Goal: Task Accomplishment & Management: Manage account settings

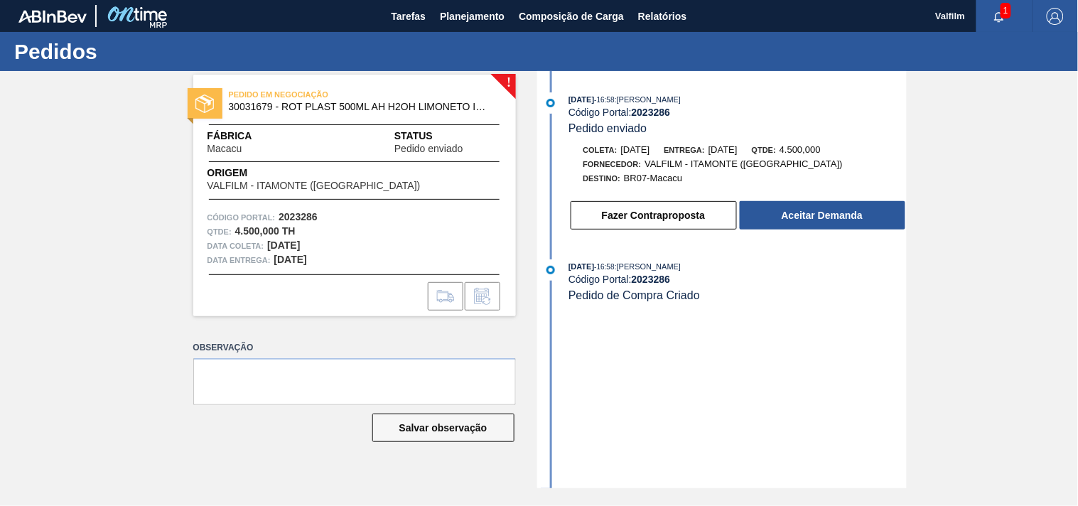
click at [761, 350] on div "03/09/2025 - 16:58 : MATHEUS FARIA LIMA DA SILVA Código Portal: 2023286 Pedido …" at bounding box center [724, 279] width 366 height 417
click at [659, 218] on button "Fazer Contraproposta" at bounding box center [654, 215] width 166 height 28
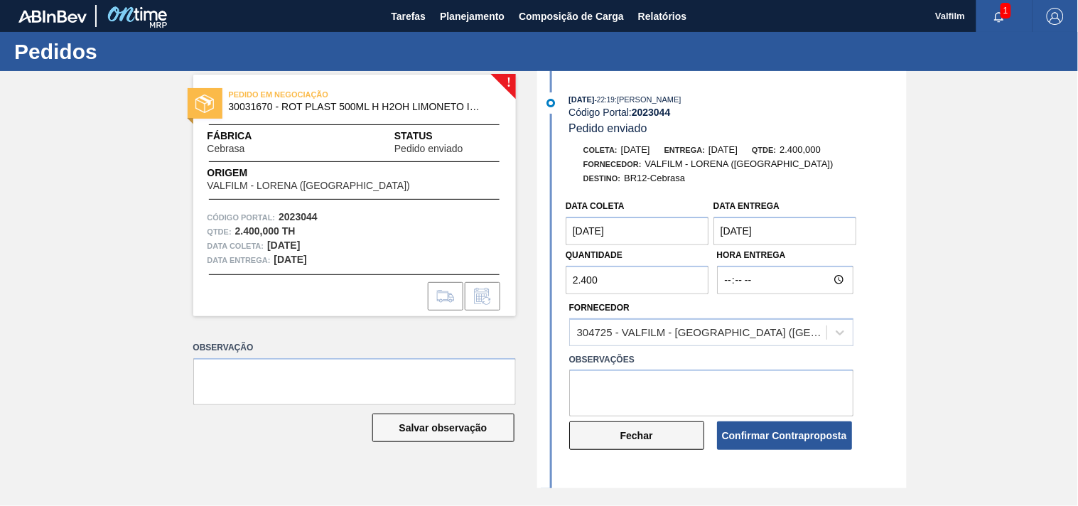
click at [630, 443] on button "Fechar" at bounding box center [636, 435] width 135 height 28
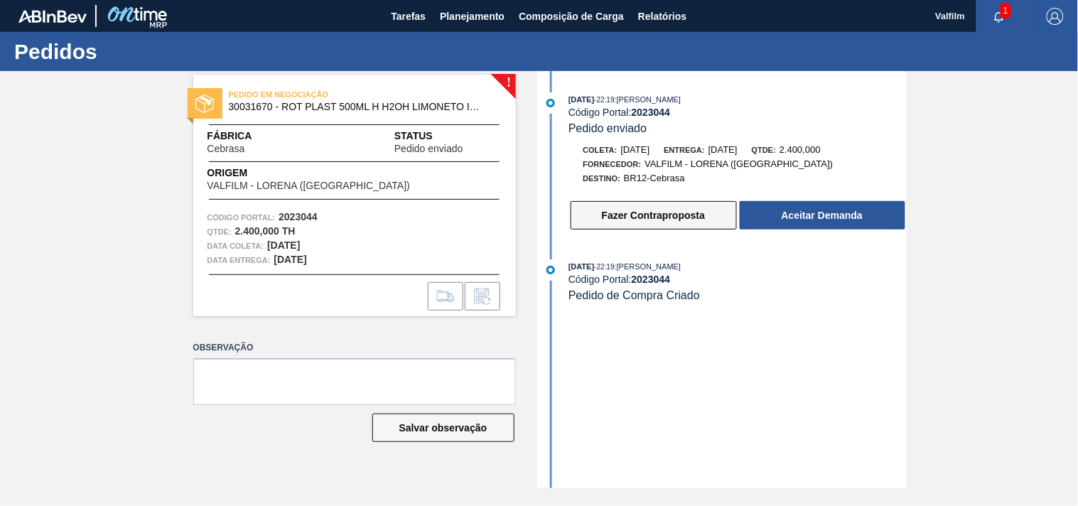
click at [667, 215] on button "Fazer Contraproposta" at bounding box center [654, 215] width 166 height 28
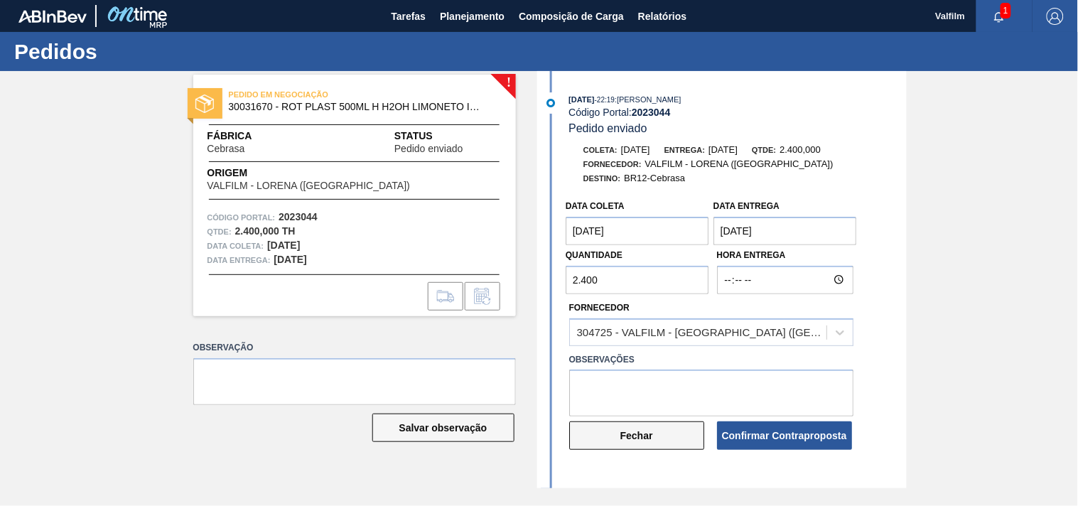
click at [647, 437] on button "Fechar" at bounding box center [636, 435] width 135 height 28
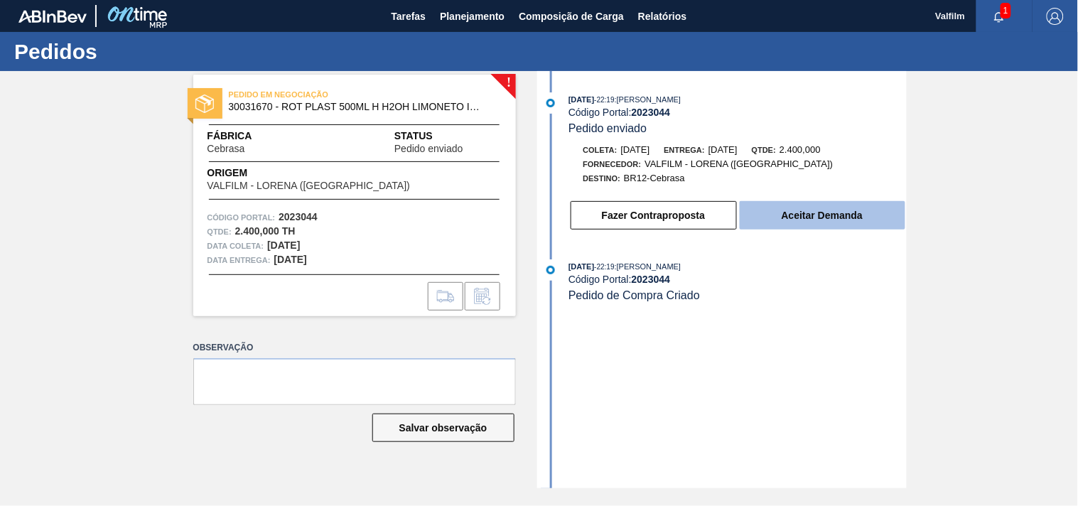
click at [799, 210] on button "Aceitar Demanda" at bounding box center [823, 215] width 166 height 28
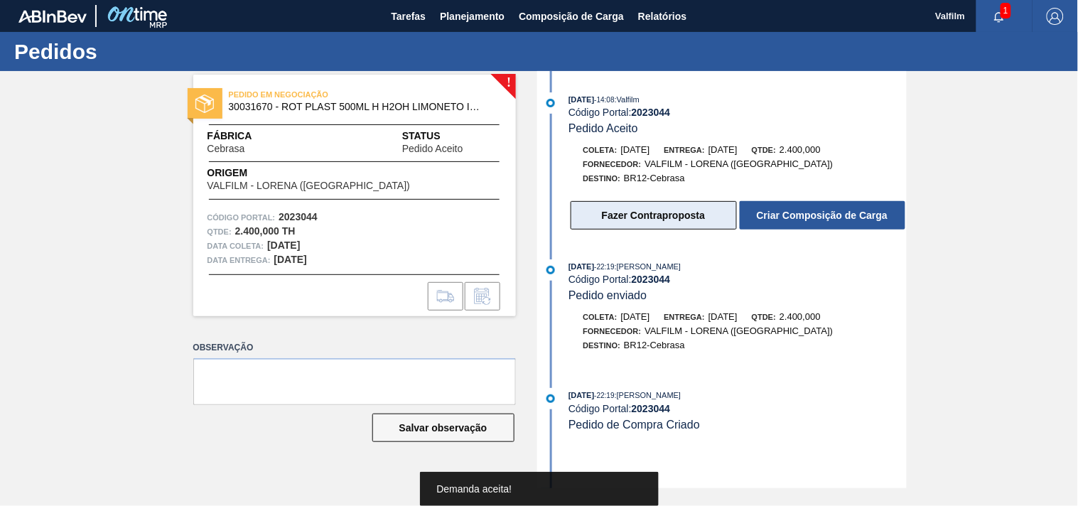
click at [648, 211] on button "Fazer Contraproposta" at bounding box center [654, 215] width 166 height 28
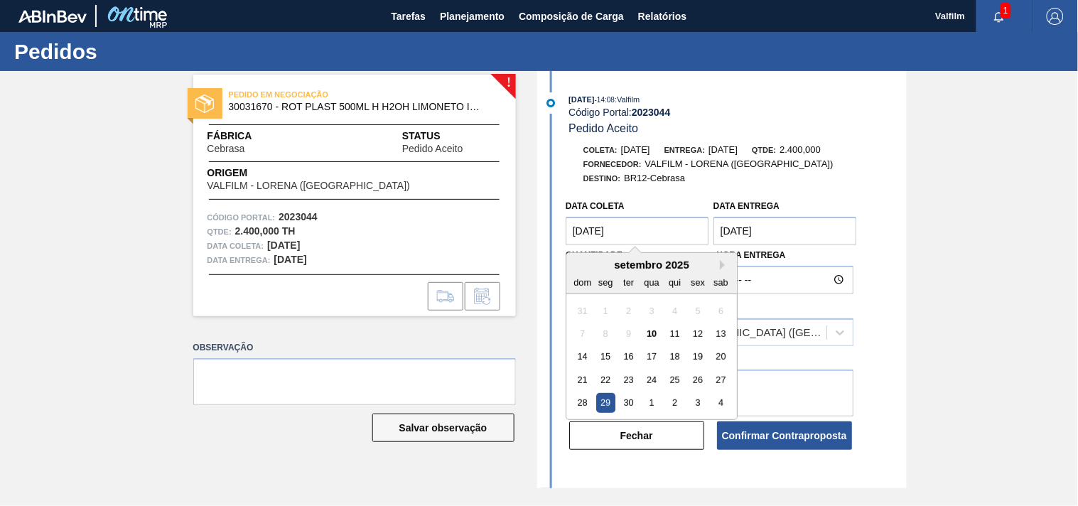
click at [647, 233] on coleta "29/09/2025" at bounding box center [638, 231] width 144 height 28
click at [723, 266] on button "Next Month" at bounding box center [725, 265] width 10 height 10
click at [721, 315] on div "4" at bounding box center [720, 310] width 19 height 19
type coleta "[DATE]"
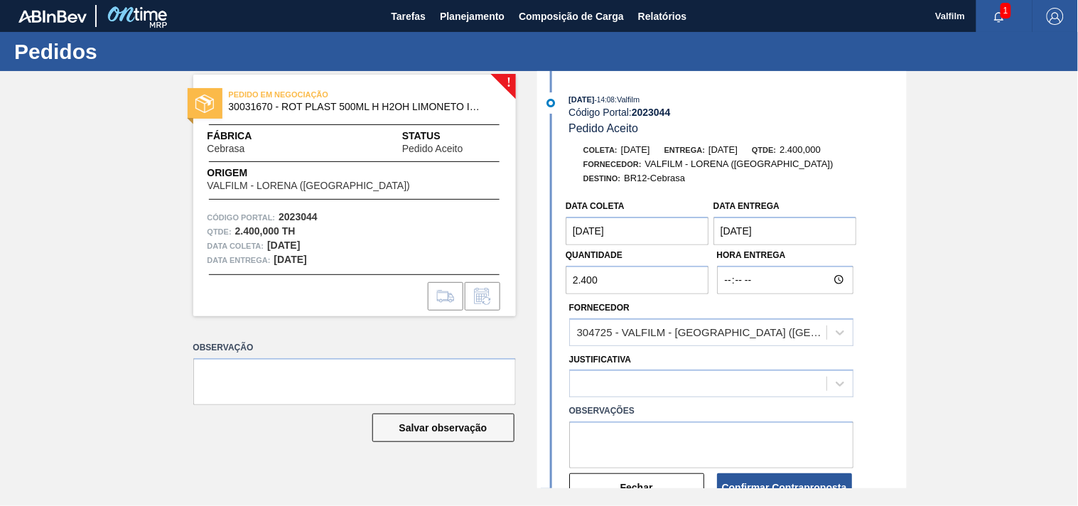
drag, startPoint x: 784, startPoint y: 244, endPoint x: 791, endPoint y: 234, distance: 12.2
click at [786, 242] on entrega "29/09/2025" at bounding box center [785, 231] width 144 height 28
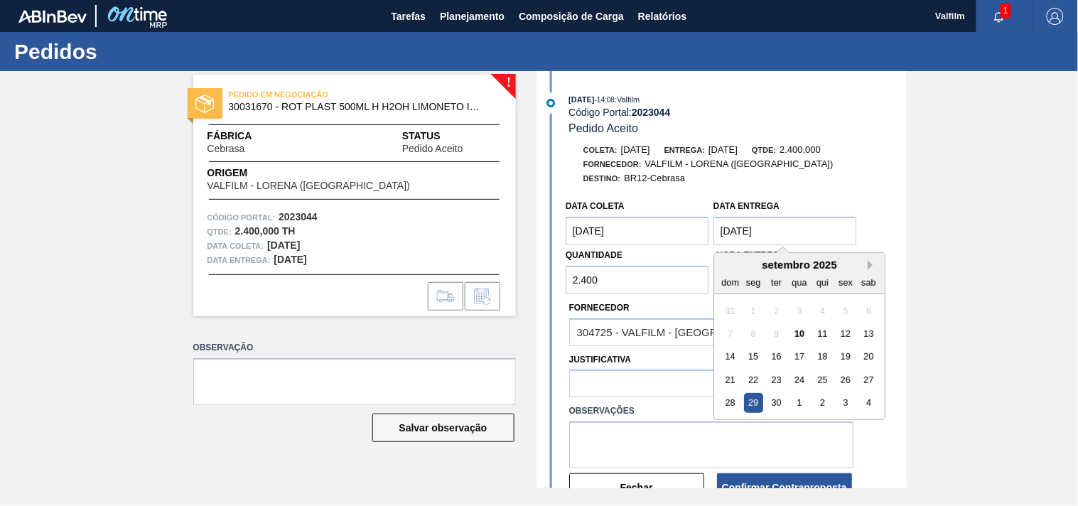
click at [868, 268] on button "Next Month" at bounding box center [873, 265] width 10 height 10
click at [755, 333] on div "6" at bounding box center [752, 333] width 19 height 19
type entrega "[DATE]"
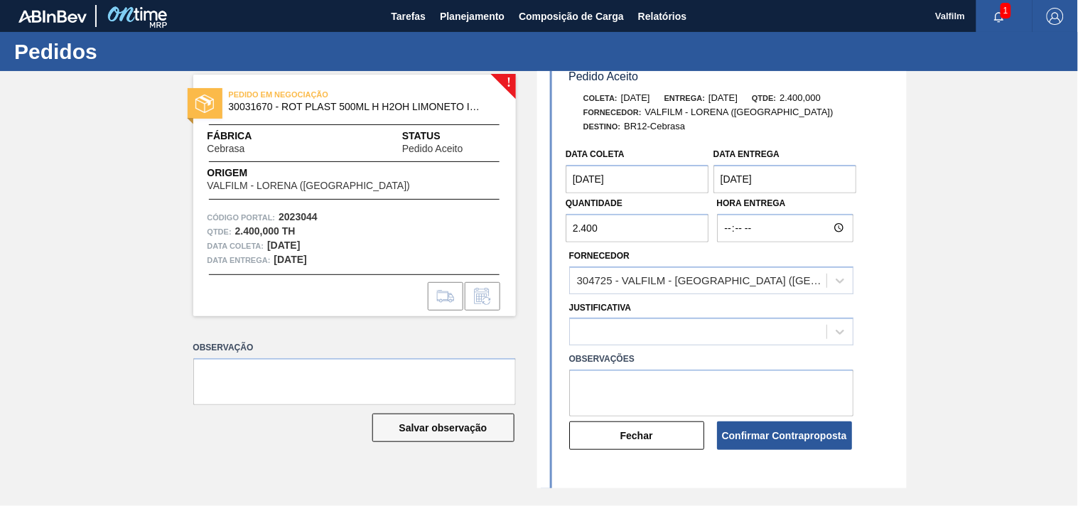
scroll to position [79, 0]
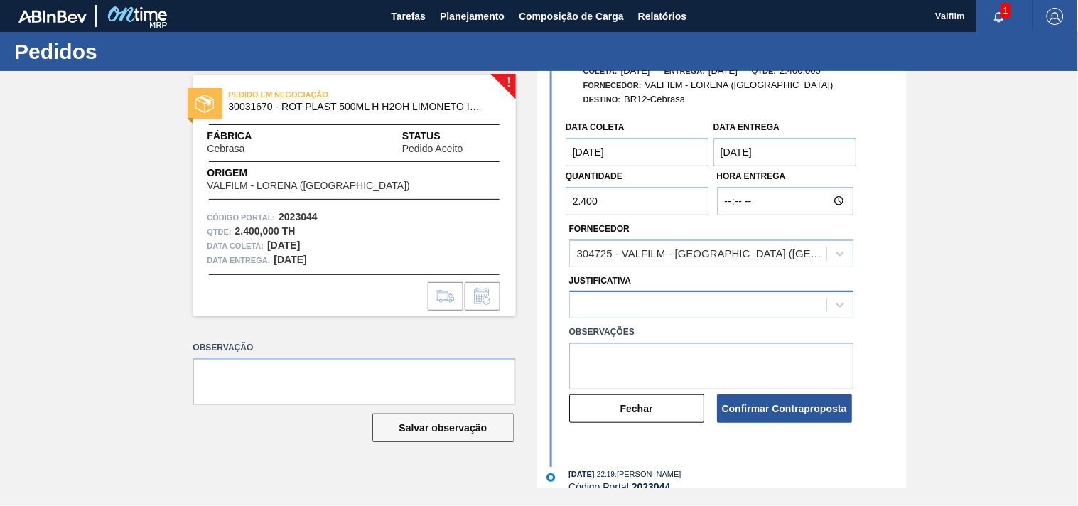
click at [650, 301] on div at bounding box center [698, 305] width 257 height 21
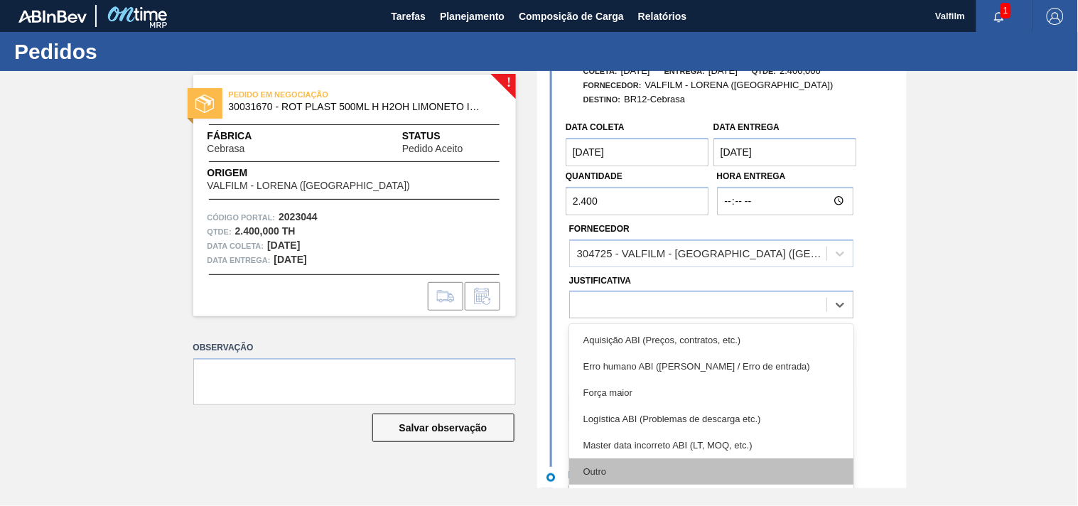
click at [622, 478] on div "Outro" at bounding box center [711, 471] width 284 height 26
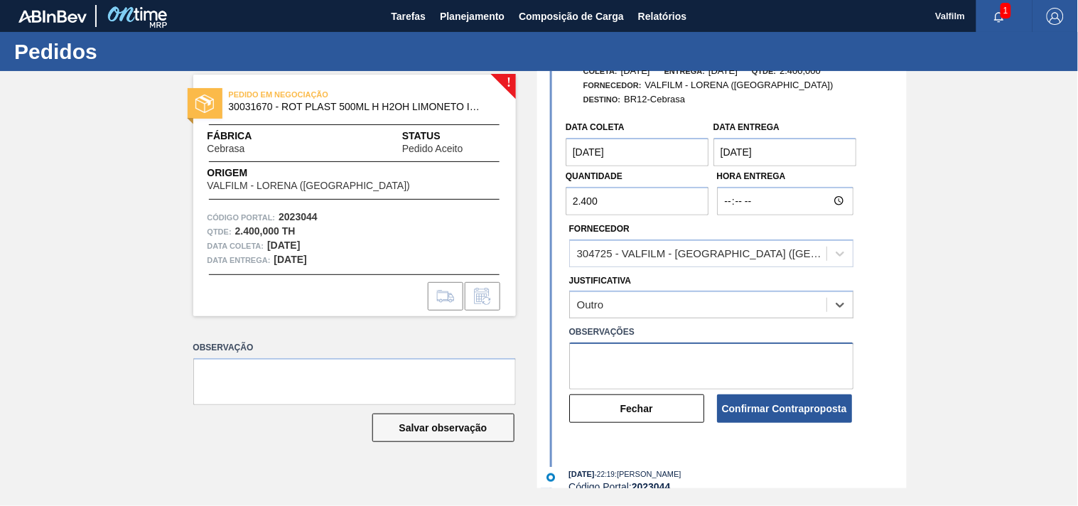
click at [640, 370] on textarea at bounding box center [711, 366] width 284 height 47
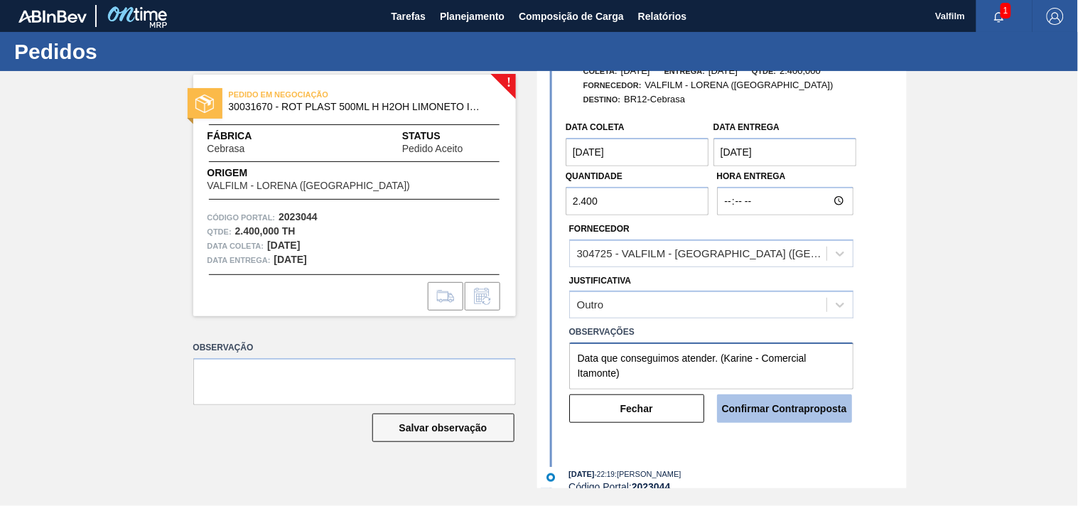
type textarea "Data que conseguimos atender. (Karine - Comercial Itamonte)"
click at [789, 416] on button "Confirmar Contraproposta" at bounding box center [784, 408] width 135 height 28
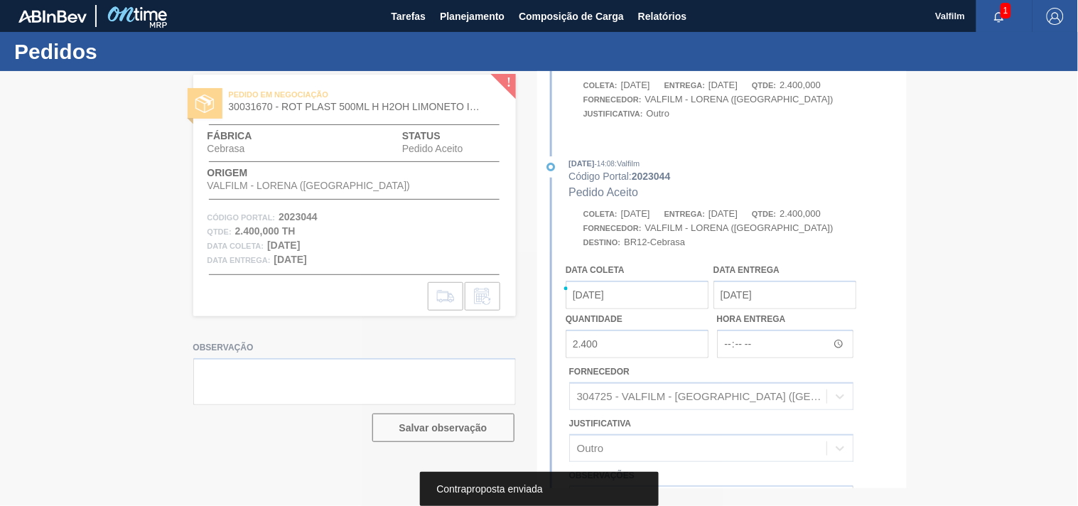
scroll to position [238, 0]
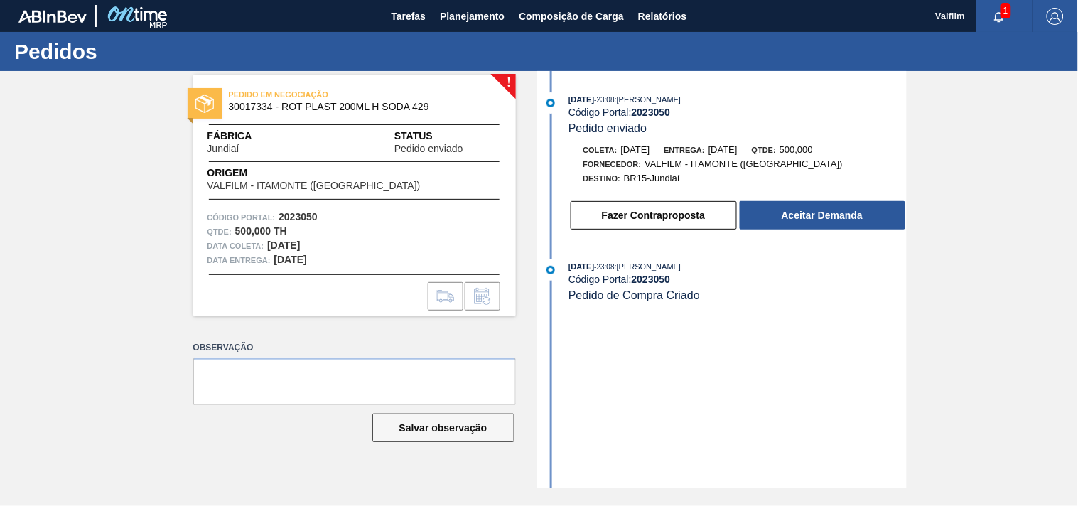
click at [676, 357] on div "02/09/2025 - 23:08 : MATHEUS FARIA LIMA DA SILVA Código Portal: 2023050 Pedido …" at bounding box center [724, 279] width 366 height 417
click at [804, 215] on button "Aceitar Demanda" at bounding box center [823, 215] width 166 height 28
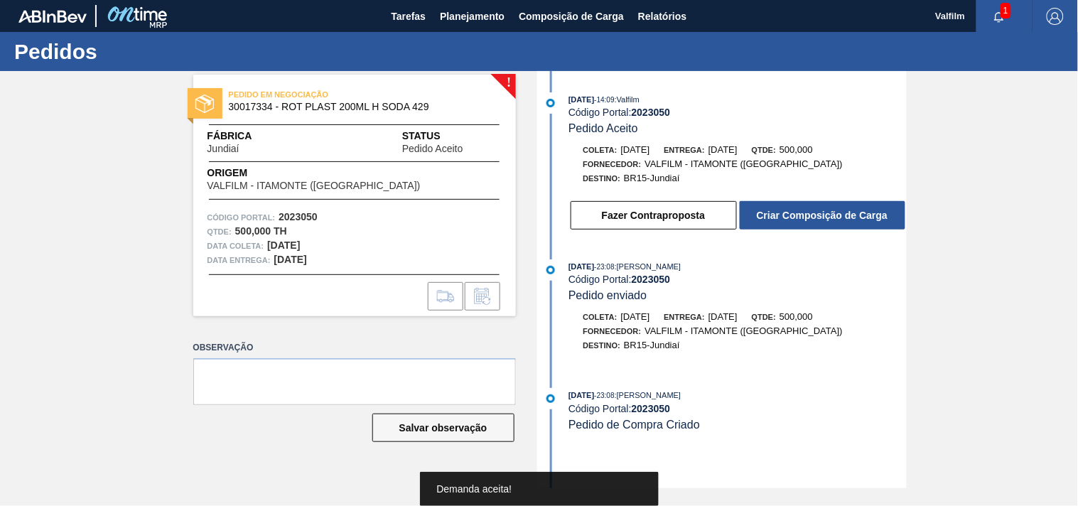
click at [804, 215] on button "Criar Composição de Carga" at bounding box center [823, 215] width 166 height 28
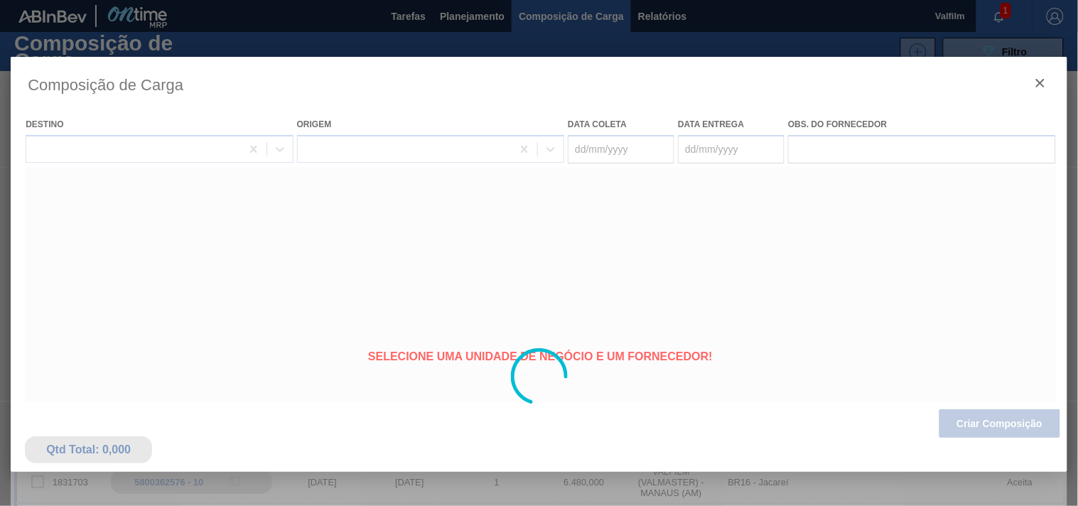
type coleta "06/10/2025"
type entrega "08/10/2025"
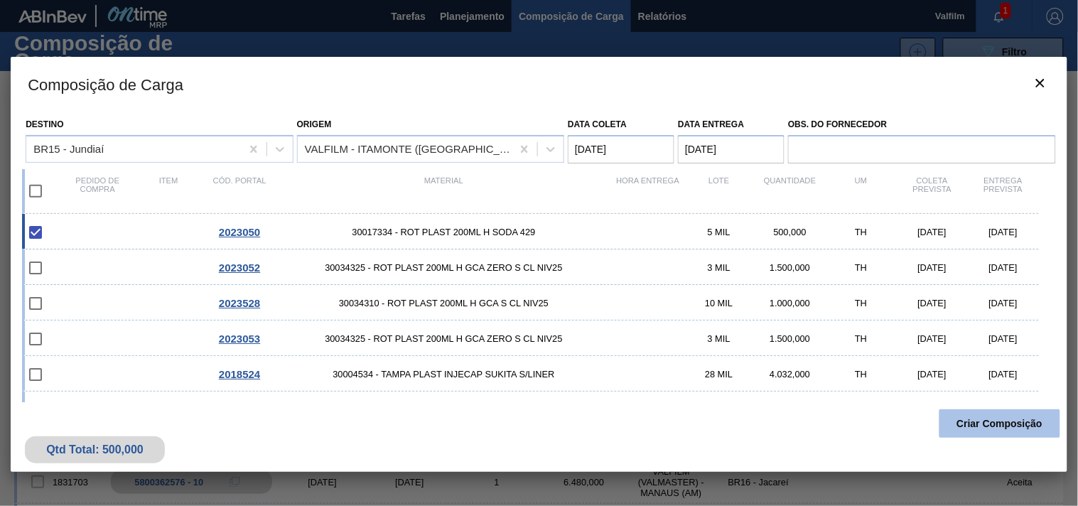
click at [1023, 421] on button "Criar Composição" at bounding box center [999, 423] width 121 height 28
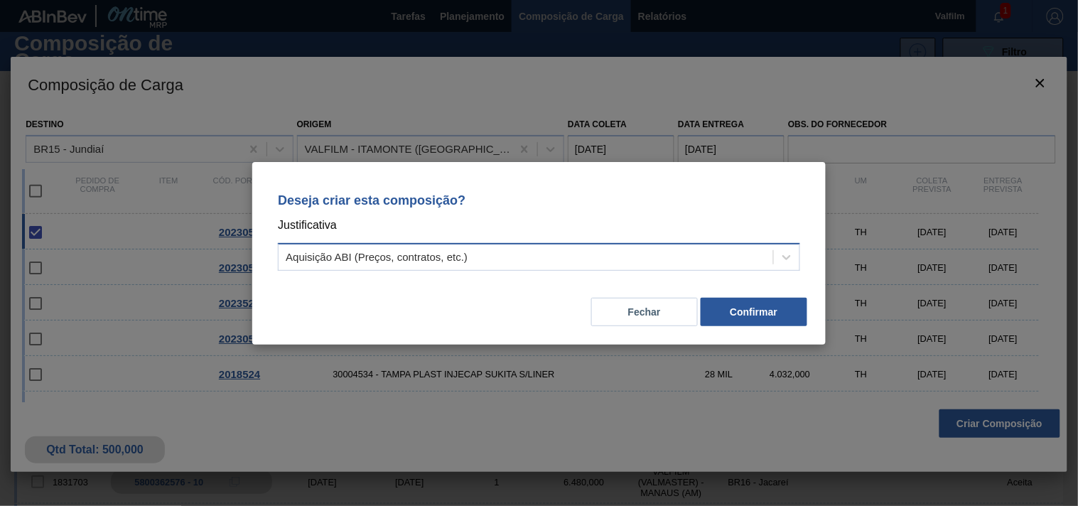
click at [559, 247] on div "Aquisição ABI (Preços, contratos, etc.)" at bounding box center [526, 257] width 495 height 21
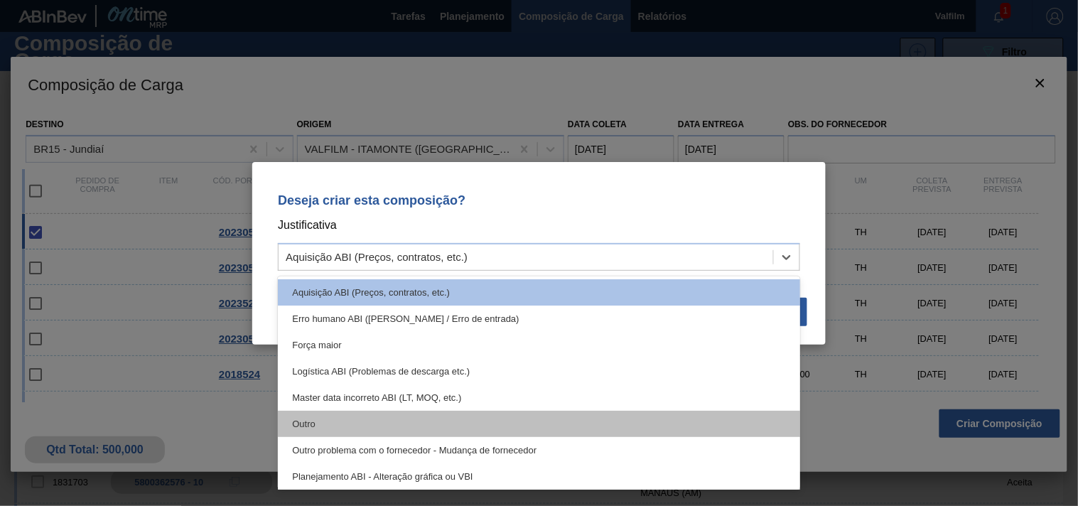
click at [415, 423] on div "Outro" at bounding box center [539, 424] width 522 height 26
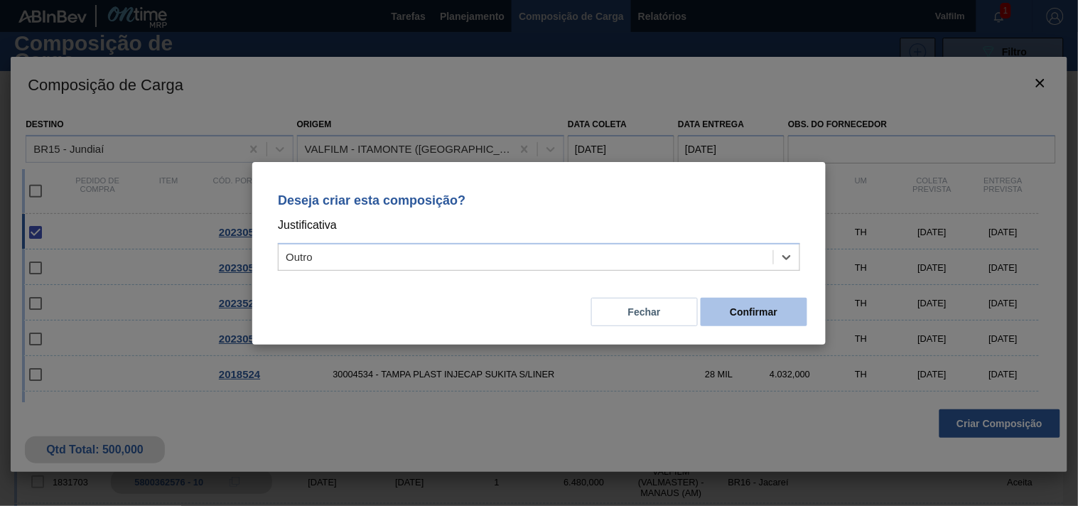
click at [763, 303] on button "Confirmar" at bounding box center [754, 312] width 107 height 28
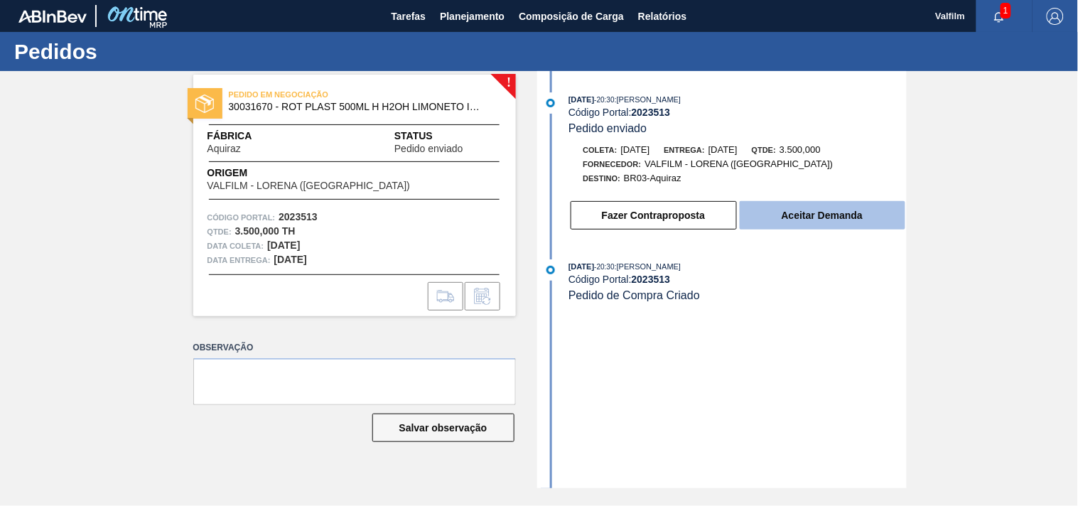
click at [776, 224] on button "Aceitar Demanda" at bounding box center [823, 215] width 166 height 28
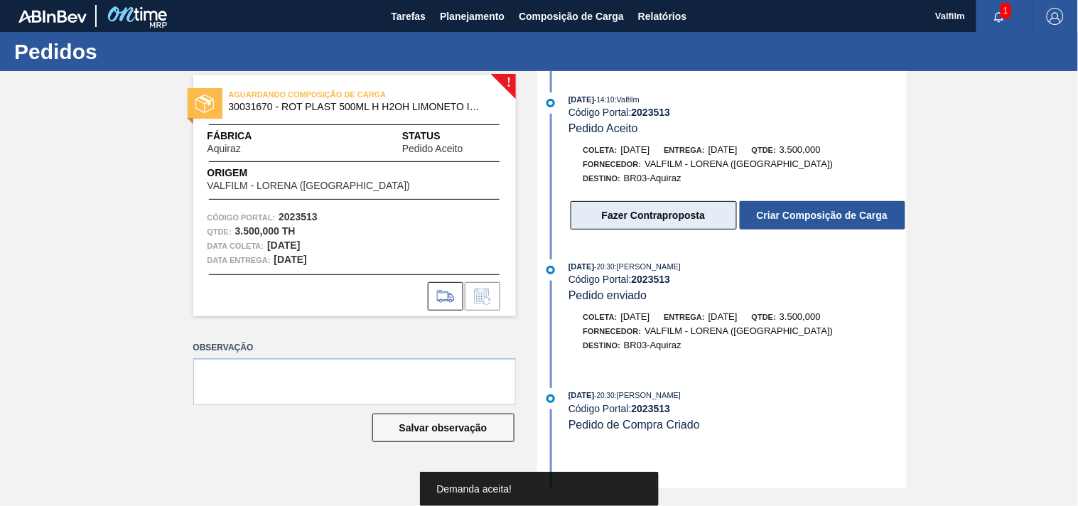
click at [656, 218] on button "Fazer Contraproposta" at bounding box center [654, 215] width 166 height 28
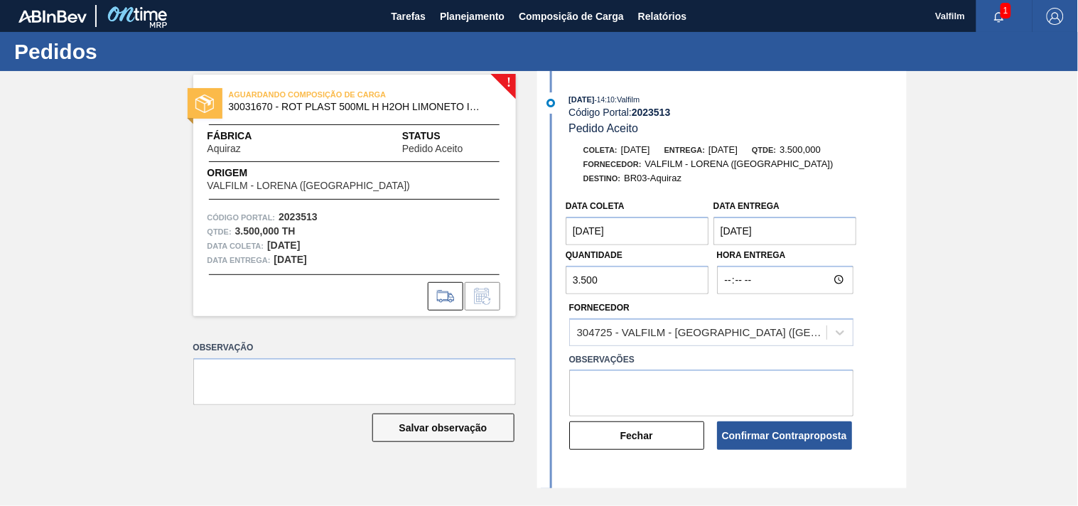
click at [640, 237] on coleta "[DATE]" at bounding box center [638, 231] width 144 height 28
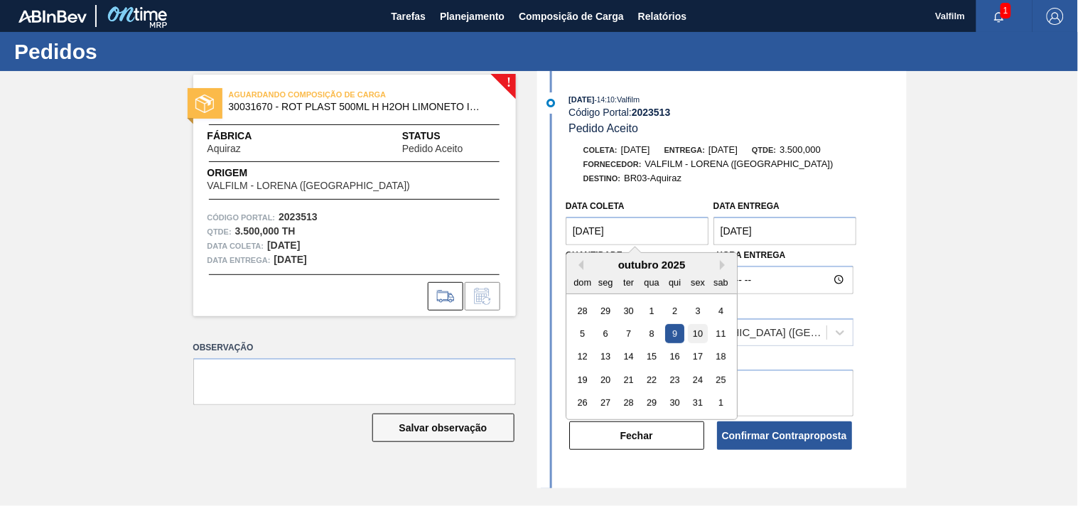
click at [697, 339] on div "10" at bounding box center [697, 333] width 19 height 19
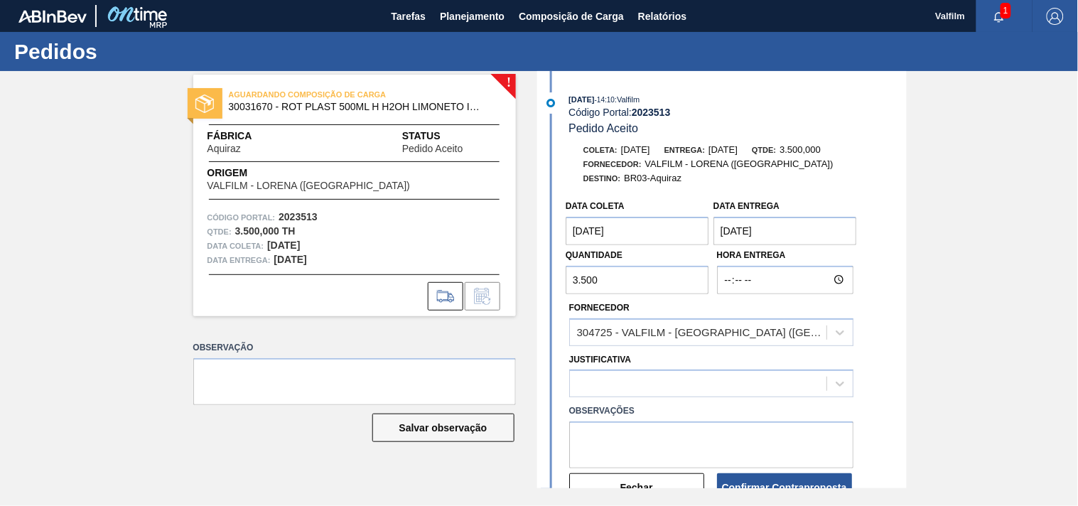
type coleta "[DATE]"
click at [782, 245] on entrega "[DATE]" at bounding box center [785, 231] width 144 height 28
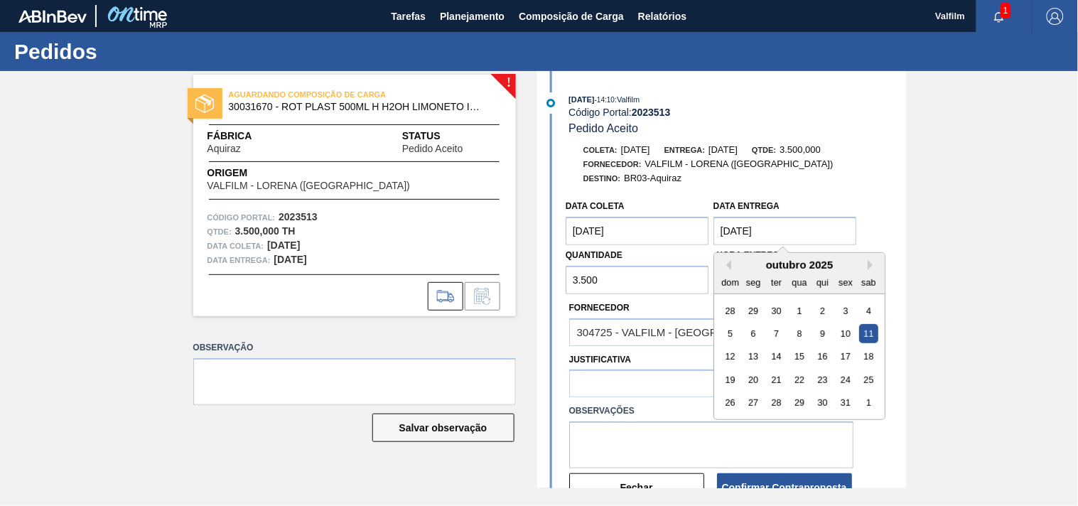
click at [763, 350] on div "12 13 14 15 16 17 18" at bounding box center [798, 356] width 161 height 23
click at [755, 354] on div "13" at bounding box center [752, 356] width 19 height 19
type entrega "[DATE]"
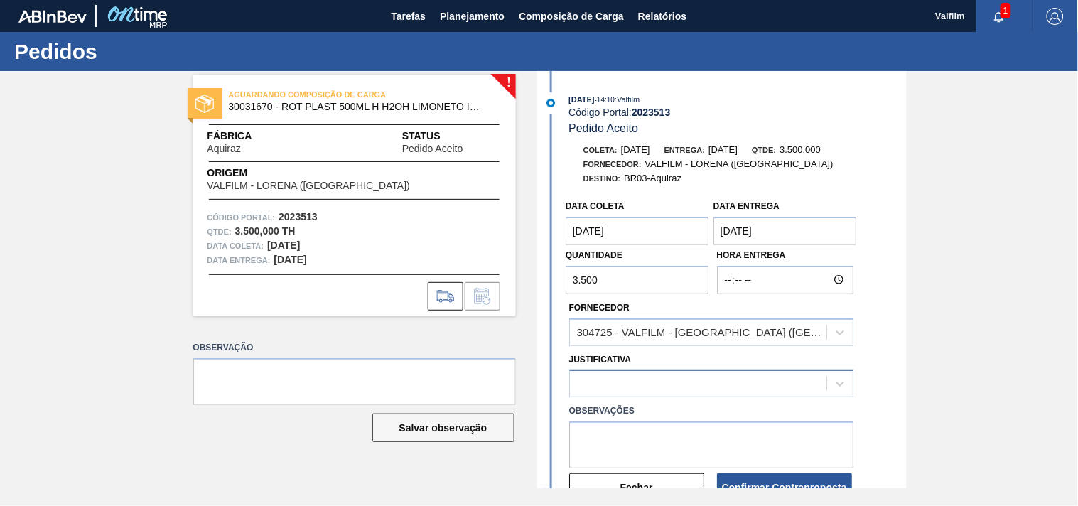
click at [686, 377] on div at bounding box center [698, 384] width 257 height 21
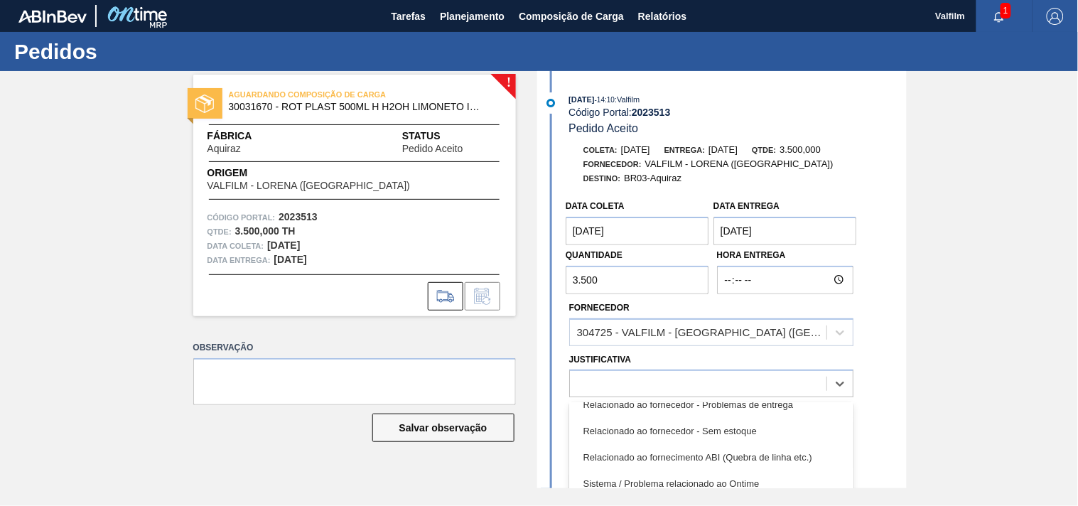
scroll to position [382, 0]
click at [897, 244] on div "Data coleta 10/10/2025 Data entrega 13/10/2025 Quantidade 3.500 Hora Entrega Fo…" at bounding box center [724, 348] width 366 height 311
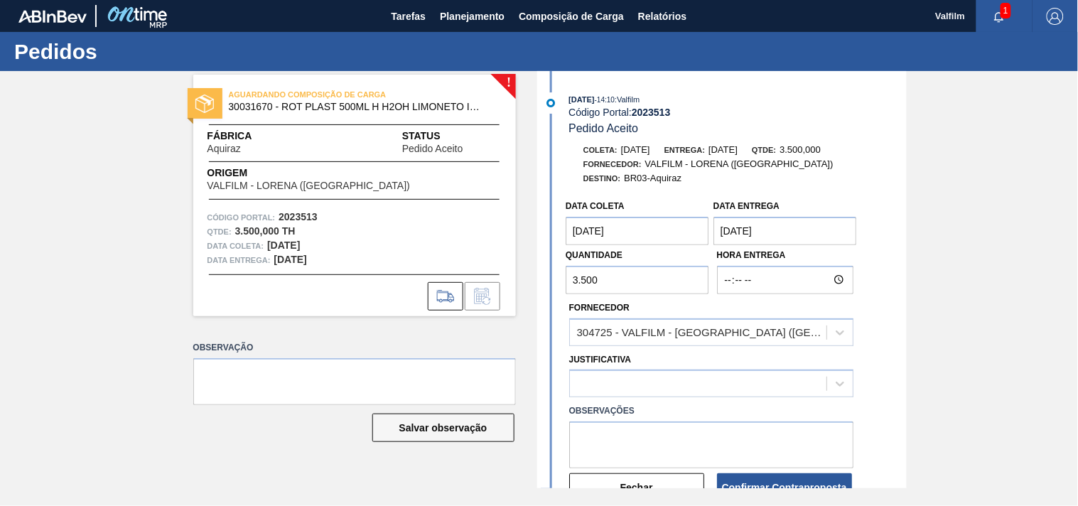
click at [961, 244] on div "! AGUARDANDO COMPOSIÇÃO DE CARGA 30031670 - ROT PLAST 500ML H H2OH LIMONETO IN2…" at bounding box center [539, 279] width 1078 height 417
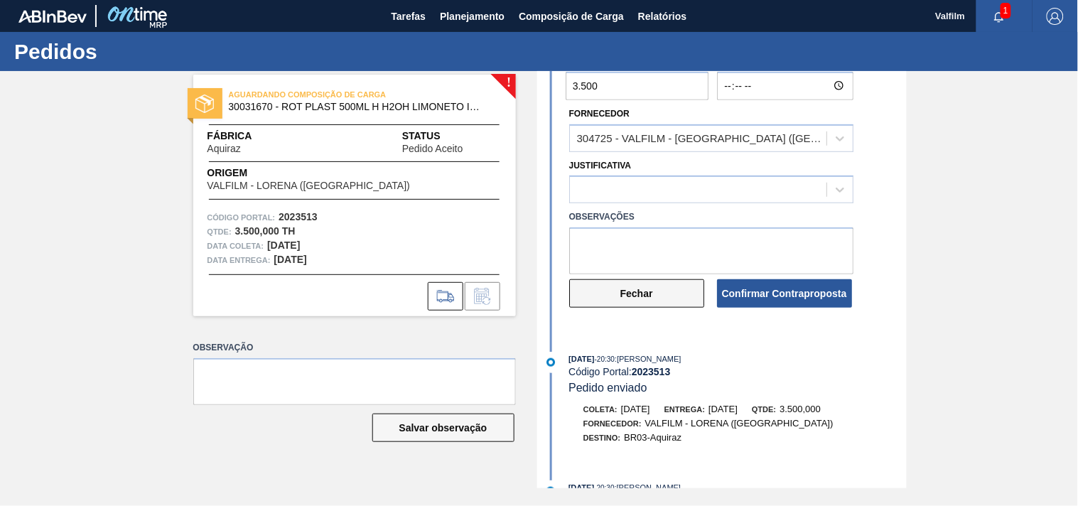
scroll to position [168, 0]
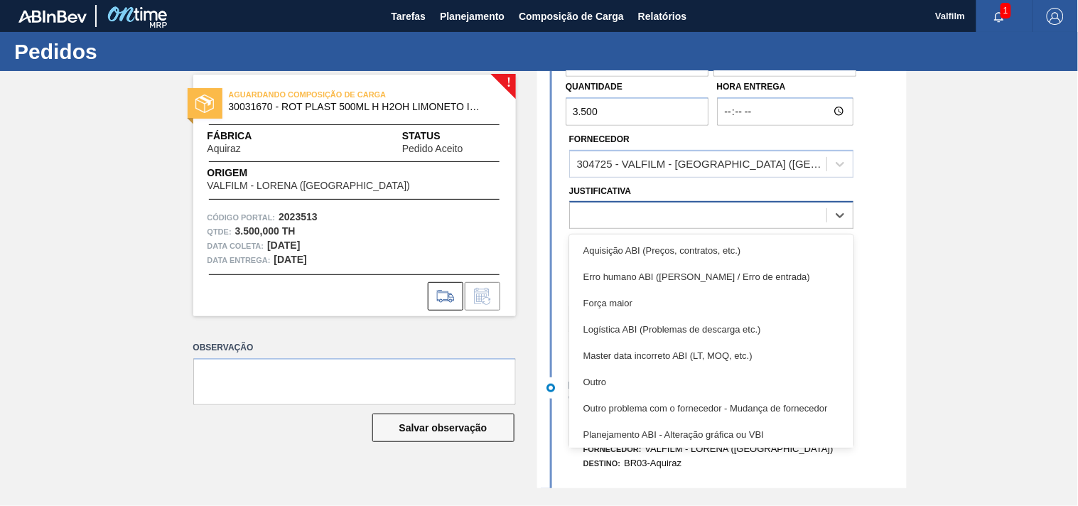
click at [669, 213] on div at bounding box center [698, 215] width 257 height 21
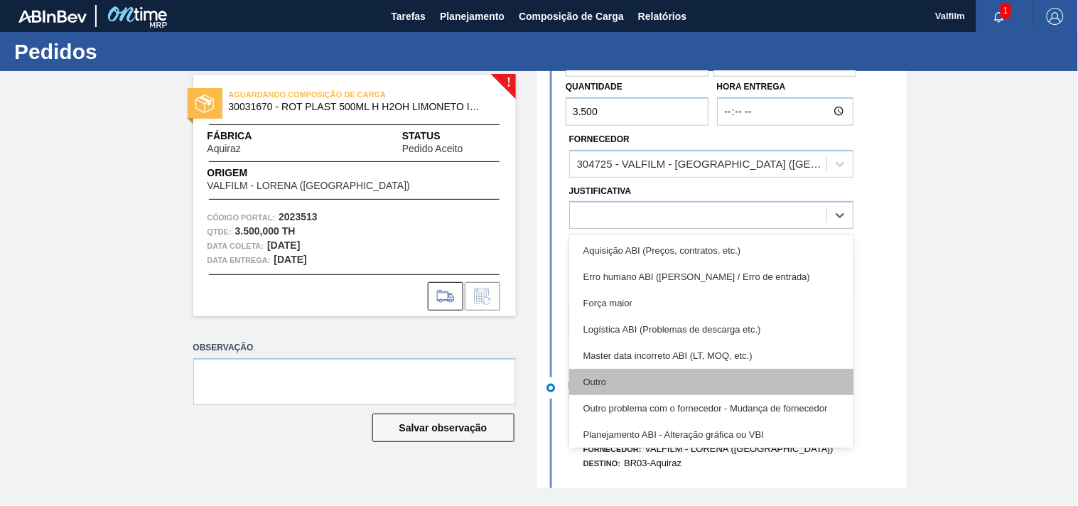
click at [642, 389] on div "Outro" at bounding box center [711, 382] width 284 height 26
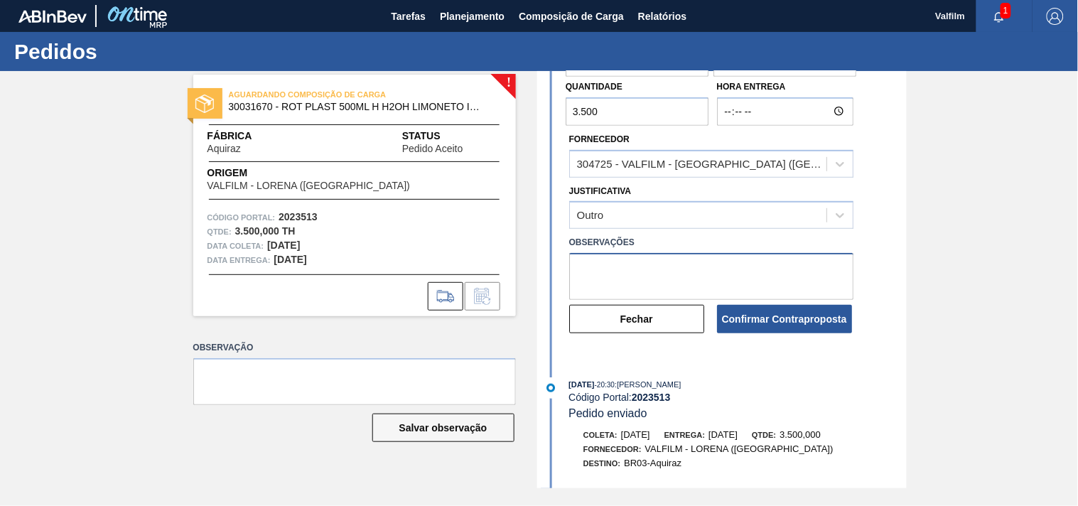
click at [659, 276] on textarea at bounding box center [711, 276] width 284 height 47
click at [621, 254] on textarea "Data" at bounding box center [711, 276] width 284 height 47
drag, startPoint x: 616, startPoint y: 266, endPoint x: 805, endPoint y: 266, distance: 189.0
click at [805, 266] on textarea "Data estava no sábado. (Karine - Comercial Itamonte)" at bounding box center [711, 276] width 284 height 47
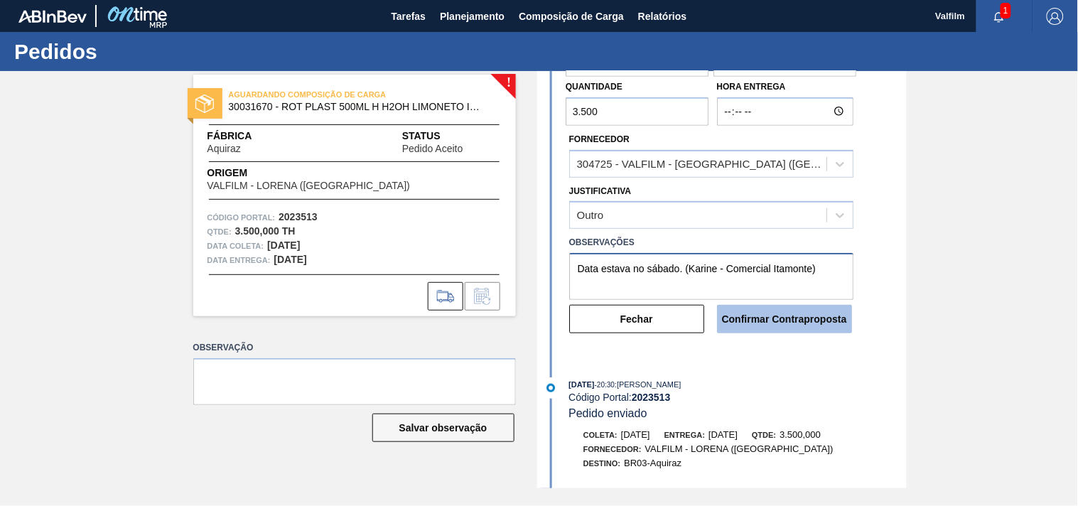
type textarea "Data estava no sábado. (Karine - Comercial Itamonte)"
click at [756, 322] on button "Confirmar Contraproposta" at bounding box center [784, 319] width 135 height 28
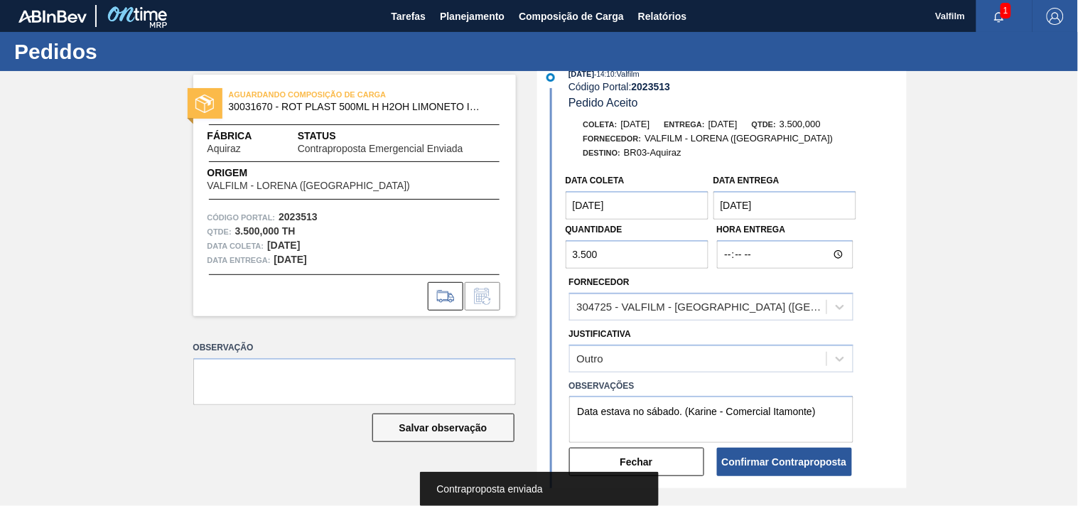
scroll to position [315, 0]
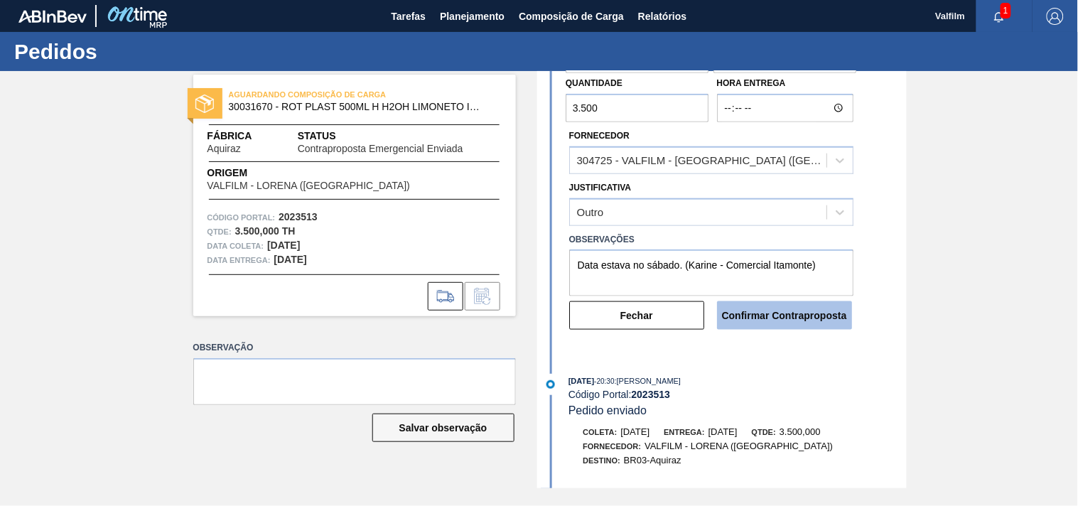
click at [766, 322] on button "Confirmar Contraproposta" at bounding box center [784, 315] width 135 height 28
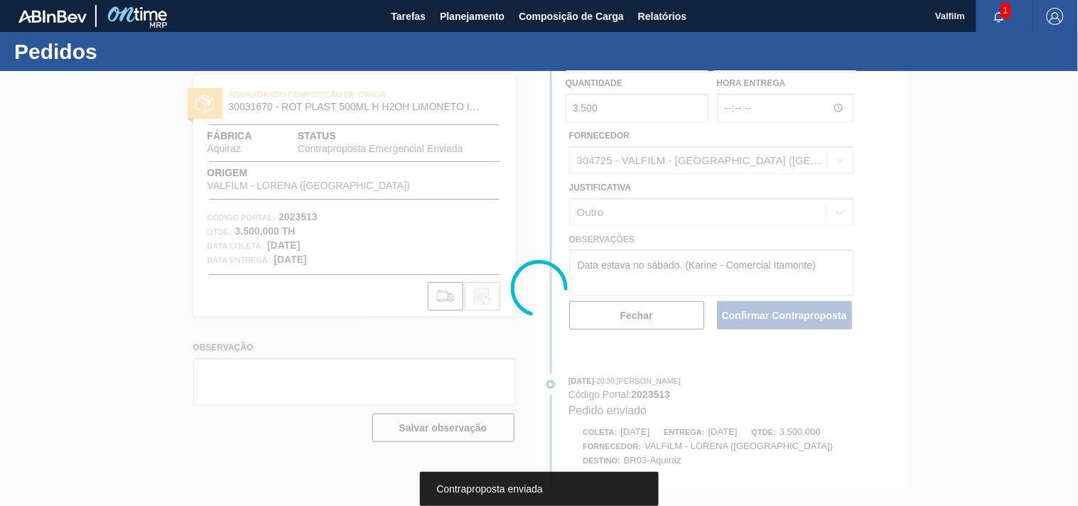
scroll to position [460, 0]
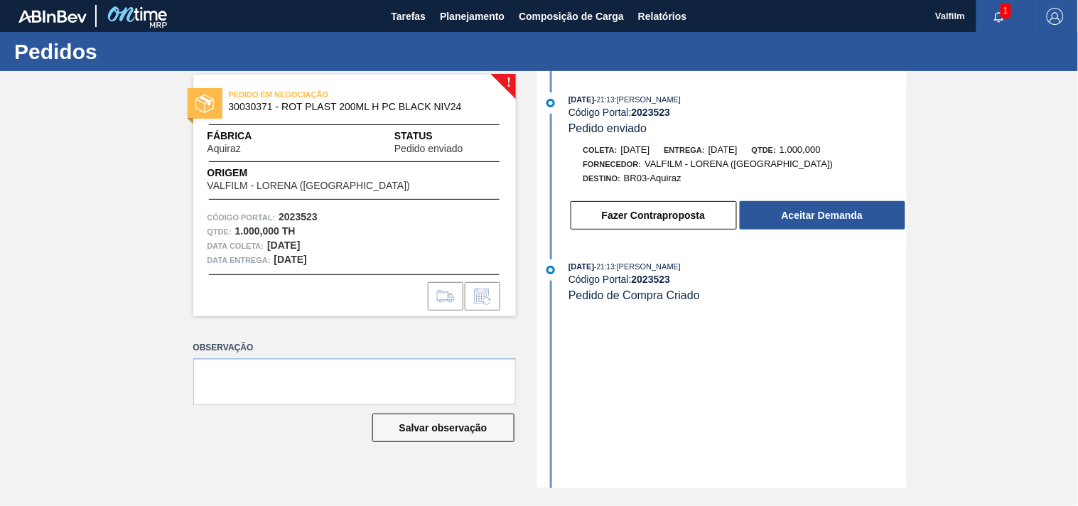
click at [751, 382] on div "03/09/2025 - 21:13 : MATHEUS FARIA LIMA DA SILVA Código Portal: 2023523 Pedido …" at bounding box center [724, 279] width 366 height 417
click at [793, 224] on button "Aceitar Demanda" at bounding box center [823, 215] width 166 height 28
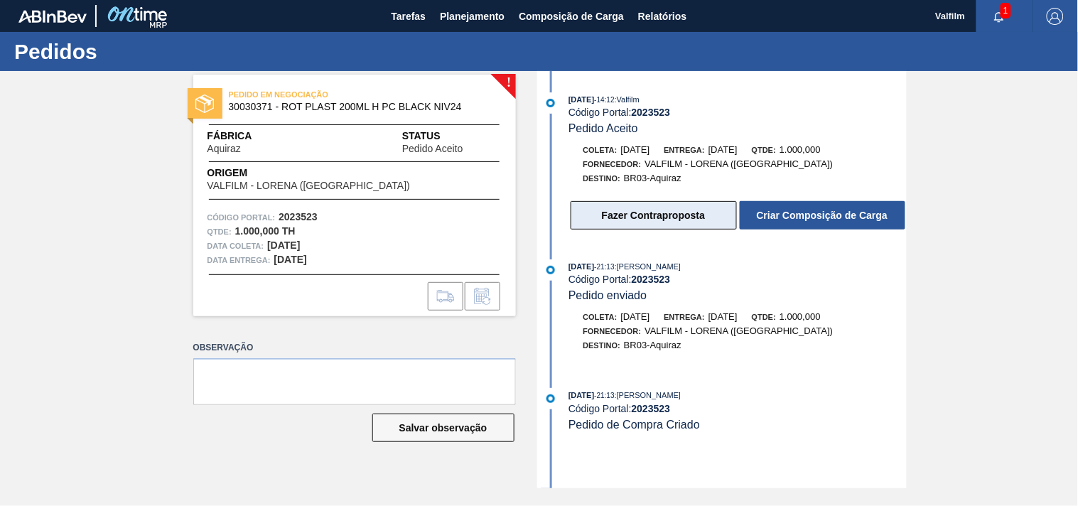
click at [671, 225] on button "Fazer Contraproposta" at bounding box center [654, 215] width 166 height 28
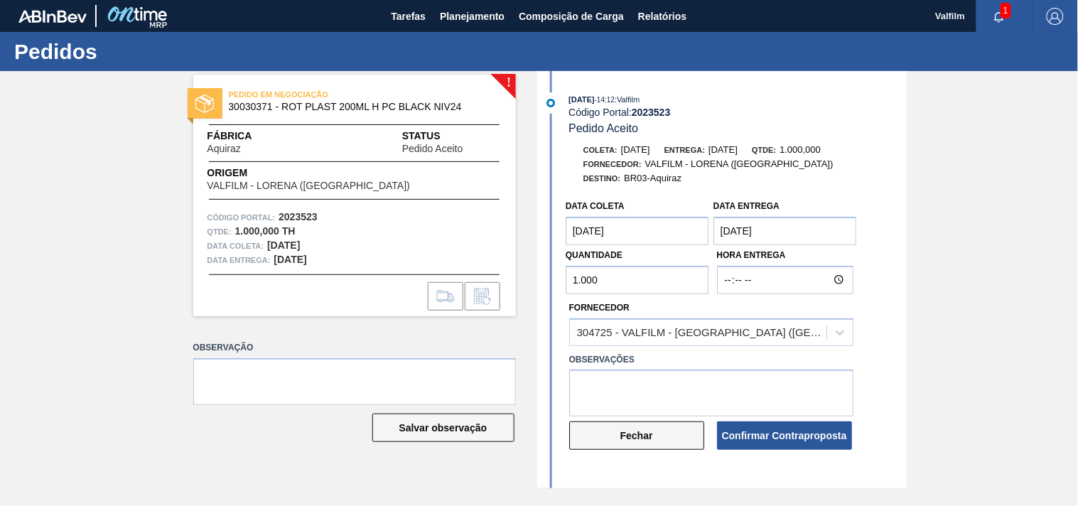
click at [651, 445] on button "Fechar" at bounding box center [636, 435] width 135 height 28
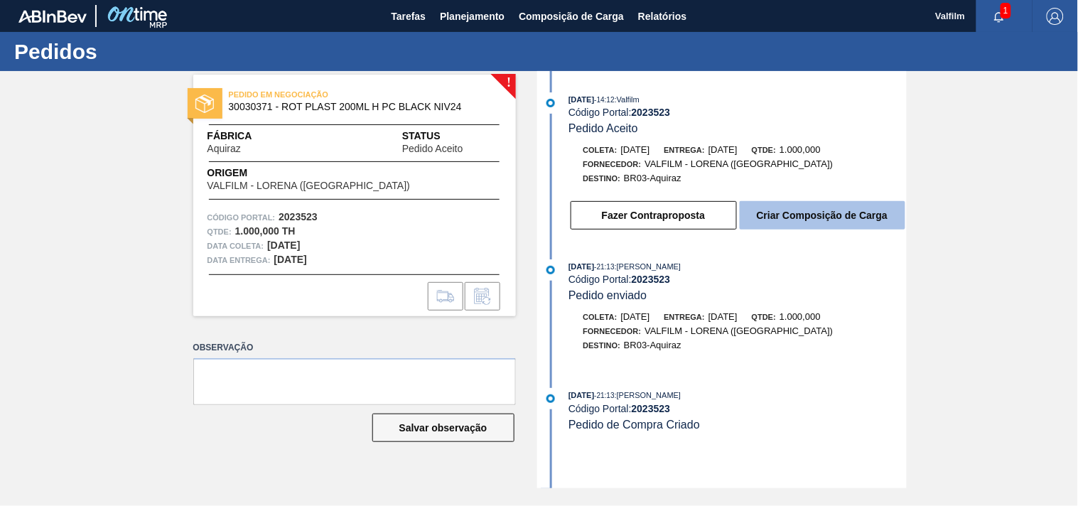
click at [828, 217] on button "Criar Composição de Carga" at bounding box center [823, 215] width 166 height 28
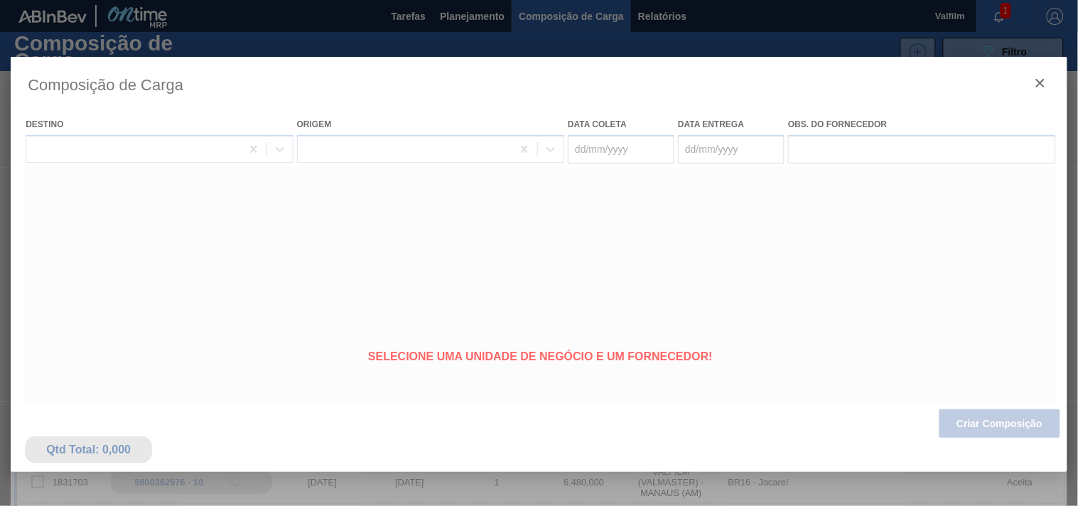
type coleta "[DATE]"
type entrega "[DATE]"
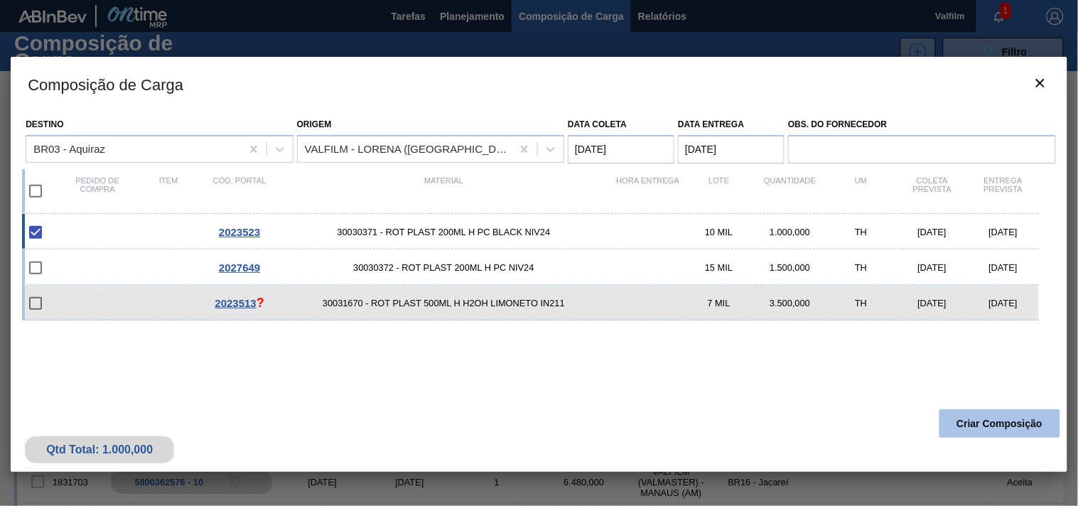
click at [968, 432] on button "Criar Composição" at bounding box center [999, 423] width 121 height 28
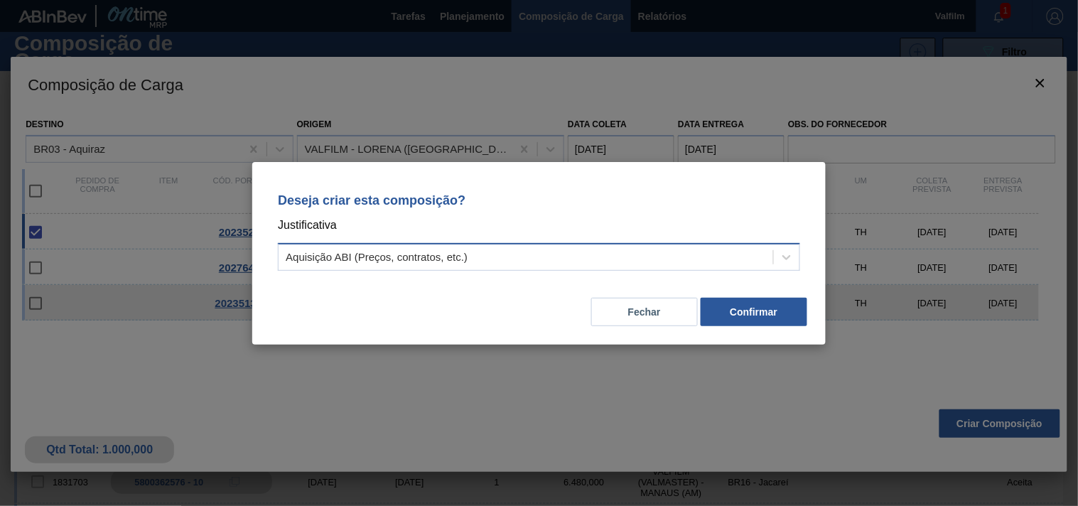
click at [467, 258] on div "Aquisição ABI (Preços, contratos, etc.)" at bounding box center [377, 257] width 182 height 12
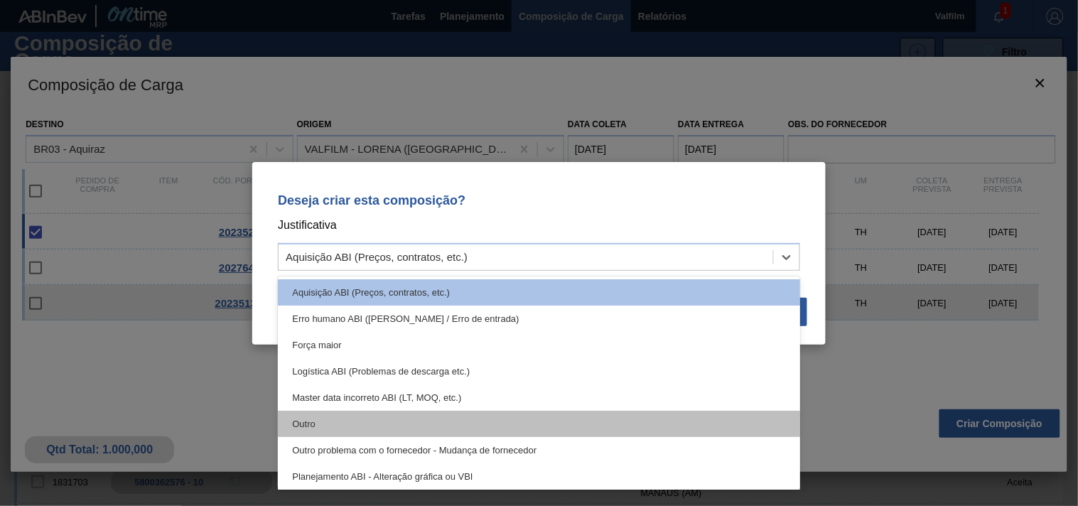
click at [375, 414] on div "Outro" at bounding box center [539, 424] width 522 height 26
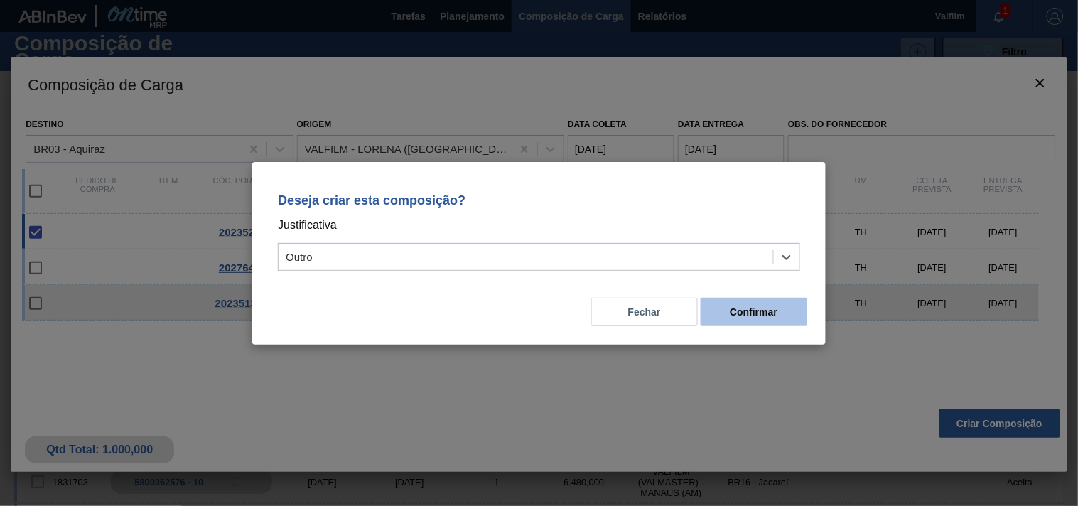
click at [765, 314] on button "Confirmar" at bounding box center [754, 312] width 107 height 28
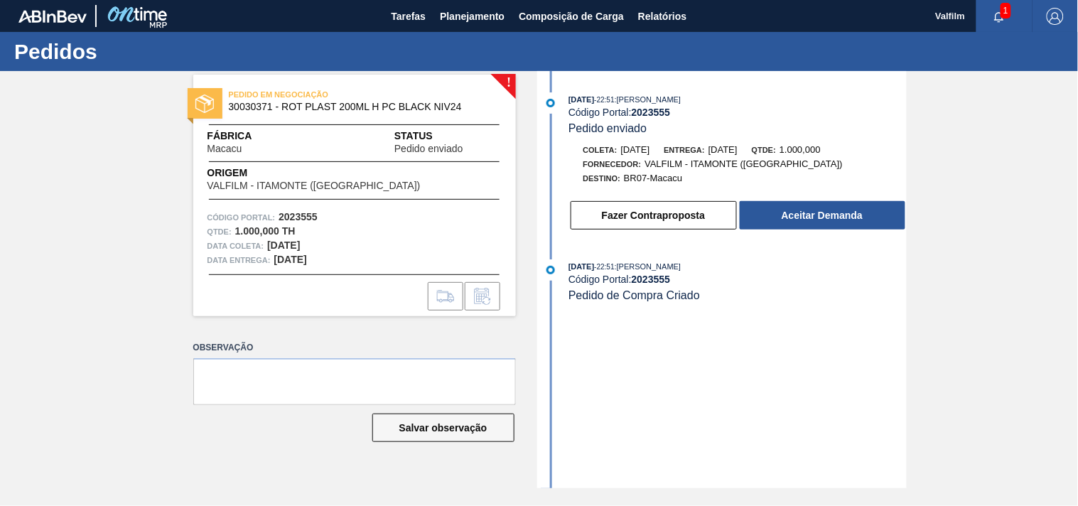
click at [700, 379] on div "03/09/2025 - 22:51 : MATHEUS FARIA LIMA DA SILVA Código Portal: 2023555 Pedido …" at bounding box center [724, 279] width 366 height 417
click at [804, 227] on button "Aceitar Demanda" at bounding box center [823, 215] width 166 height 28
click at [689, 342] on div "03/09/2025 - 22:59 : MATHEUS FARIA LIMA DA SILVA Código Portal: 2023557 Pedido …" at bounding box center [724, 279] width 366 height 417
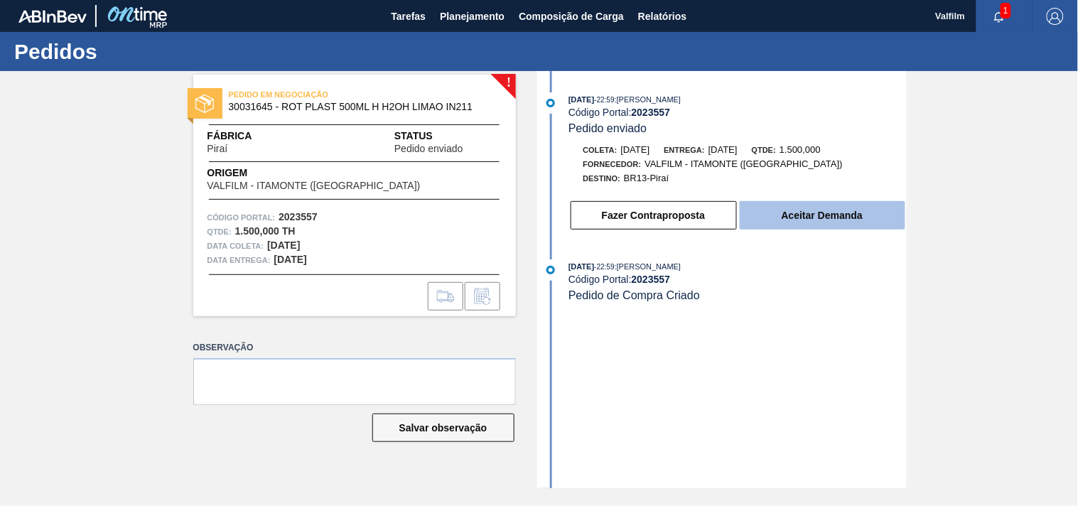
click at [792, 207] on button "Aceitar Demanda" at bounding box center [823, 215] width 166 height 28
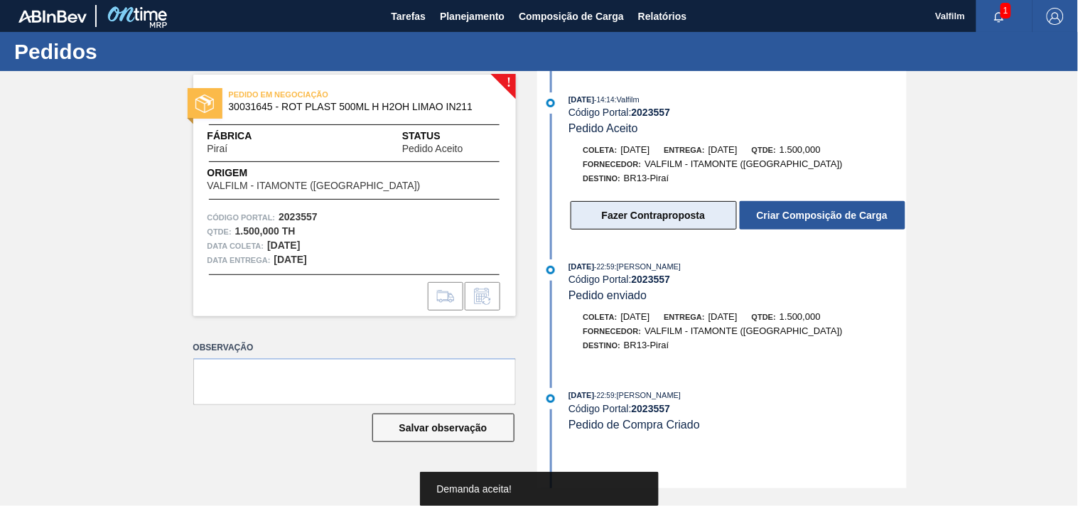
click at [649, 221] on button "Fazer Contraproposta" at bounding box center [654, 215] width 166 height 28
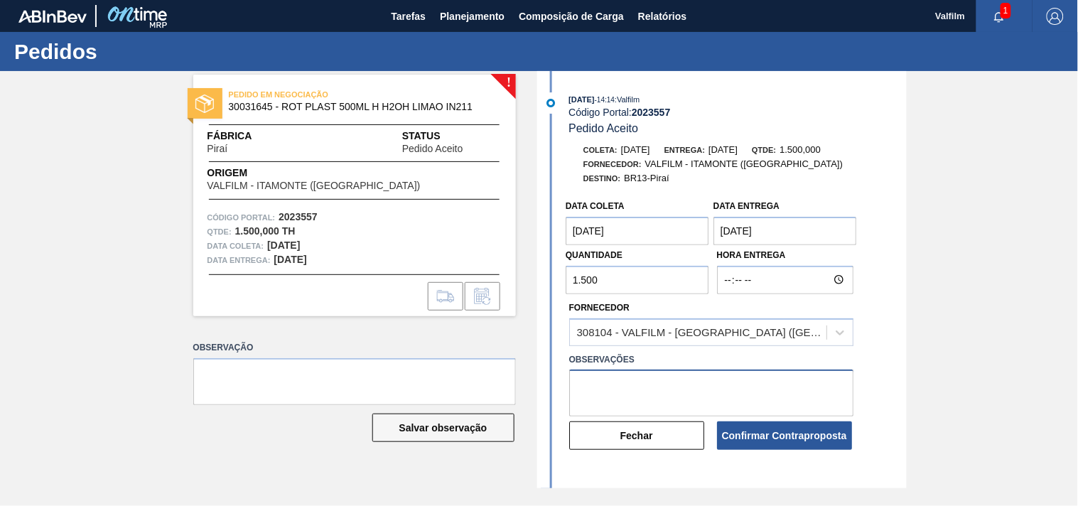
click at [627, 380] on textarea at bounding box center [711, 393] width 284 height 47
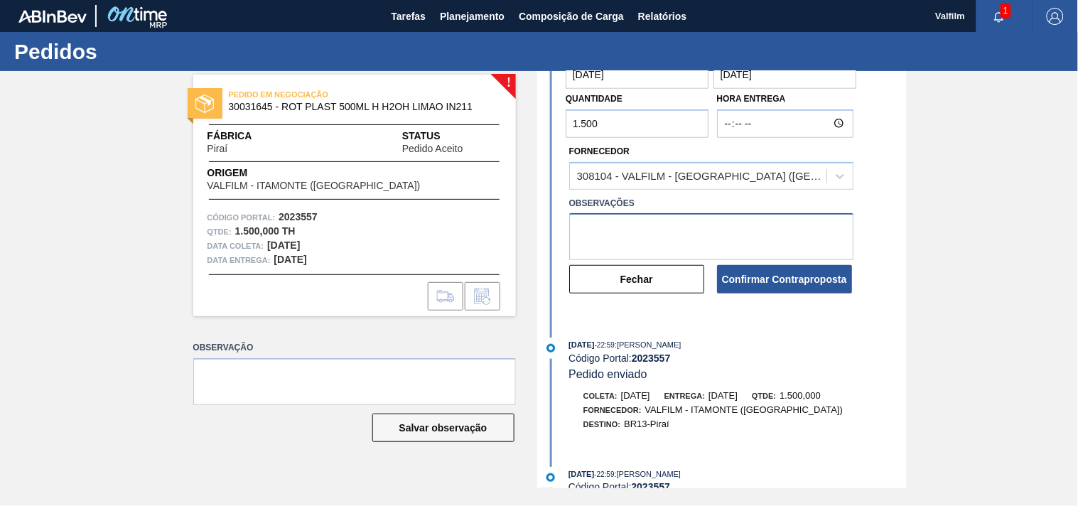
scroll to position [197, 0]
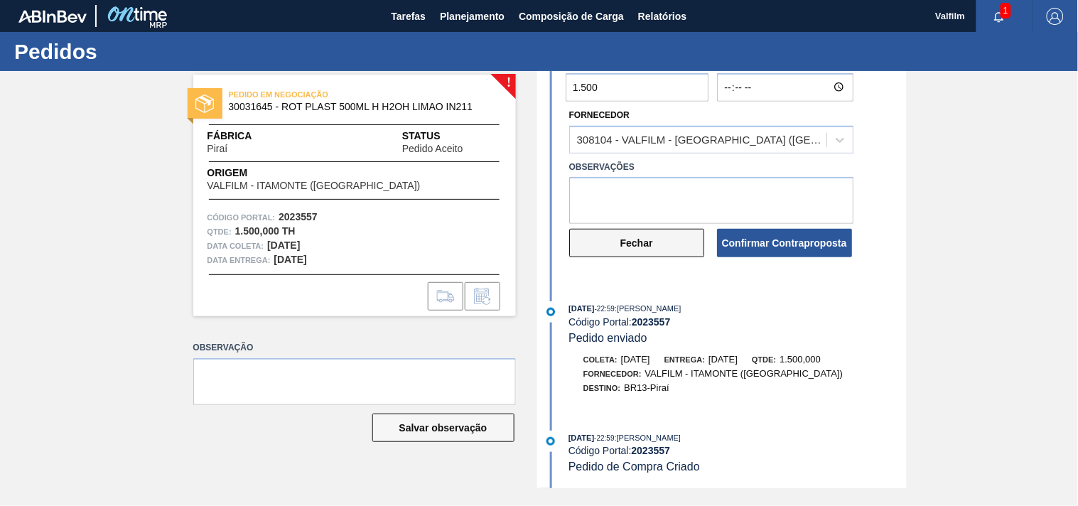
click at [648, 240] on button "Fechar" at bounding box center [636, 243] width 135 height 28
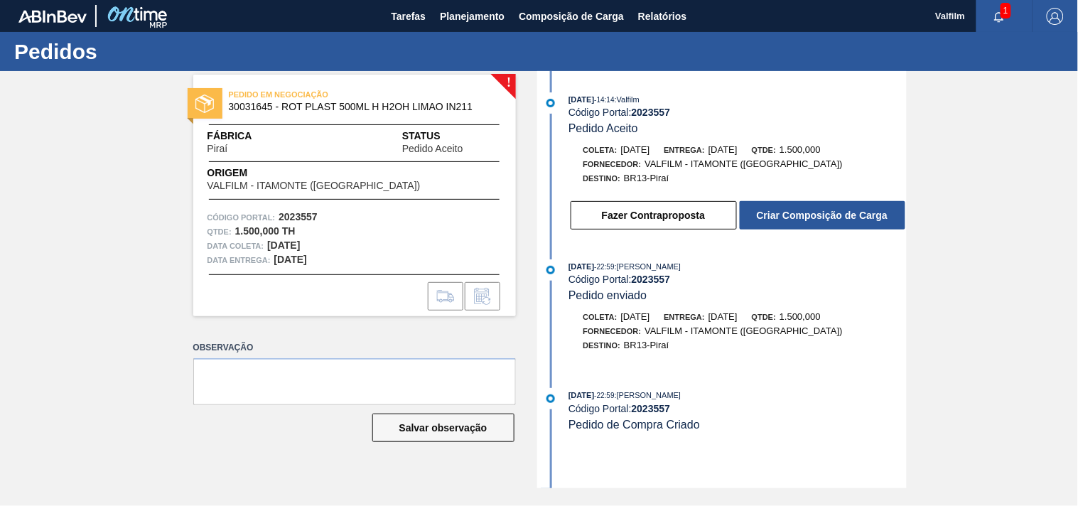
scroll to position [0, 0]
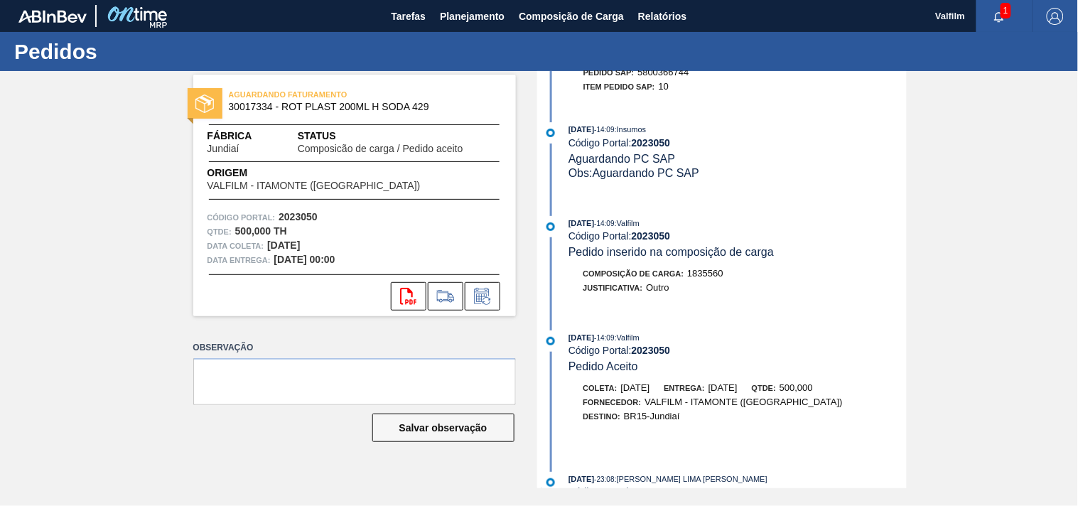
scroll to position [237, 0]
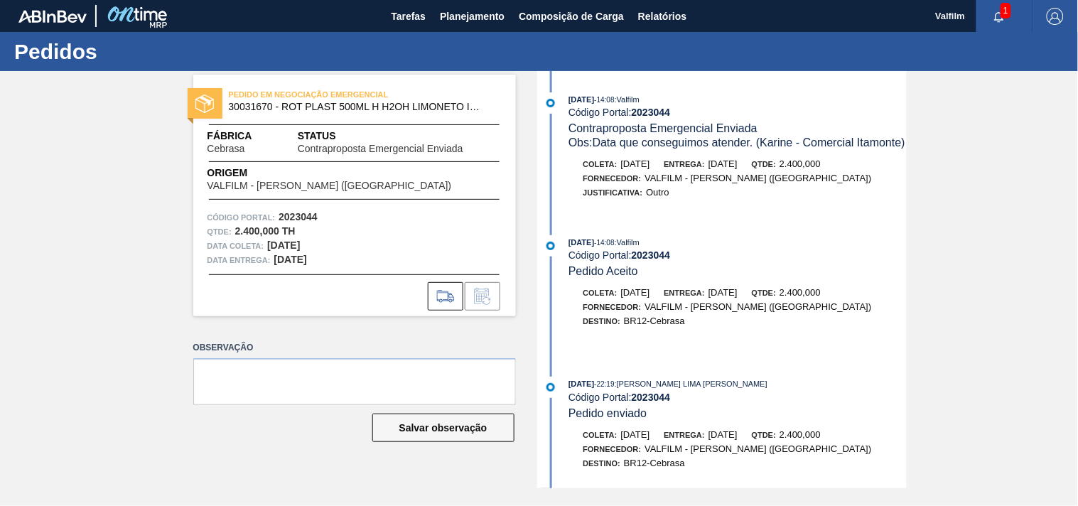
drag, startPoint x: 662, startPoint y: 179, endPoint x: 755, endPoint y: 179, distance: 92.4
click at [755, 171] on div "Coleta: 04/10/2025 Entrega: 06/10/2025 Qtde: 2.400,000" at bounding box center [738, 164] width 338 height 14
click at [738, 169] on span "[DATE]" at bounding box center [722, 163] width 29 height 11
drag, startPoint x: 740, startPoint y: 173, endPoint x: 757, endPoint y: 173, distance: 17.8
click at [738, 169] on span "[DATE]" at bounding box center [722, 163] width 29 height 11
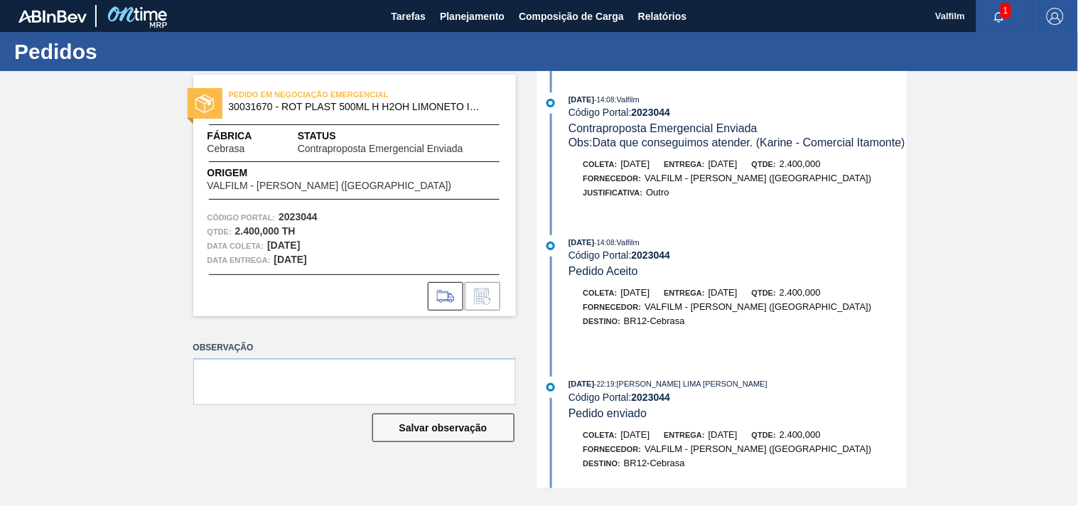
click at [738, 169] on span "[DATE]" at bounding box center [722, 163] width 29 height 11
drag, startPoint x: 227, startPoint y: 139, endPoint x: 236, endPoint y: 139, distance: 8.5
click at [233, 139] on span "Fábrica" at bounding box center [248, 136] width 82 height 15
click at [236, 139] on span "Fábrica" at bounding box center [248, 136] width 82 height 15
drag, startPoint x: 628, startPoint y: 173, endPoint x: 651, endPoint y: 173, distance: 22.7
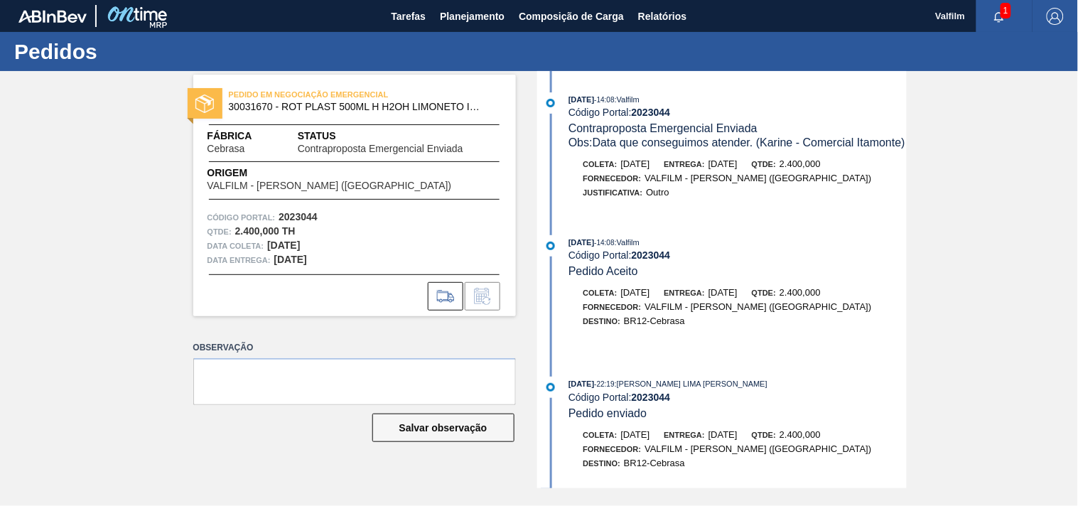
click at [650, 169] on span "04/10/2025" at bounding box center [635, 163] width 29 height 11
drag, startPoint x: 642, startPoint y: 196, endPoint x: 770, endPoint y: 196, distance: 127.2
click at [770, 185] on div "Fornecedor: VALFILM - [GEOGRAPHIC_DATA] ([GEOGRAPHIC_DATA])" at bounding box center [738, 178] width 338 height 14
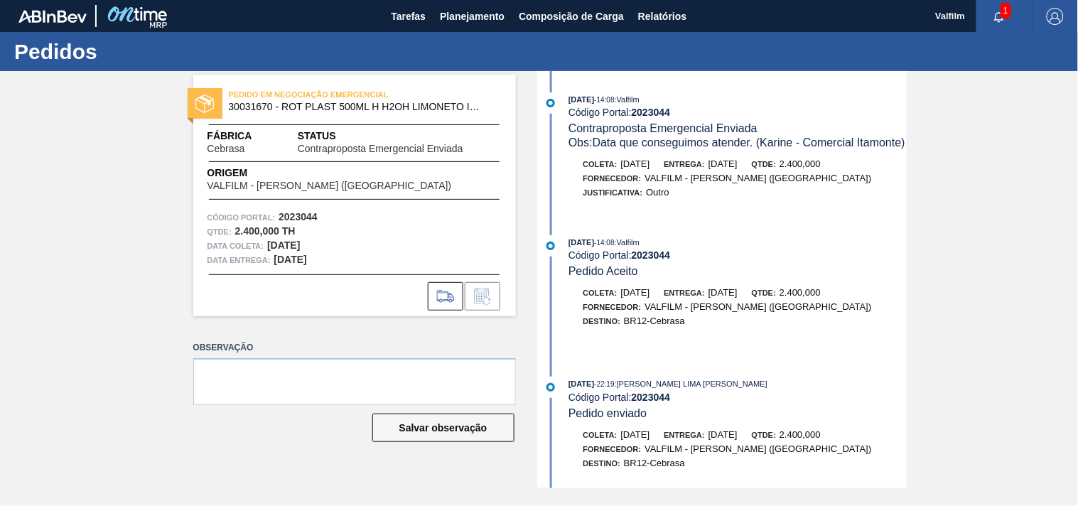
drag, startPoint x: 684, startPoint y: 188, endPoint x: 728, endPoint y: 193, distance: 43.7
click at [728, 185] on div "Fornecedor: VALFILM - [GEOGRAPHIC_DATA] ([GEOGRAPHIC_DATA])" at bounding box center [727, 178] width 289 height 14
click at [754, 200] on div "Justificativa: Outro" at bounding box center [738, 192] width 338 height 14
drag, startPoint x: 683, startPoint y: 144, endPoint x: 761, endPoint y: 144, distance: 78.2
click at [750, 144] on span "Obs: Data que conseguimos atender. (Karine - Comercial Itamonte)" at bounding box center [736, 142] width 337 height 12
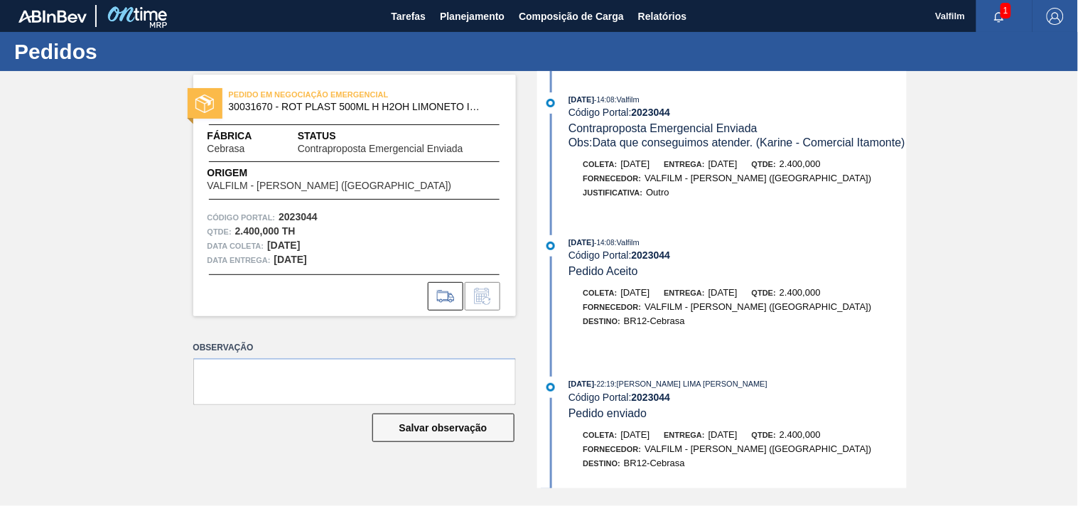
click at [761, 144] on span "Obs: Data que conseguimos atender. (Karine - Comercial Itamonte)" at bounding box center [736, 142] width 337 height 12
click at [853, 140] on span "Obs: Data que conseguimos atender. (Karine - Comercial Itamonte)" at bounding box center [736, 142] width 337 height 12
click at [864, 150] on div "Obs: Data que conseguimos atender. (Karine - Comercial Itamonte)" at bounding box center [737, 143] width 338 height 14
click at [799, 249] on div "10/09/2025 - 14:08 : Valfilm" at bounding box center [737, 242] width 338 height 14
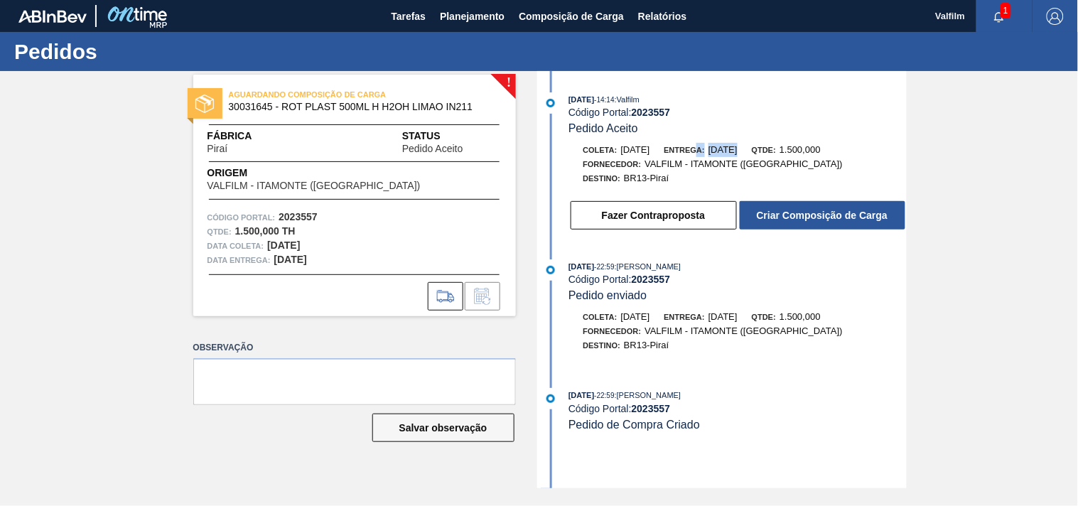
drag, startPoint x: 737, startPoint y: 144, endPoint x: 793, endPoint y: 144, distance: 56.1
click at [793, 144] on div "[DATE] 14:14 : Valfilm Código Portal: 2023557 Pedido Aceito Coleta: [DATE] Entr…" at bounding box center [724, 165] width 366 height 146
click at [793, 144] on div "Qtde: 1.500,000" at bounding box center [786, 150] width 69 height 14
click at [711, 296] on div "[DATE] 22:59 : [PERSON_NAME] Código Portal: 2023557 Pedido enviado" at bounding box center [737, 280] width 338 height 43
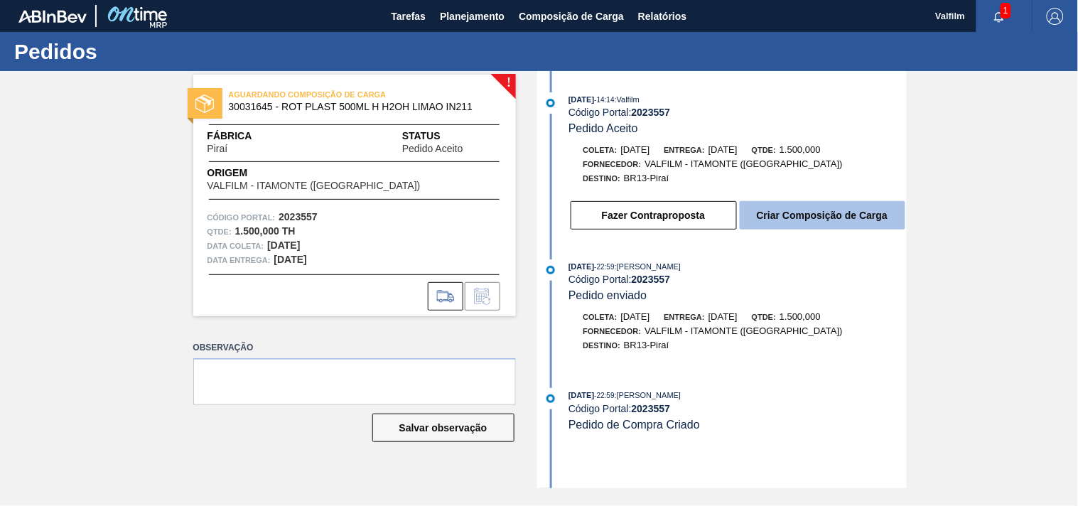
click at [830, 217] on button "Criar Composição de Carga" at bounding box center [823, 215] width 166 height 28
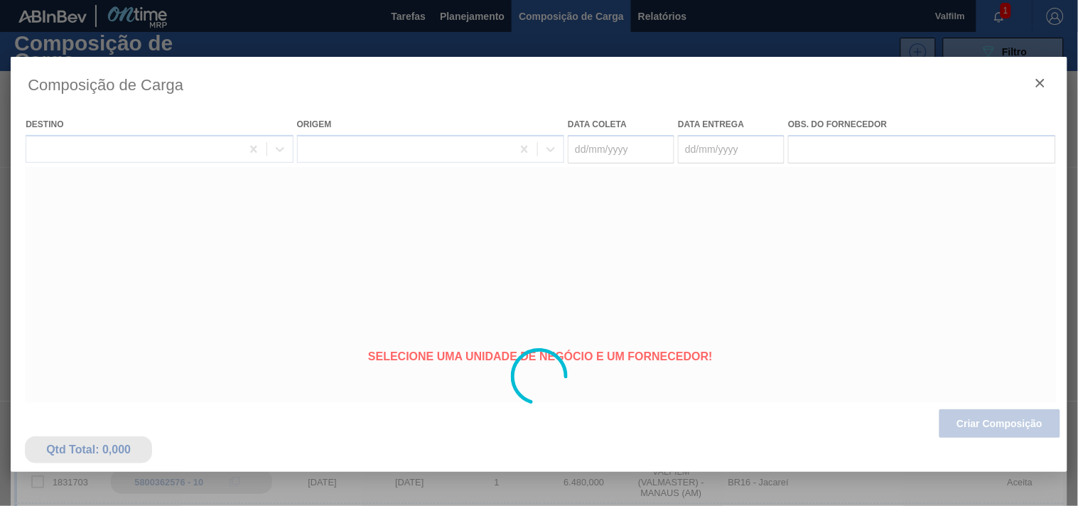
type coleta "[DATE]"
type entrega "[DATE]"
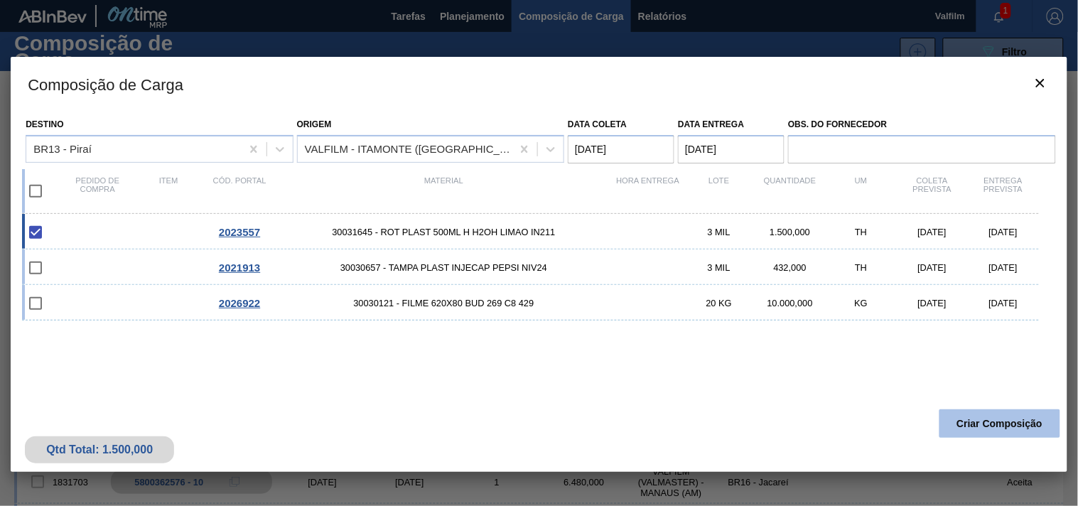
click at [981, 420] on button "Criar Composição" at bounding box center [999, 423] width 121 height 28
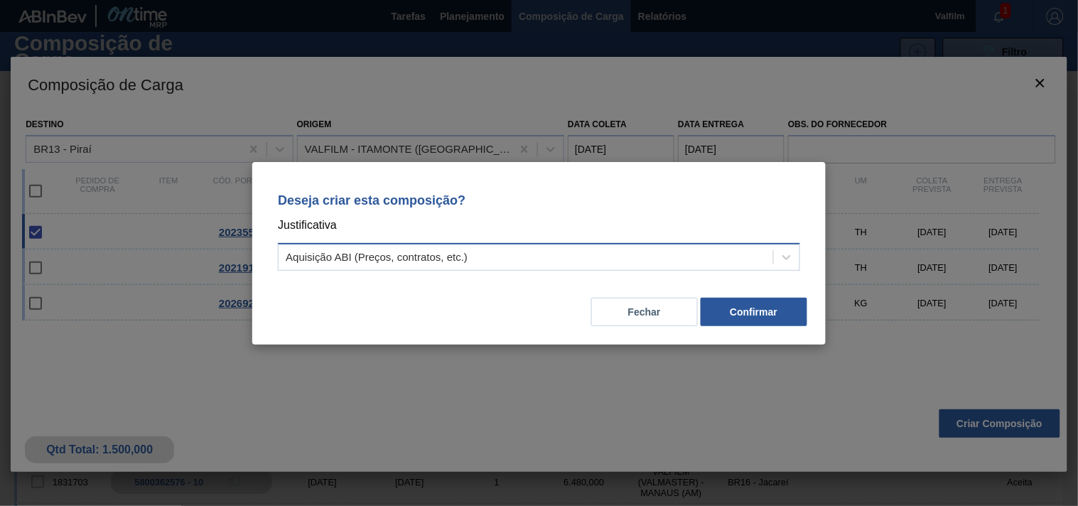
click at [418, 263] on div "Aquisição ABI (Preços, contratos, etc.)" at bounding box center [526, 257] width 495 height 21
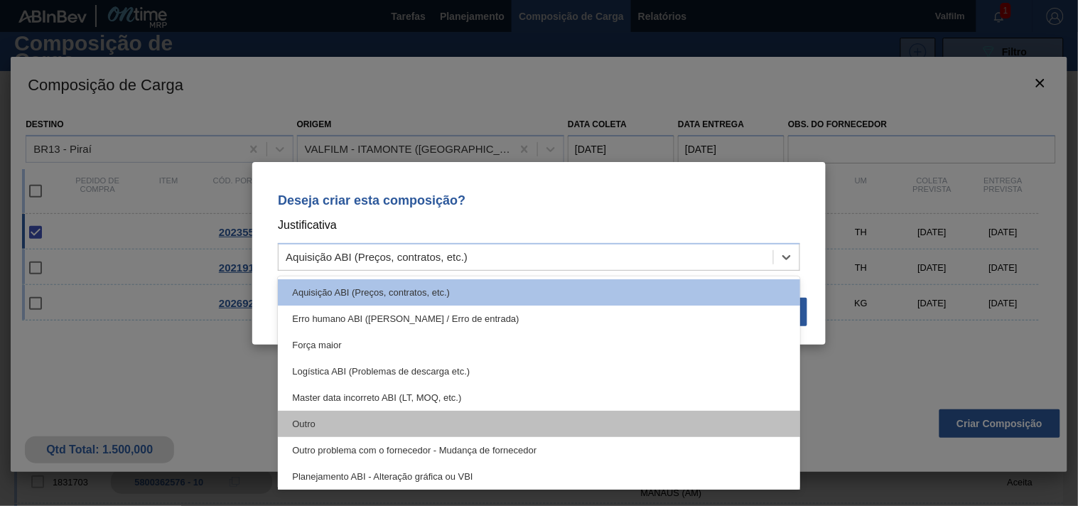
click at [378, 429] on div "Outro" at bounding box center [539, 424] width 522 height 26
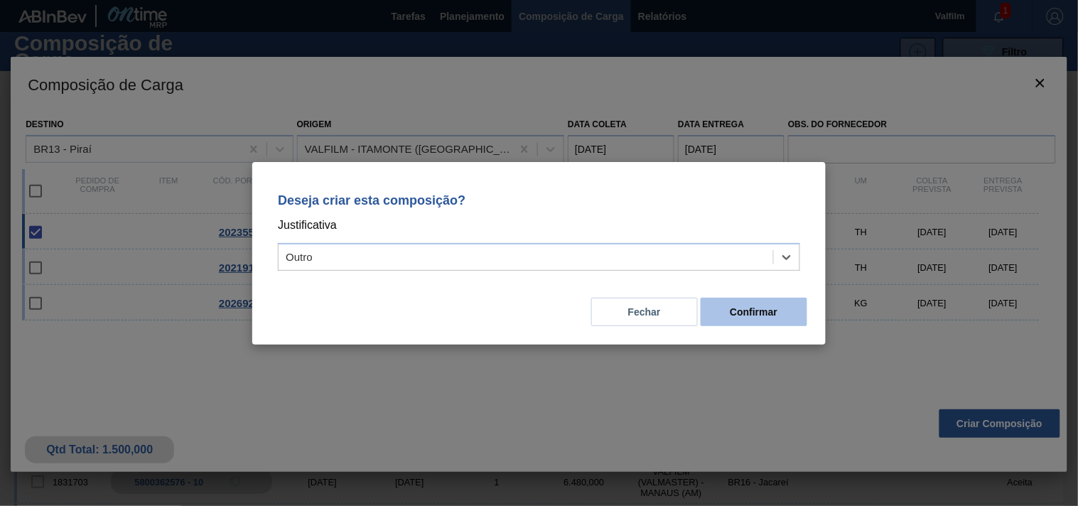
click at [750, 306] on button "Confirmar" at bounding box center [754, 312] width 107 height 28
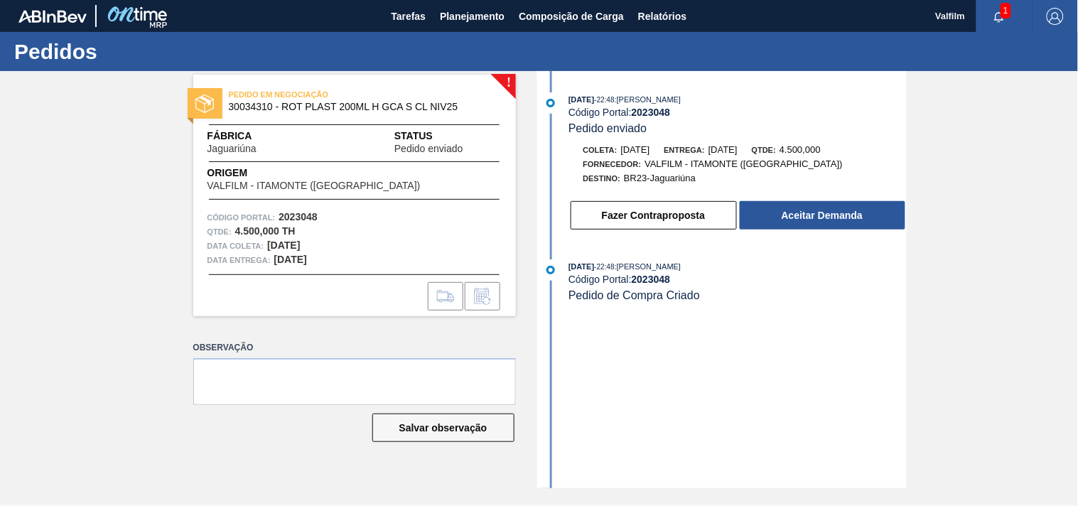
click at [684, 404] on div "[DATE] 22:48 : [PERSON_NAME] Código Portal: 2023048 Pedido enviado Coleta: [DAT…" at bounding box center [724, 279] width 366 height 417
click at [809, 214] on button "Aceitar Demanda" at bounding box center [823, 215] width 166 height 28
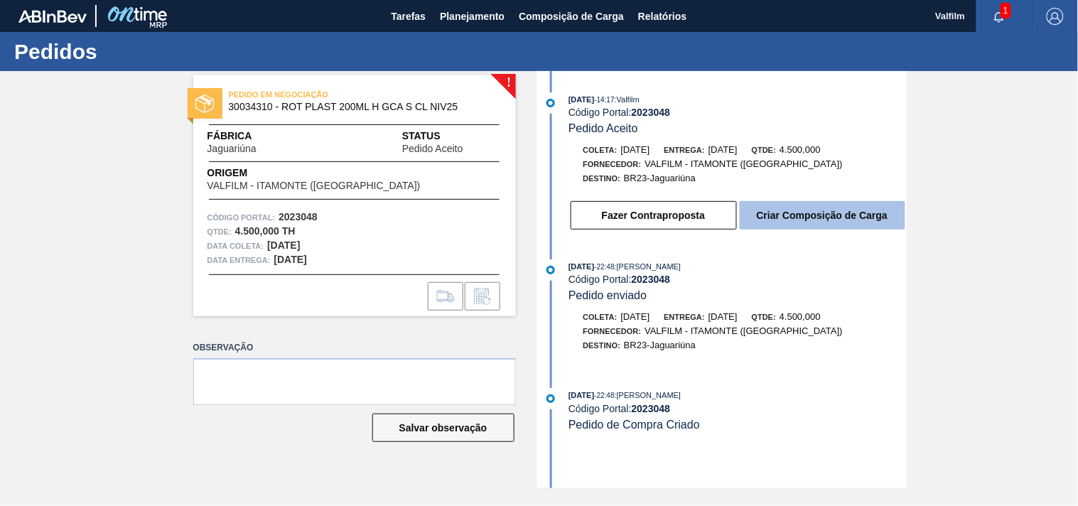
click at [816, 222] on button "Criar Composição de Carga" at bounding box center [823, 215] width 166 height 28
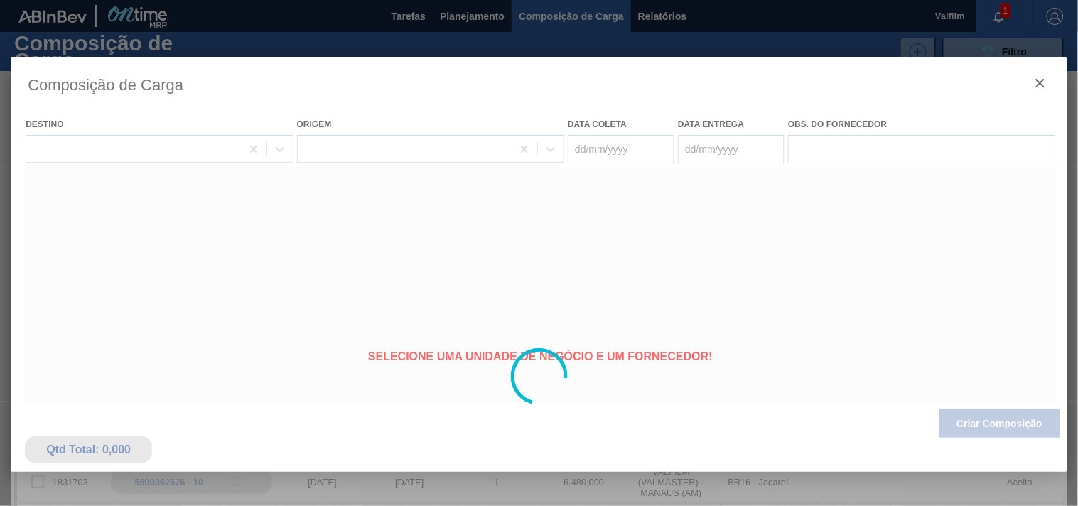
type coleta "[DATE]"
type entrega "[DATE]"
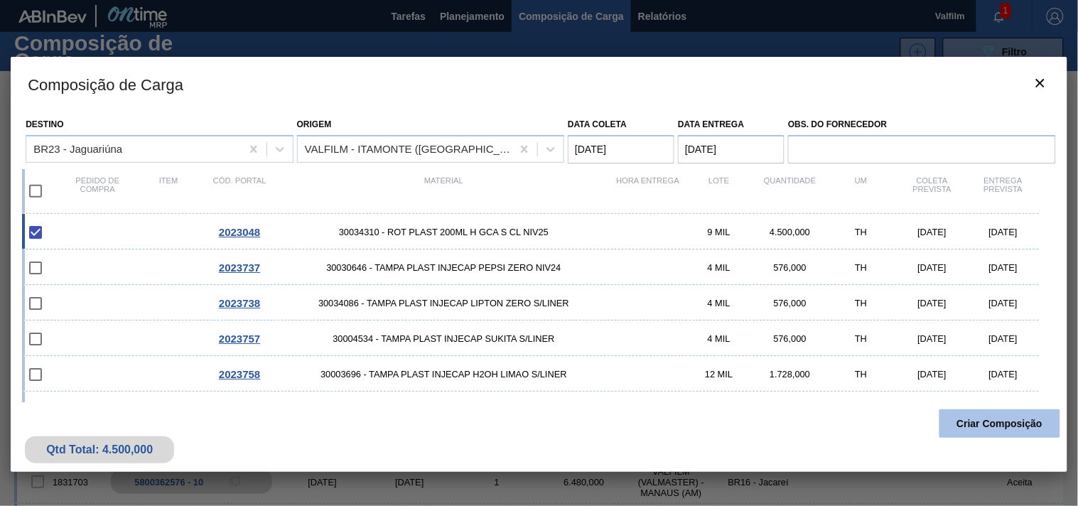
click at [1010, 426] on button "Criar Composição" at bounding box center [999, 423] width 121 height 28
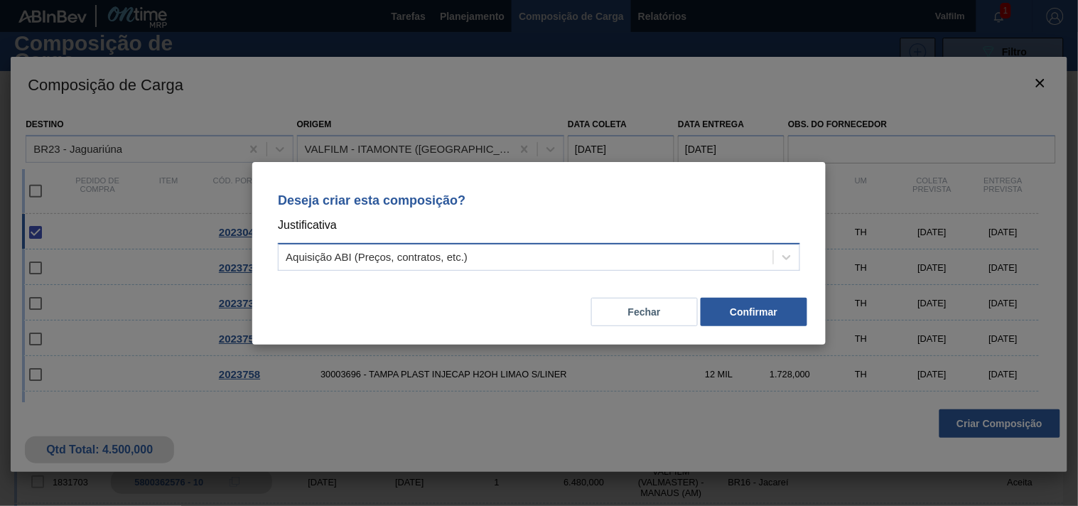
click at [521, 253] on div "Aquisição ABI (Preços, contratos, etc.)" at bounding box center [526, 257] width 495 height 21
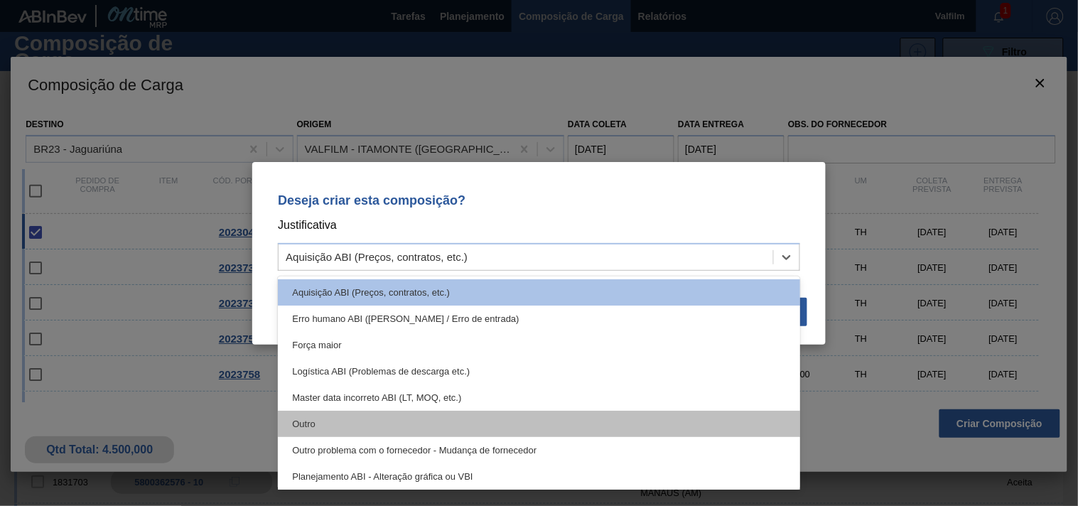
click at [364, 423] on div "Outro" at bounding box center [539, 424] width 522 height 26
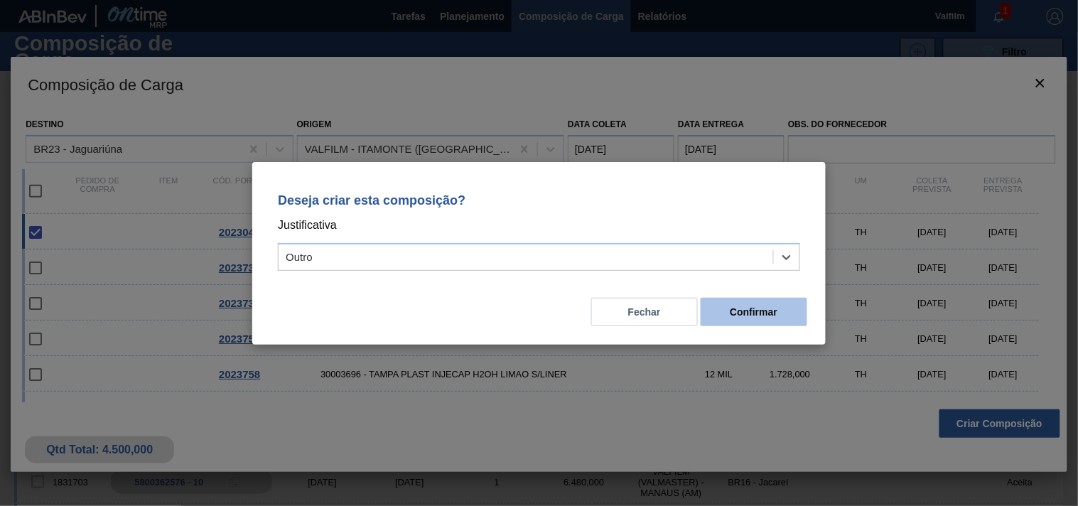
click at [765, 311] on button "Confirmar" at bounding box center [754, 312] width 107 height 28
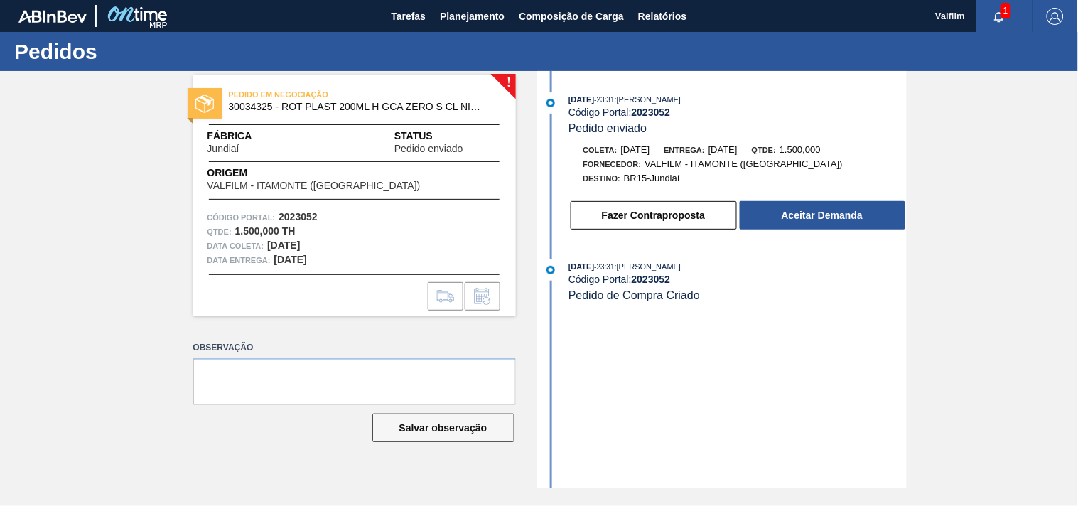
click at [706, 403] on div "[DATE] 23:31 : [PERSON_NAME] Código Portal: 2023052 Pedido enviado Coleta: [DAT…" at bounding box center [724, 279] width 366 height 417
click at [814, 210] on button "Aceitar Demanda" at bounding box center [823, 215] width 166 height 28
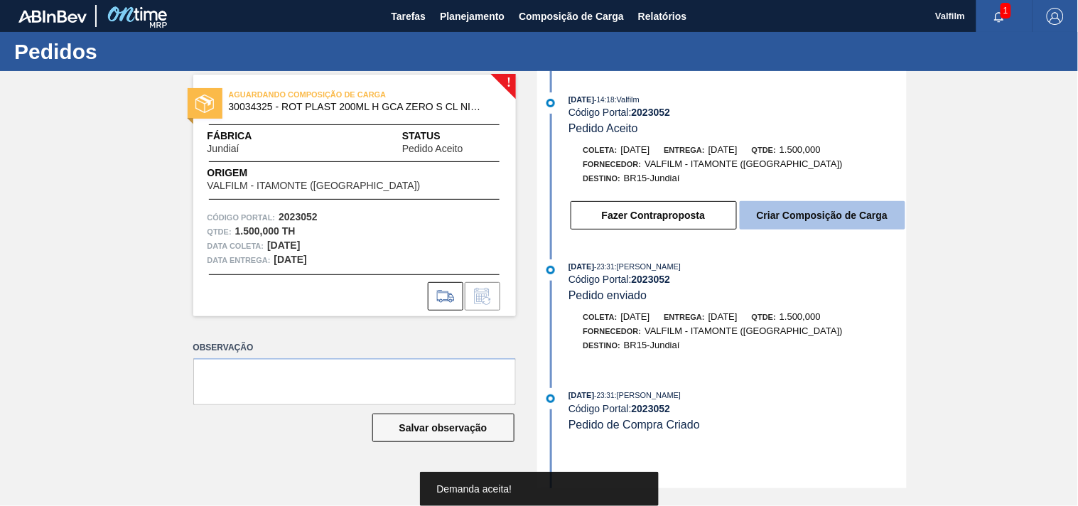
click at [814, 210] on button "Criar Composição de Carga" at bounding box center [823, 215] width 166 height 28
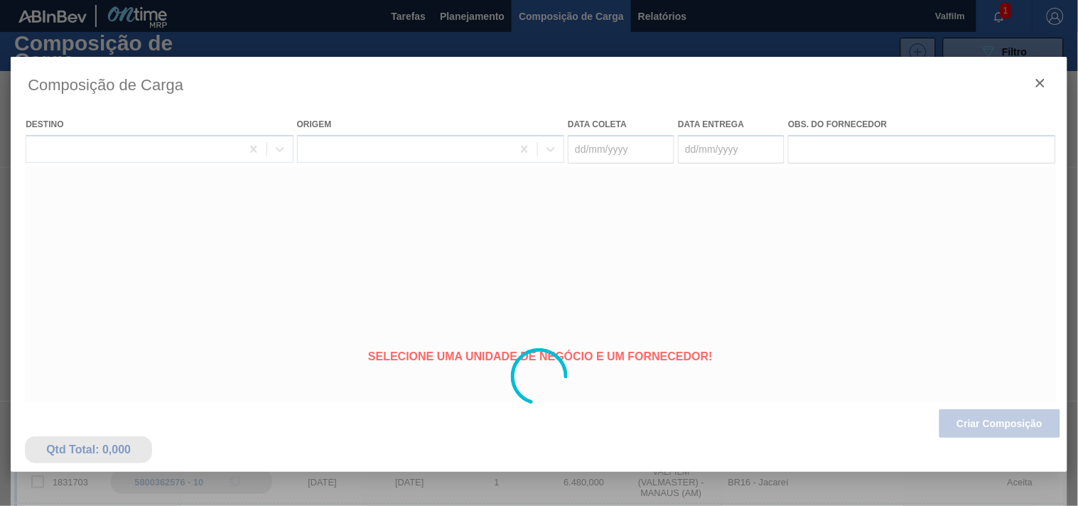
type coleta "[DATE]"
type entrega "[DATE]"
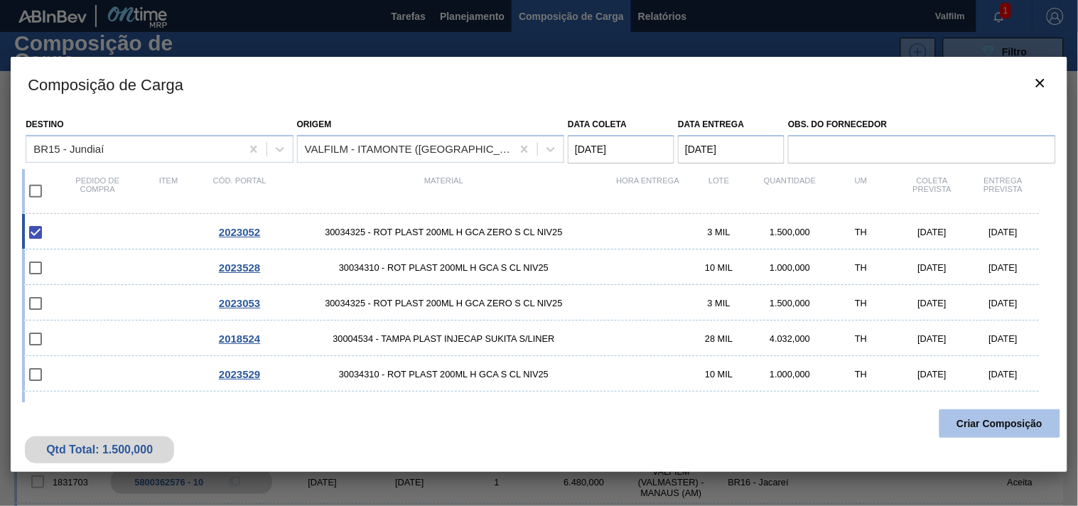
click at [1023, 431] on button "Criar Composição" at bounding box center [999, 423] width 121 height 28
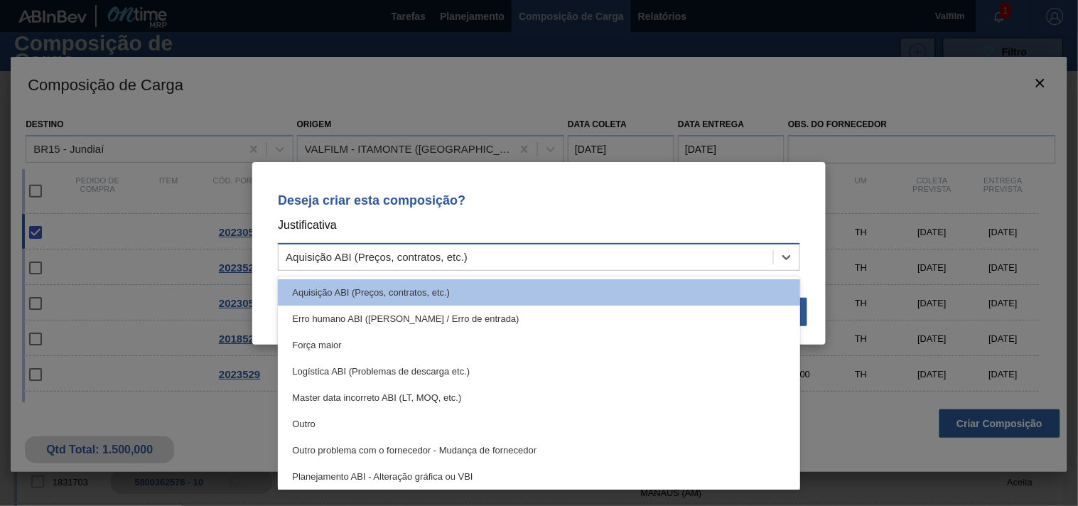
click at [478, 264] on div "Aquisição ABI (Preços, contratos, etc.)" at bounding box center [526, 257] width 495 height 21
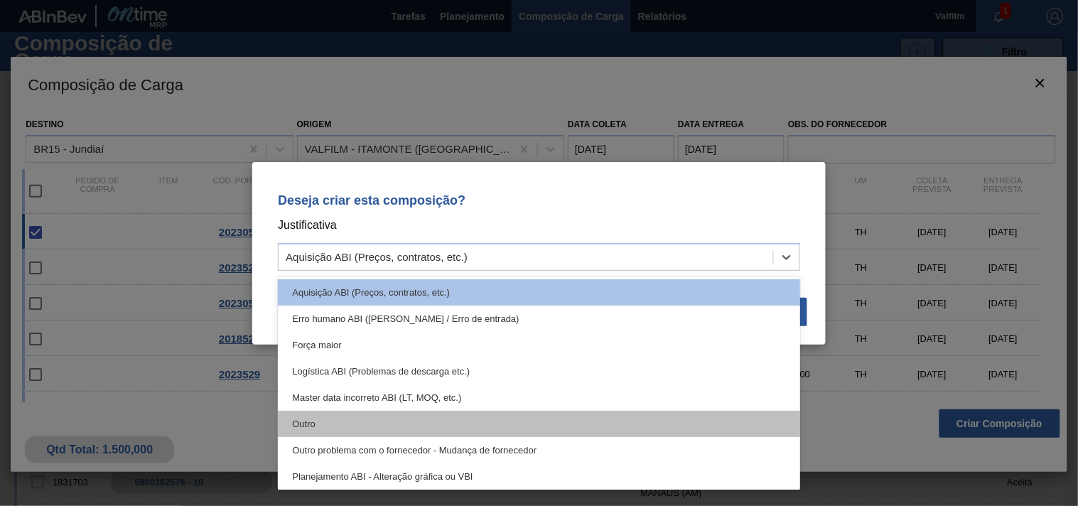
click at [322, 428] on div "Outro" at bounding box center [539, 424] width 522 height 26
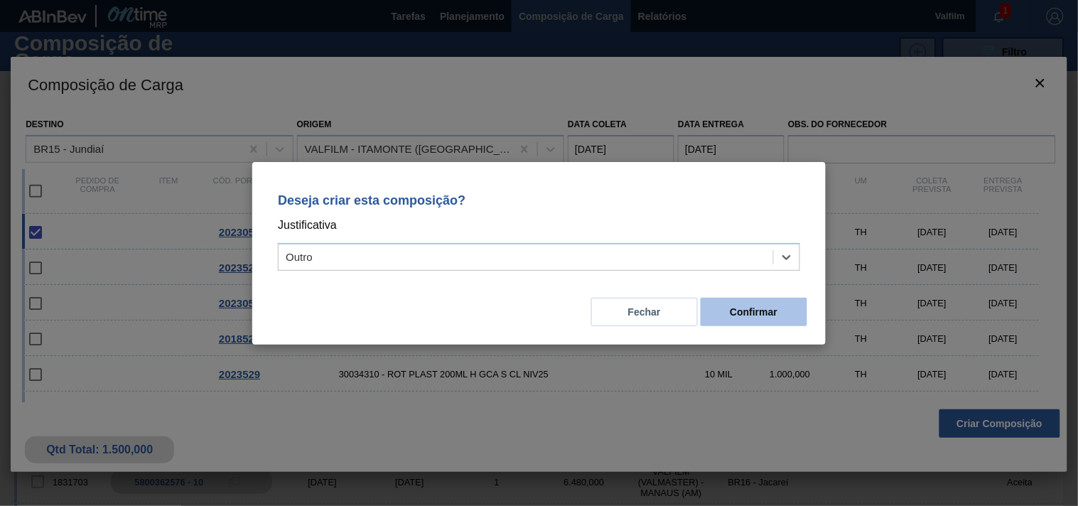
click at [752, 308] on button "Confirmar" at bounding box center [754, 312] width 107 height 28
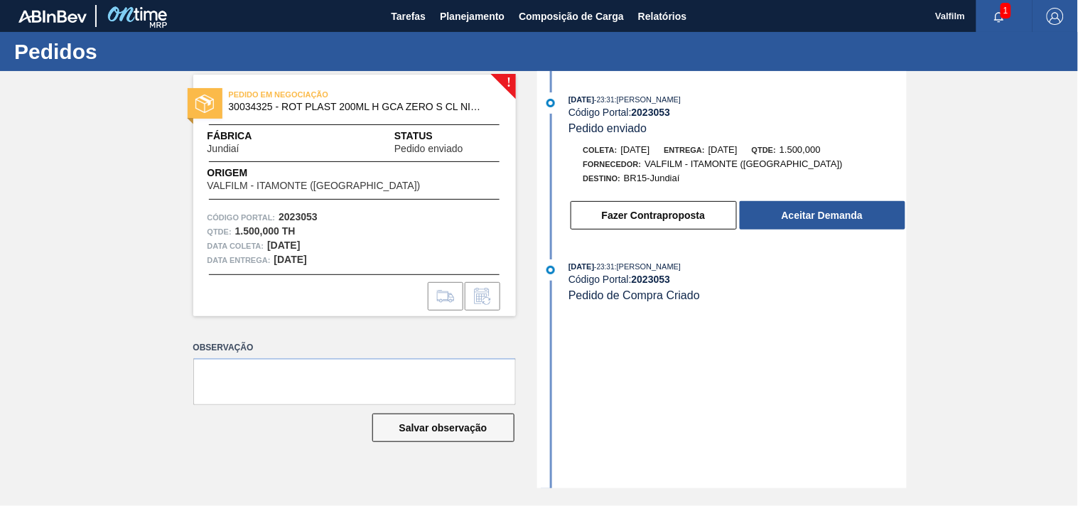
click at [675, 347] on div "02/09/2025 - 23:31 : MATHEUS FARIA LIMA DA SILVA Código Portal: 2023053 Pedido …" at bounding box center [724, 279] width 366 height 417
click at [802, 222] on button "Aceitar Demanda" at bounding box center [823, 215] width 166 height 28
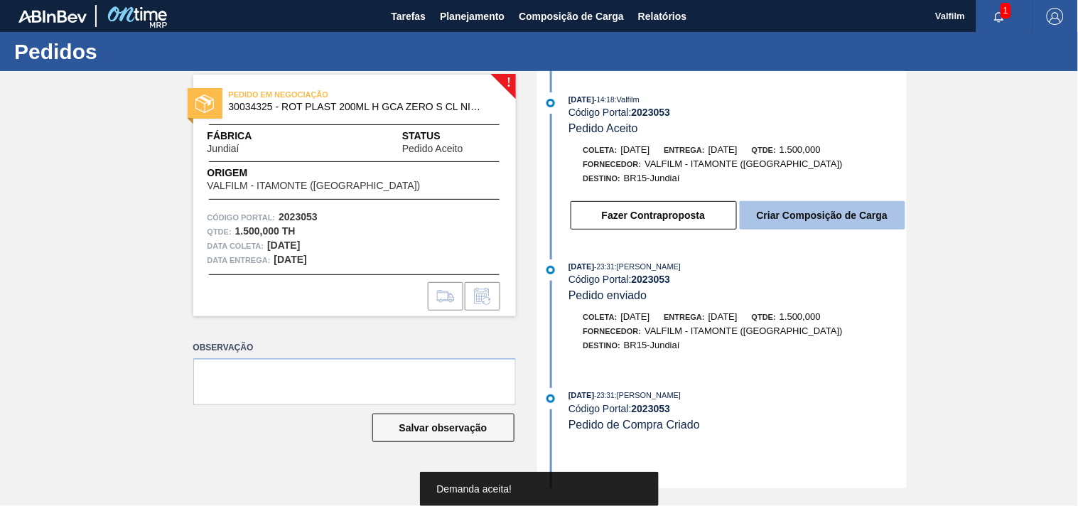
click at [855, 224] on button "Criar Composição de Carga" at bounding box center [823, 215] width 166 height 28
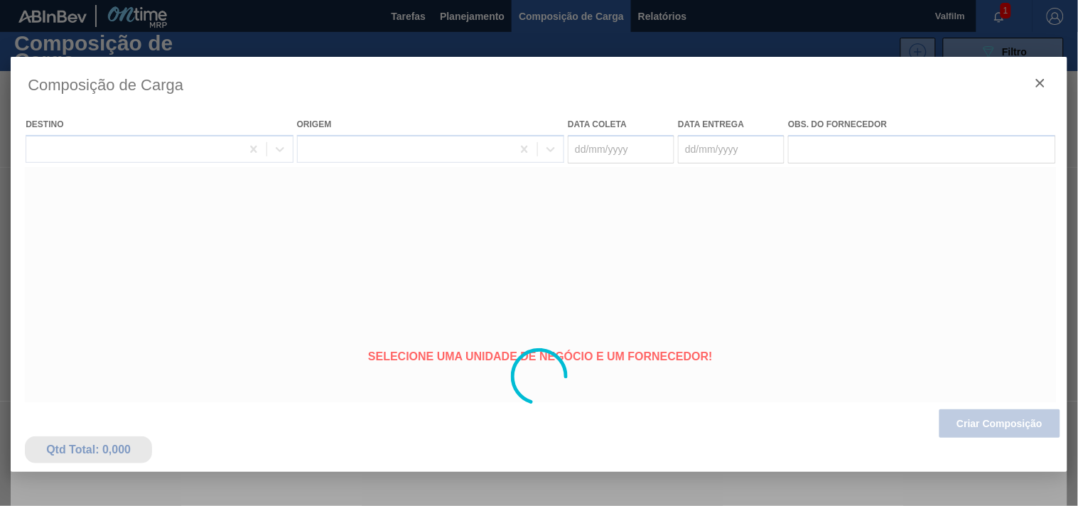
type coleta "07/10/2025"
type entrega "09/10/2025"
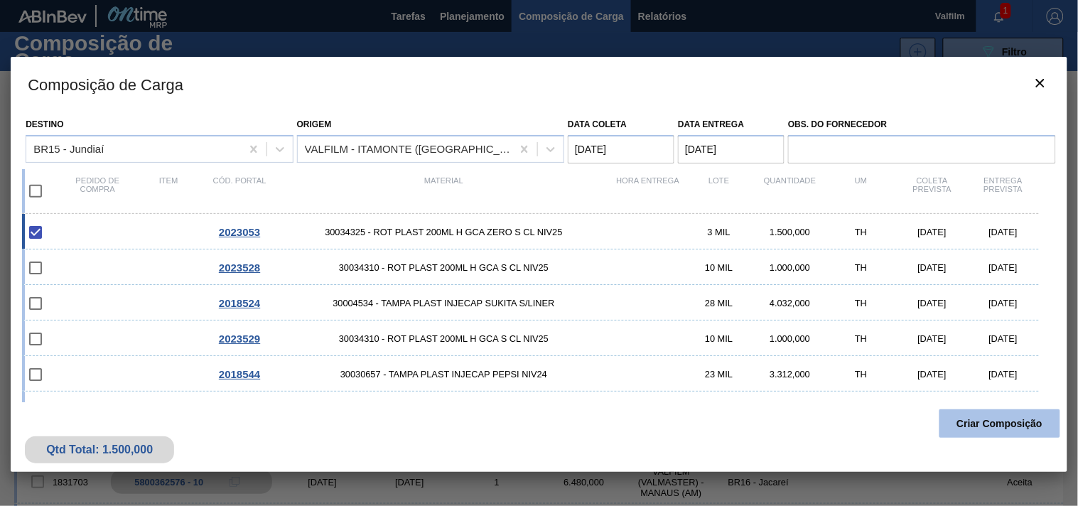
click at [998, 411] on button "Criar Composição" at bounding box center [999, 423] width 121 height 28
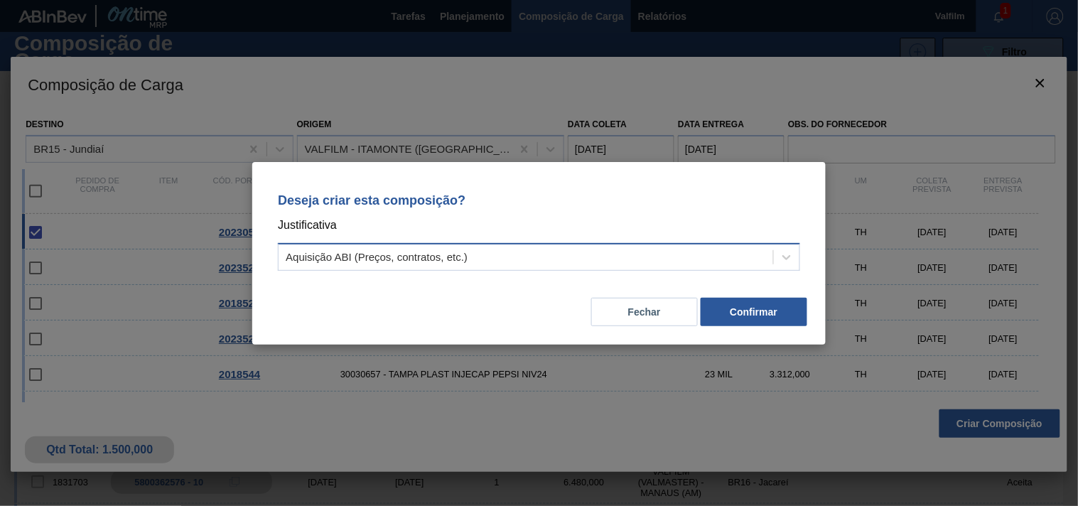
click at [553, 249] on div "Aquisição ABI (Preços, contratos, etc.)" at bounding box center [526, 257] width 495 height 21
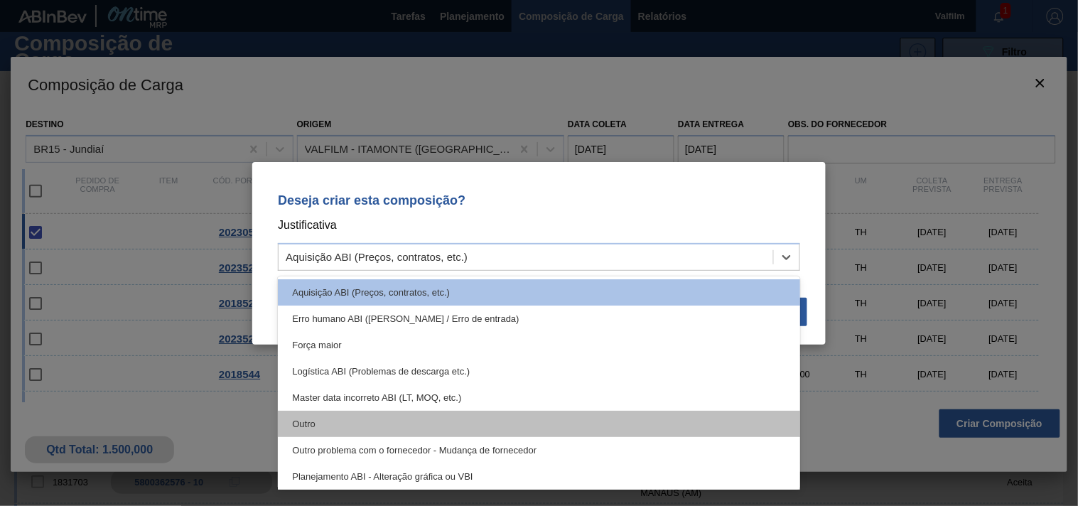
click at [333, 424] on div "Outro" at bounding box center [539, 424] width 522 height 26
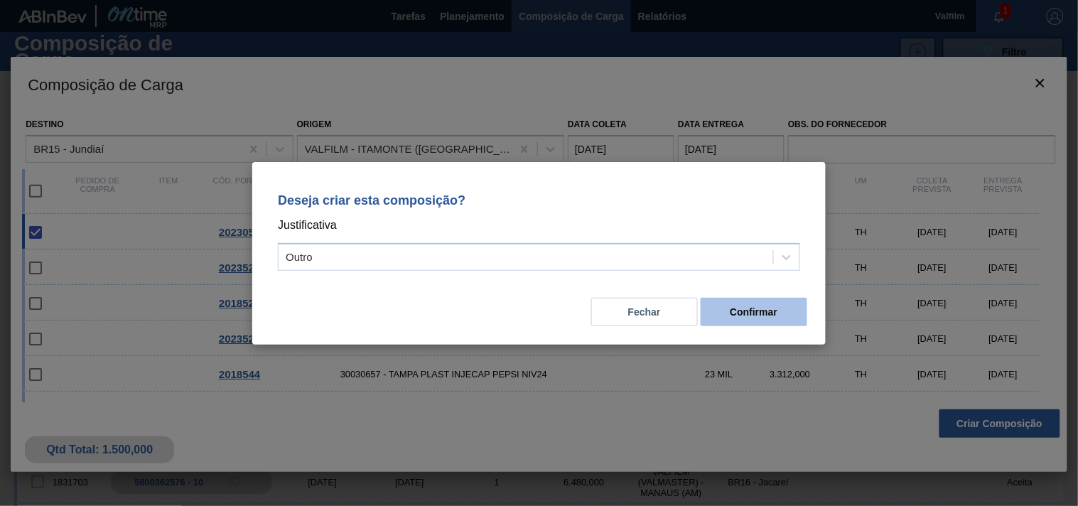
click at [740, 311] on button "Confirmar" at bounding box center [754, 312] width 107 height 28
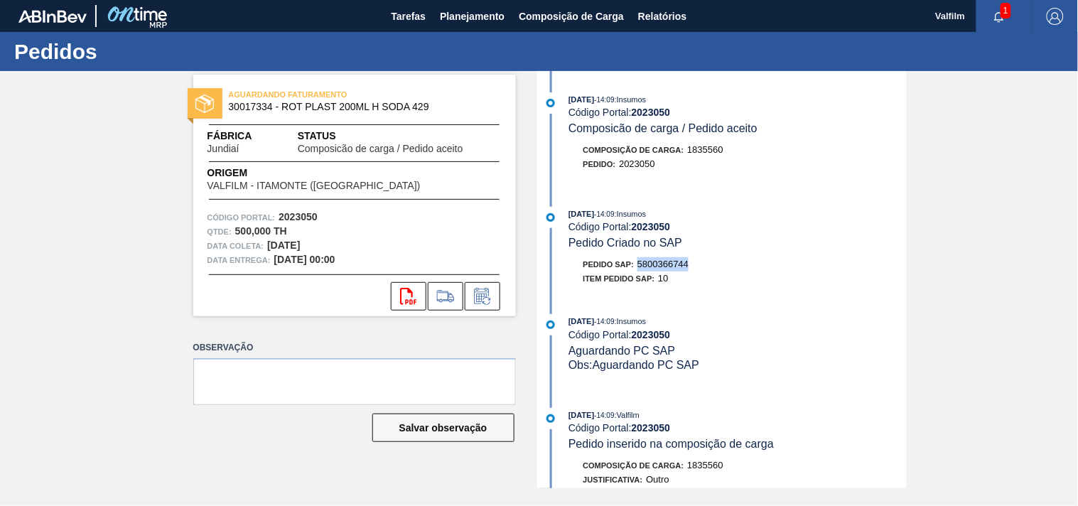
drag, startPoint x: 640, startPoint y: 263, endPoint x: 727, endPoint y: 265, distance: 87.4
click at [727, 265] on div "Pedido SAP: 5800366744" at bounding box center [738, 264] width 338 height 14
drag, startPoint x: 628, startPoint y: 266, endPoint x: 697, endPoint y: 266, distance: 68.9
click at [697, 266] on div "Pedido SAP: 5800366744" at bounding box center [738, 264] width 338 height 14
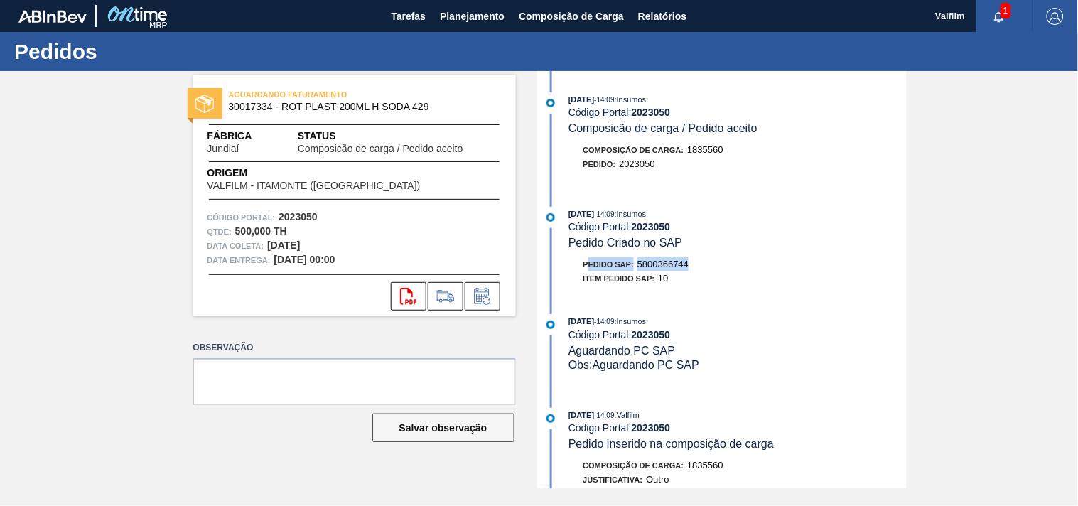
click at [697, 266] on div "Pedido SAP: 5800366744" at bounding box center [738, 264] width 338 height 14
drag, startPoint x: 601, startPoint y: 146, endPoint x: 766, endPoint y: 150, distance: 164.9
click at [766, 150] on div "Composição de Carga : 1835560" at bounding box center [738, 150] width 338 height 14
drag, startPoint x: 664, startPoint y: 153, endPoint x: 750, endPoint y: 158, distance: 86.8
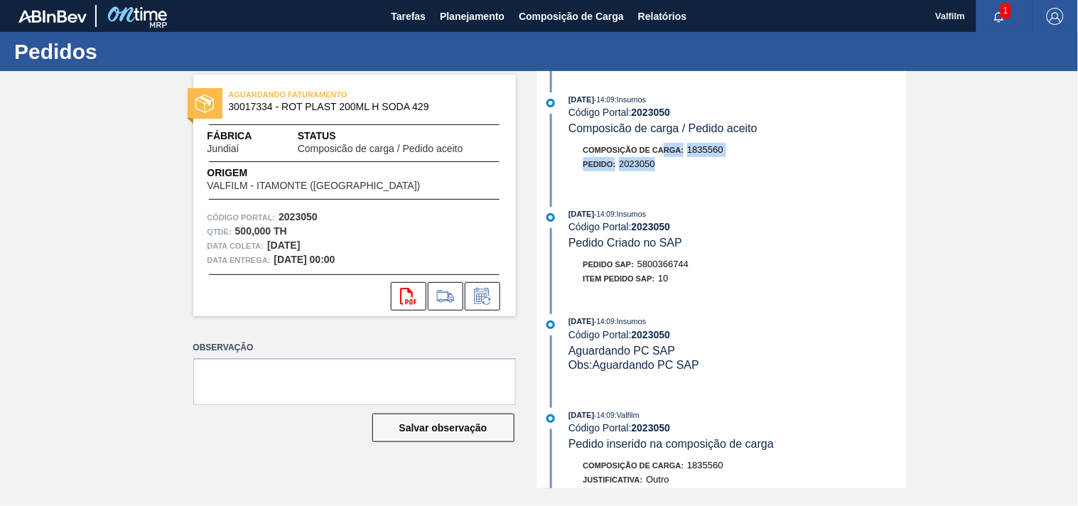
click at [750, 158] on div "Composição de Carga : 1835560 Pedido : 2023050" at bounding box center [738, 157] width 338 height 28
click at [750, 158] on div "Pedido : 2023050" at bounding box center [738, 164] width 338 height 14
drag, startPoint x: 692, startPoint y: 144, endPoint x: 736, endPoint y: 144, distance: 44.1
click at [736, 144] on div "Composição de Carga : 1835560" at bounding box center [738, 150] width 338 height 14
drag, startPoint x: 647, startPoint y: 258, endPoint x: 711, endPoint y: 266, distance: 63.7
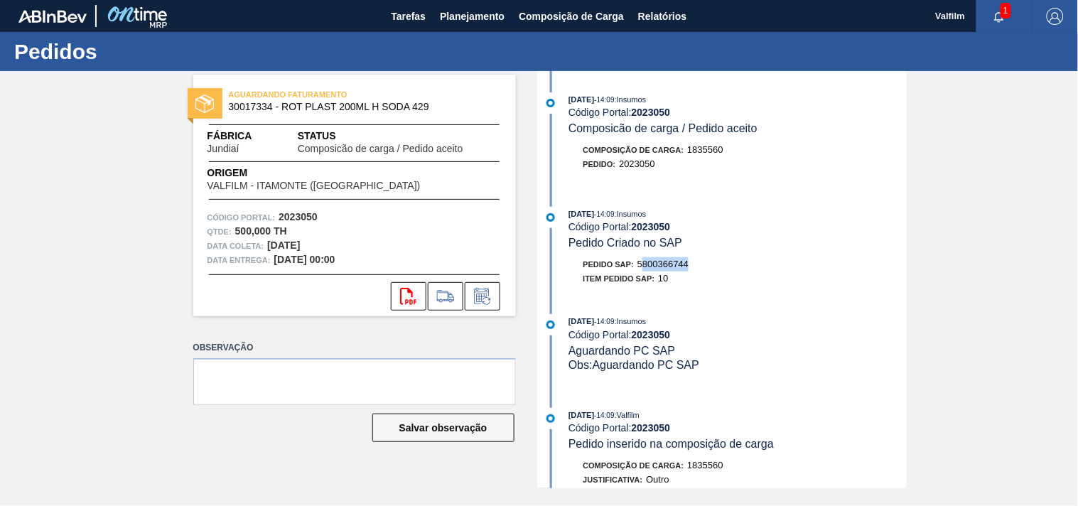
click at [711, 266] on div "10/09/2025 - 14:09 : Insumos Código Portal: 2023050 Pedido Criado no SAP Pedido…" at bounding box center [724, 250] width 366 height 86
click at [711, 266] on div "Pedido SAP: 5800366744" at bounding box center [738, 264] width 338 height 14
drag, startPoint x: 642, startPoint y: 266, endPoint x: 737, endPoint y: 266, distance: 94.5
click at [733, 266] on div "Pedido SAP: 5800366744" at bounding box center [738, 264] width 338 height 14
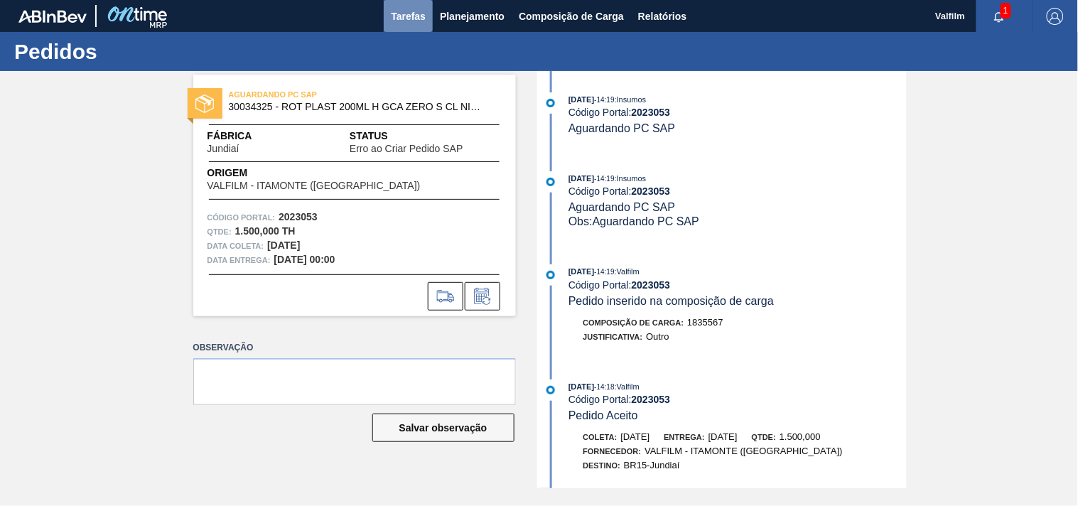
click at [411, 11] on span "Tarefas" at bounding box center [408, 16] width 35 height 17
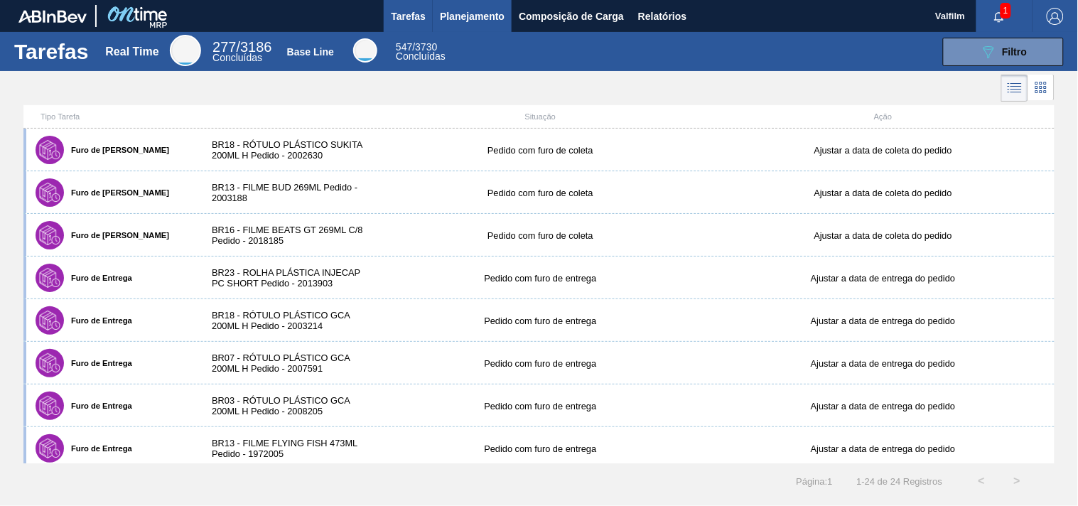
click at [455, 14] on span "Planejamento" at bounding box center [472, 16] width 65 height 17
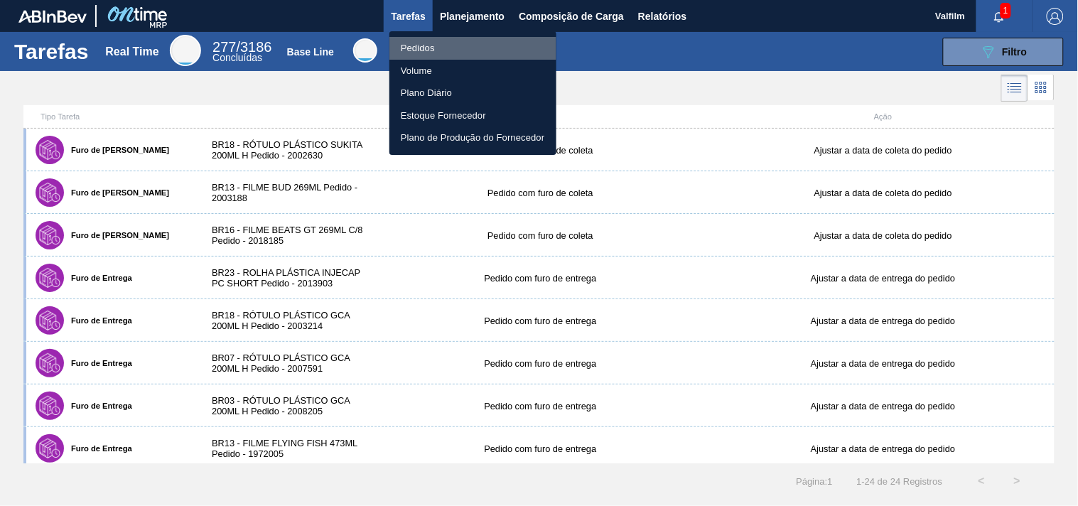
click at [428, 43] on li "Pedidos" at bounding box center [472, 48] width 167 height 23
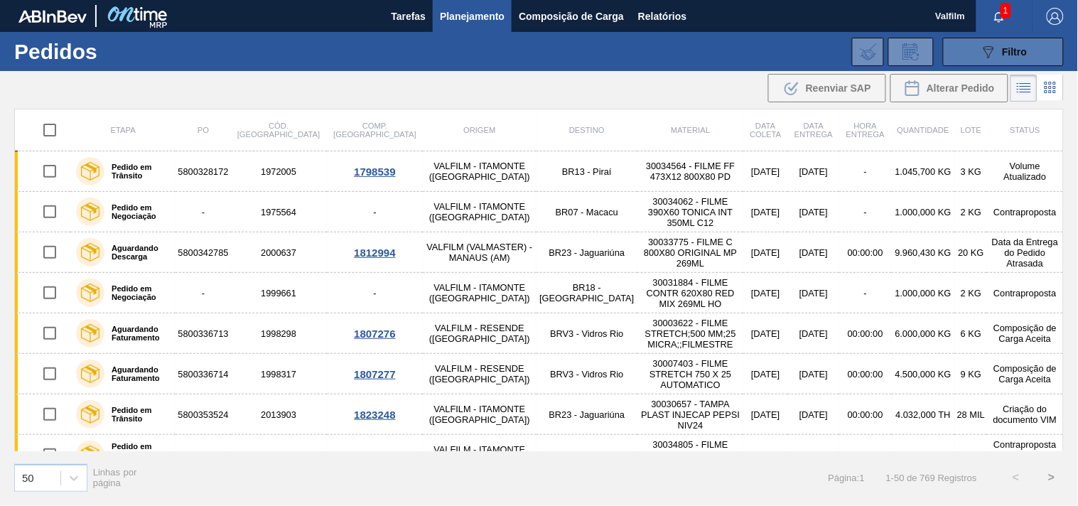
click at [986, 55] on icon "089F7B8B-B2A5-4AFE-B5C0-19BA573D28AC" at bounding box center [988, 51] width 17 height 17
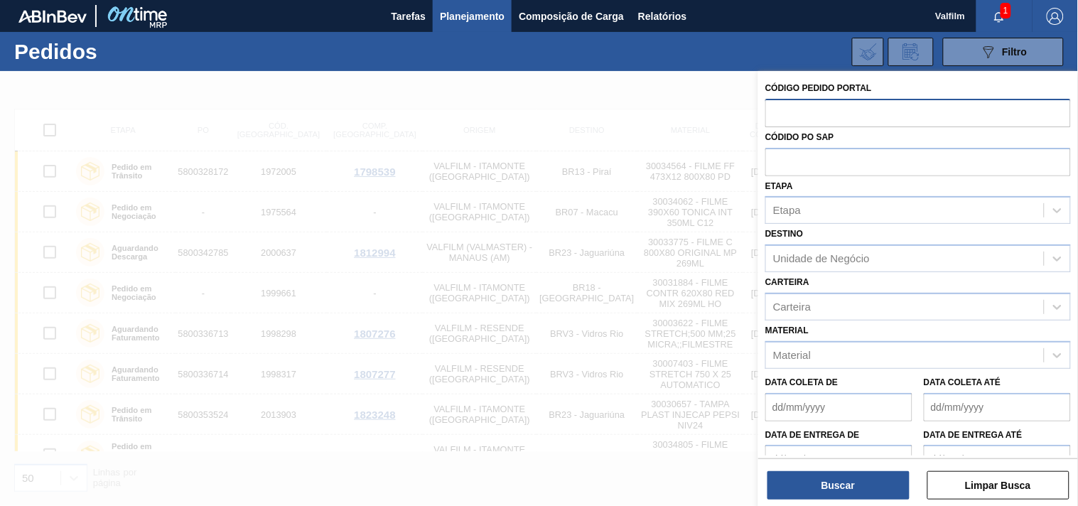
click at [867, 114] on input "text" at bounding box center [918, 112] width 306 height 27
click at [620, 73] on div at bounding box center [539, 324] width 1078 height 506
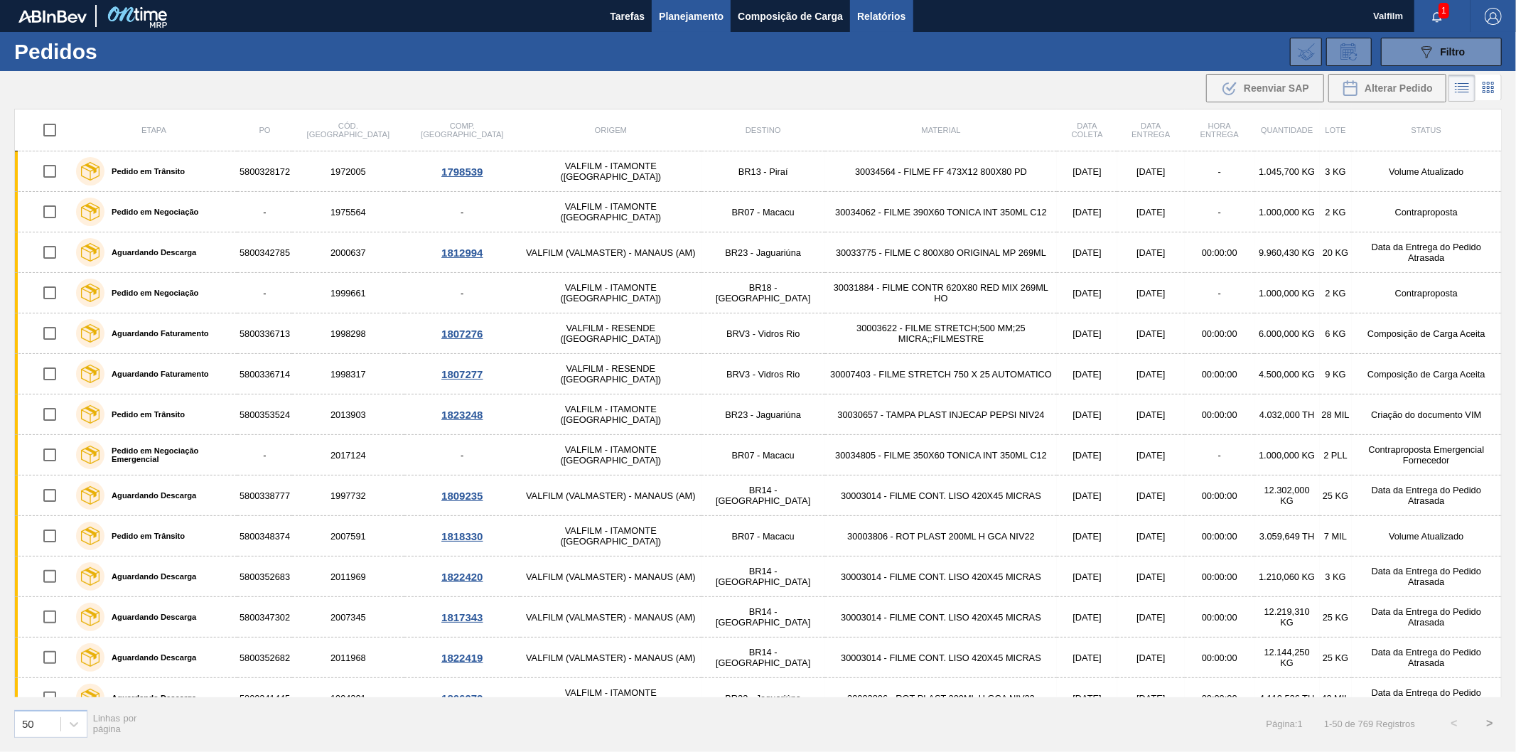
click at [863, 12] on span "Relatórios" at bounding box center [881, 16] width 48 height 17
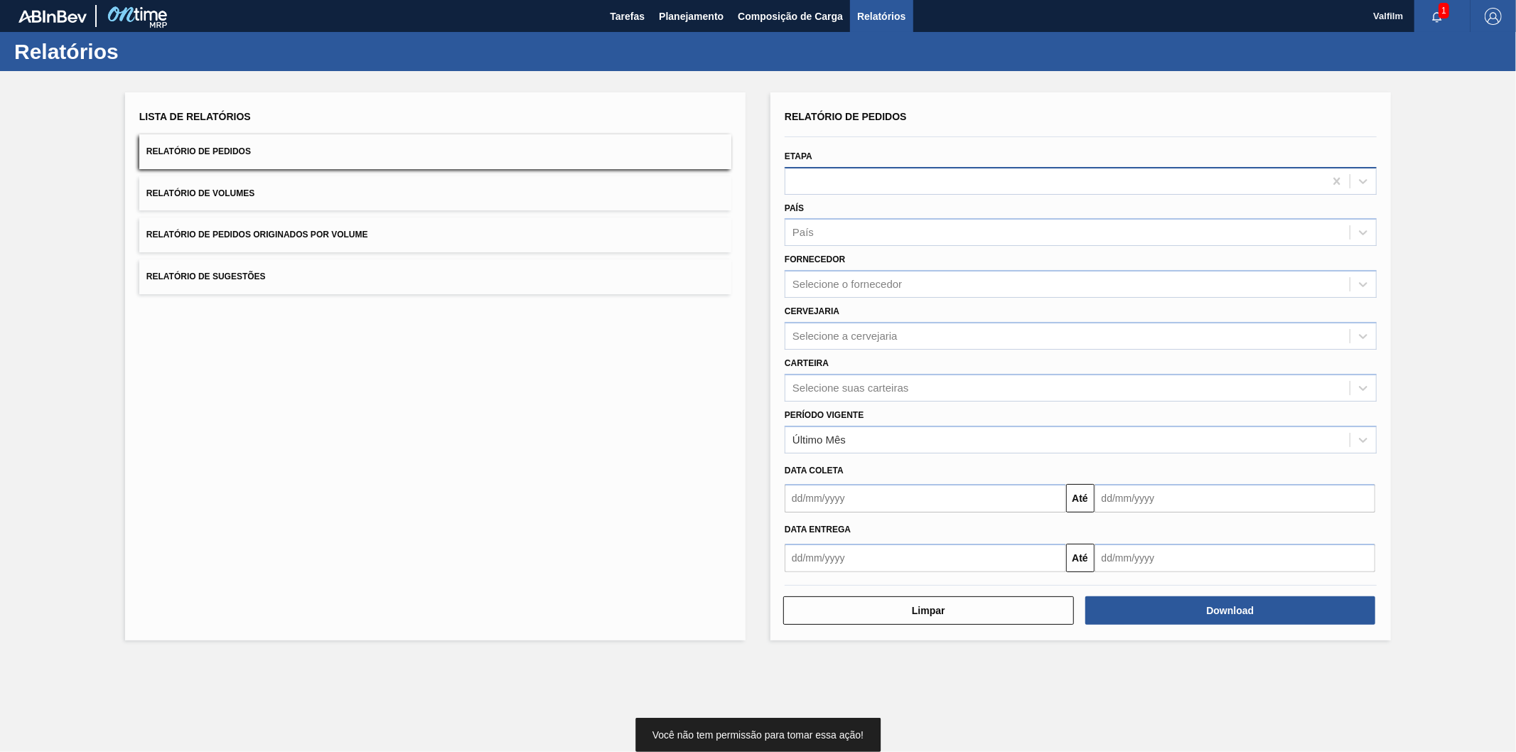
click at [932, 167] on div at bounding box center [1080, 181] width 592 height 28
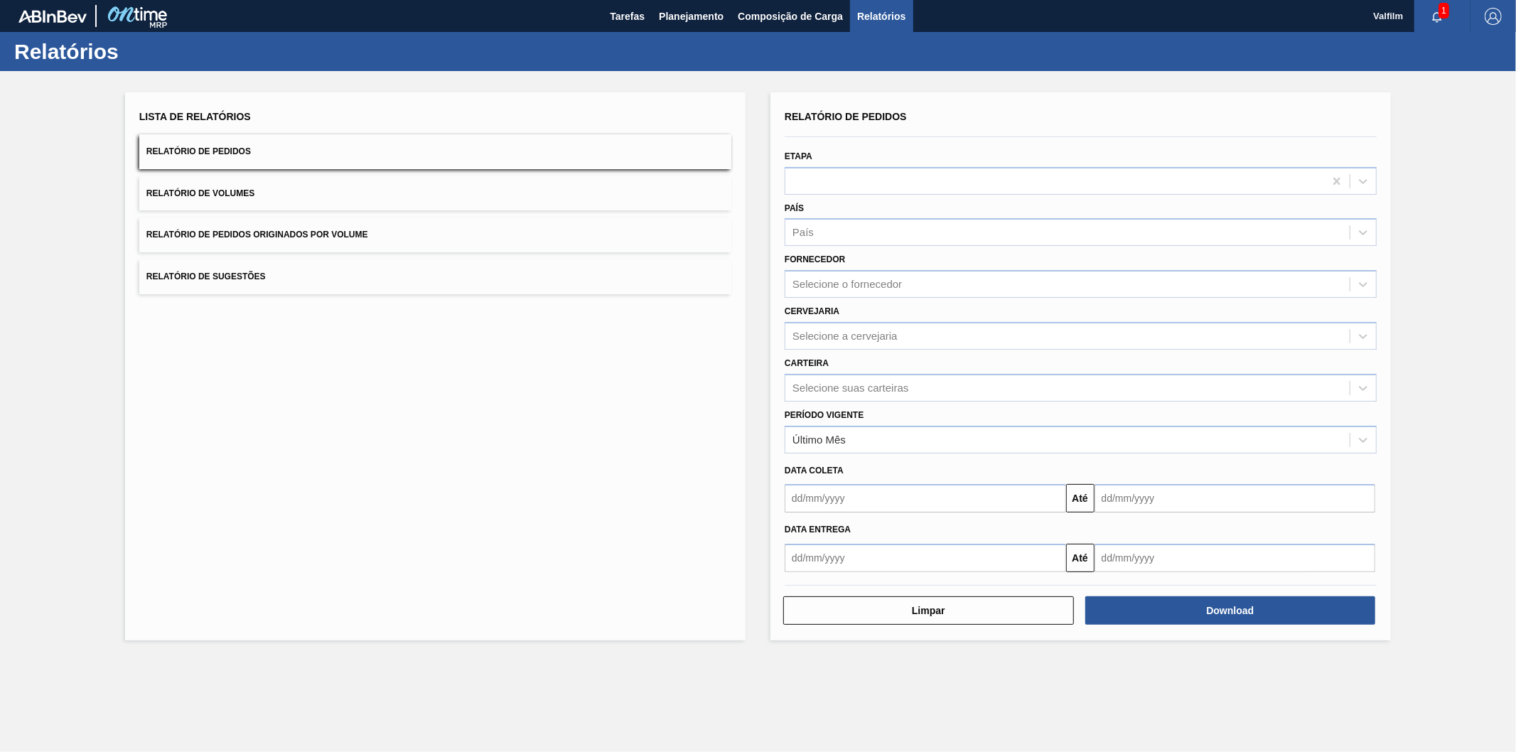
click at [698, 47] on div "Relatórios" at bounding box center [758, 51] width 1516 height 39
click at [858, 171] on div at bounding box center [1054, 181] width 539 height 21
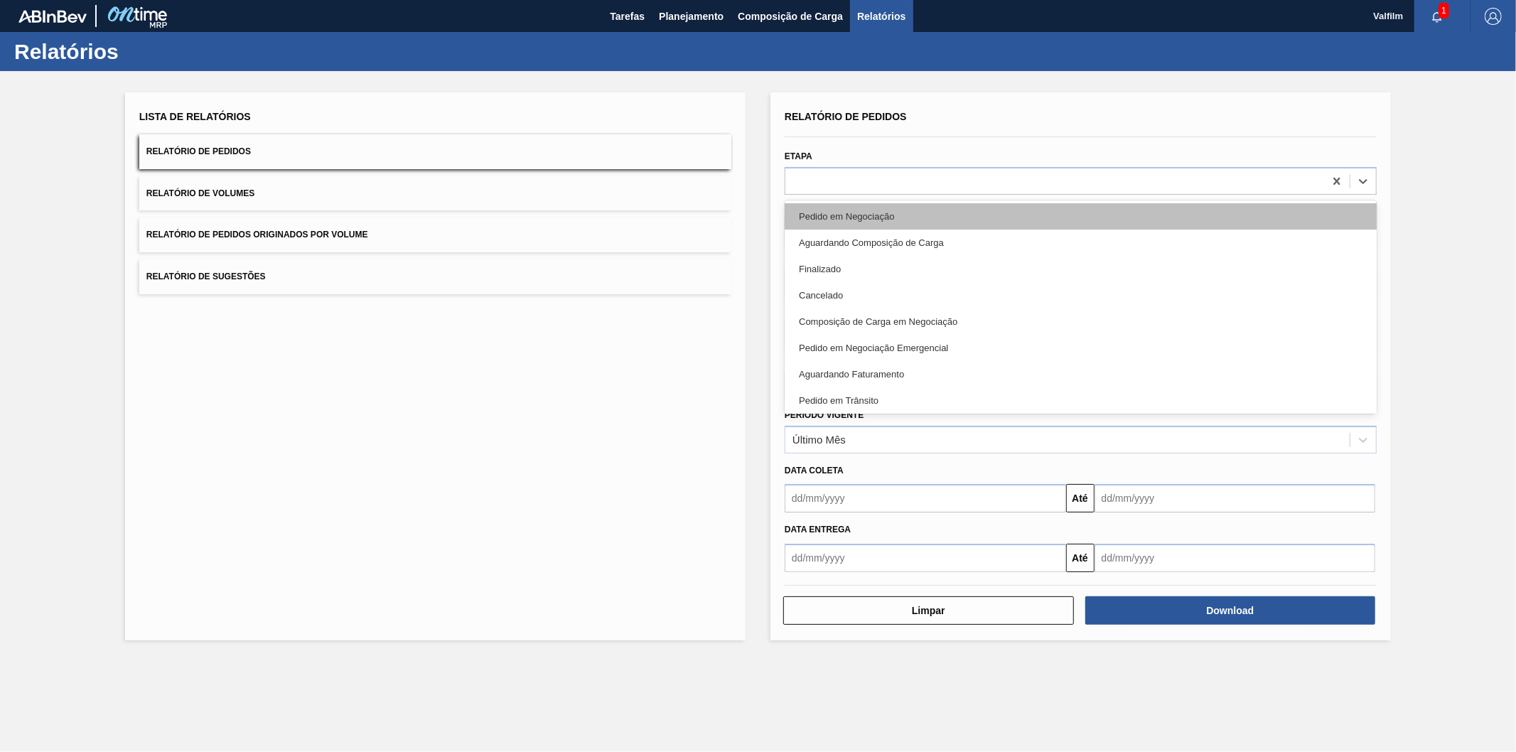
click at [864, 217] on div "Pedido em Negociação" at bounding box center [1080, 216] width 592 height 26
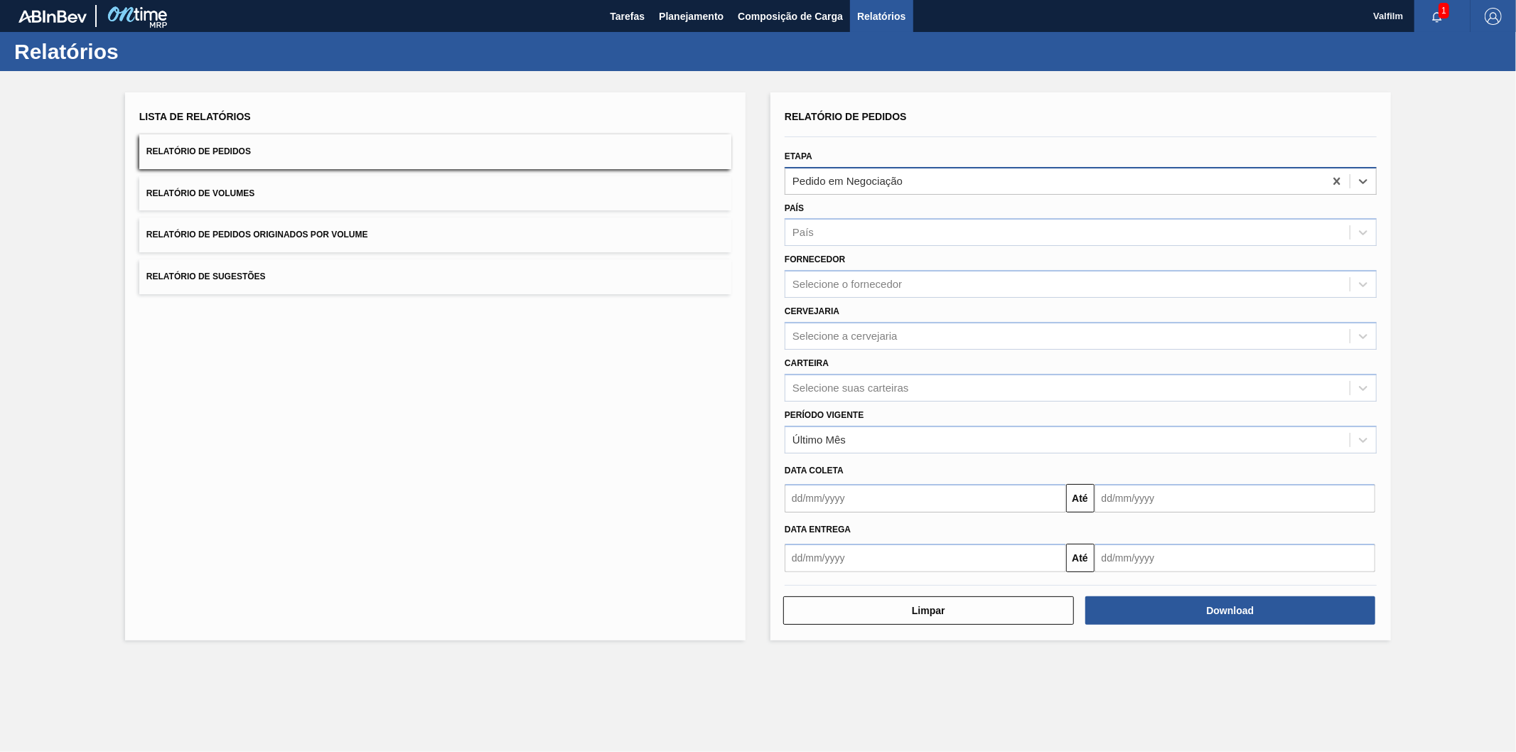
click at [841, 178] on div "Pedido em Negociação" at bounding box center [847, 181] width 110 height 12
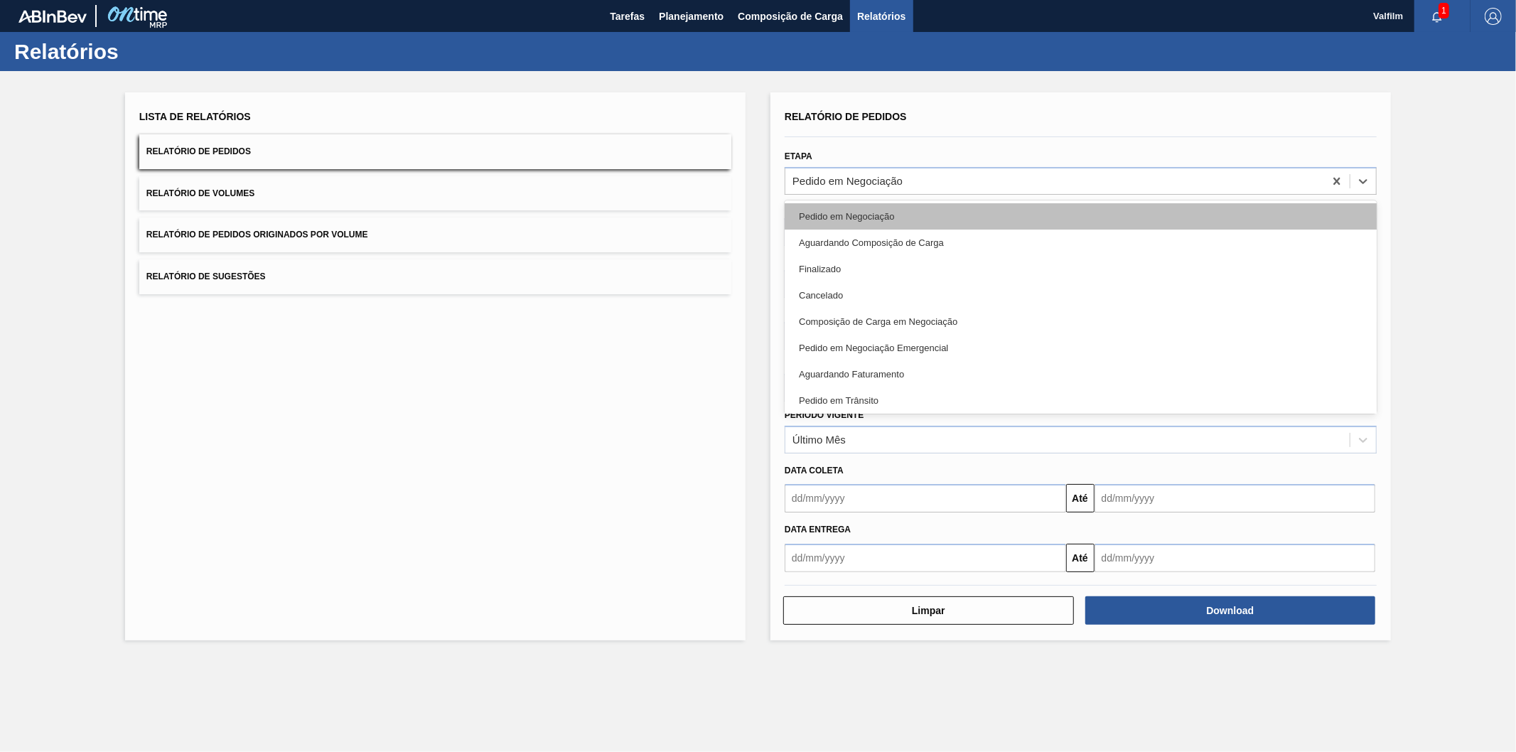
click at [853, 218] on div "Pedido em Negociação" at bounding box center [1080, 216] width 592 height 26
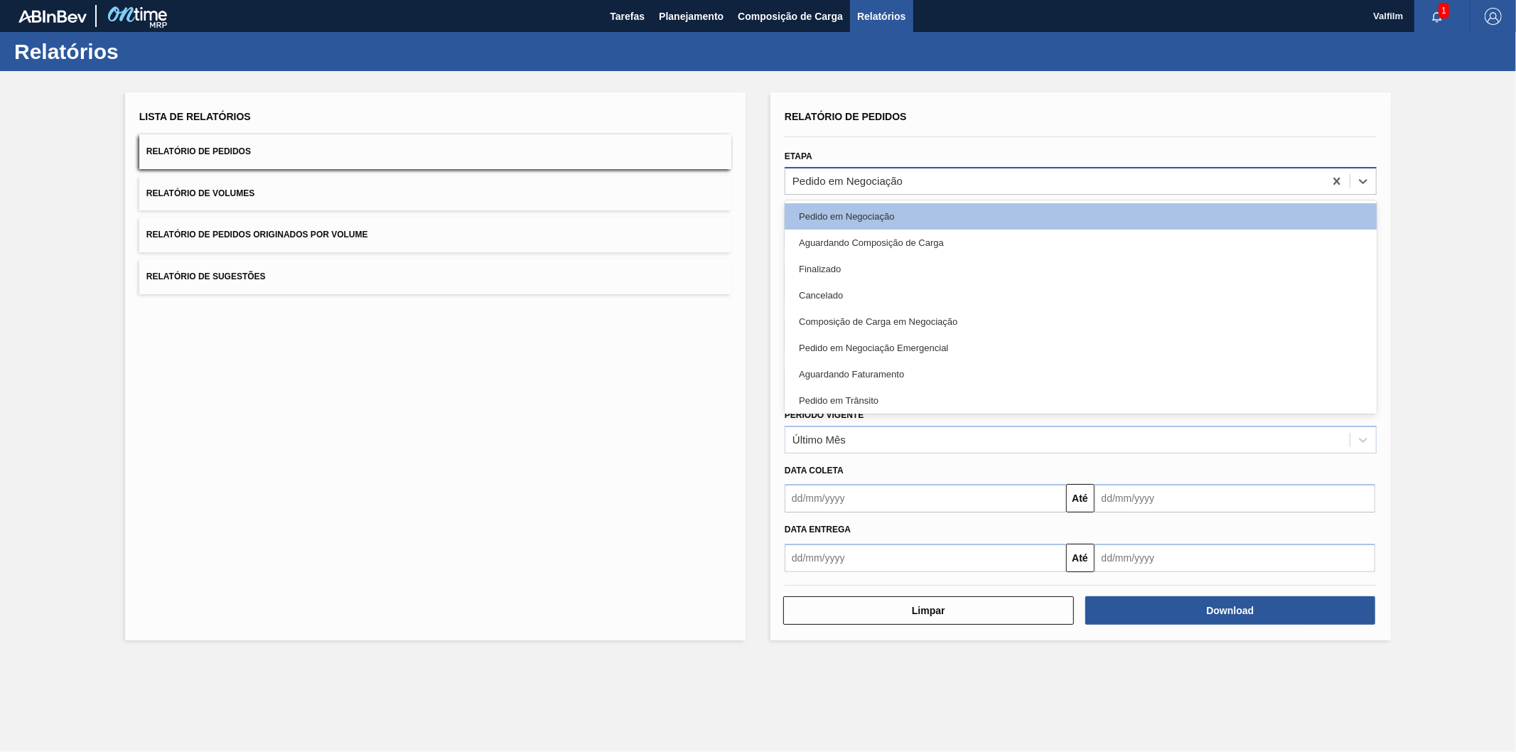
click at [846, 185] on div "Pedido em Negociação" at bounding box center [847, 181] width 110 height 12
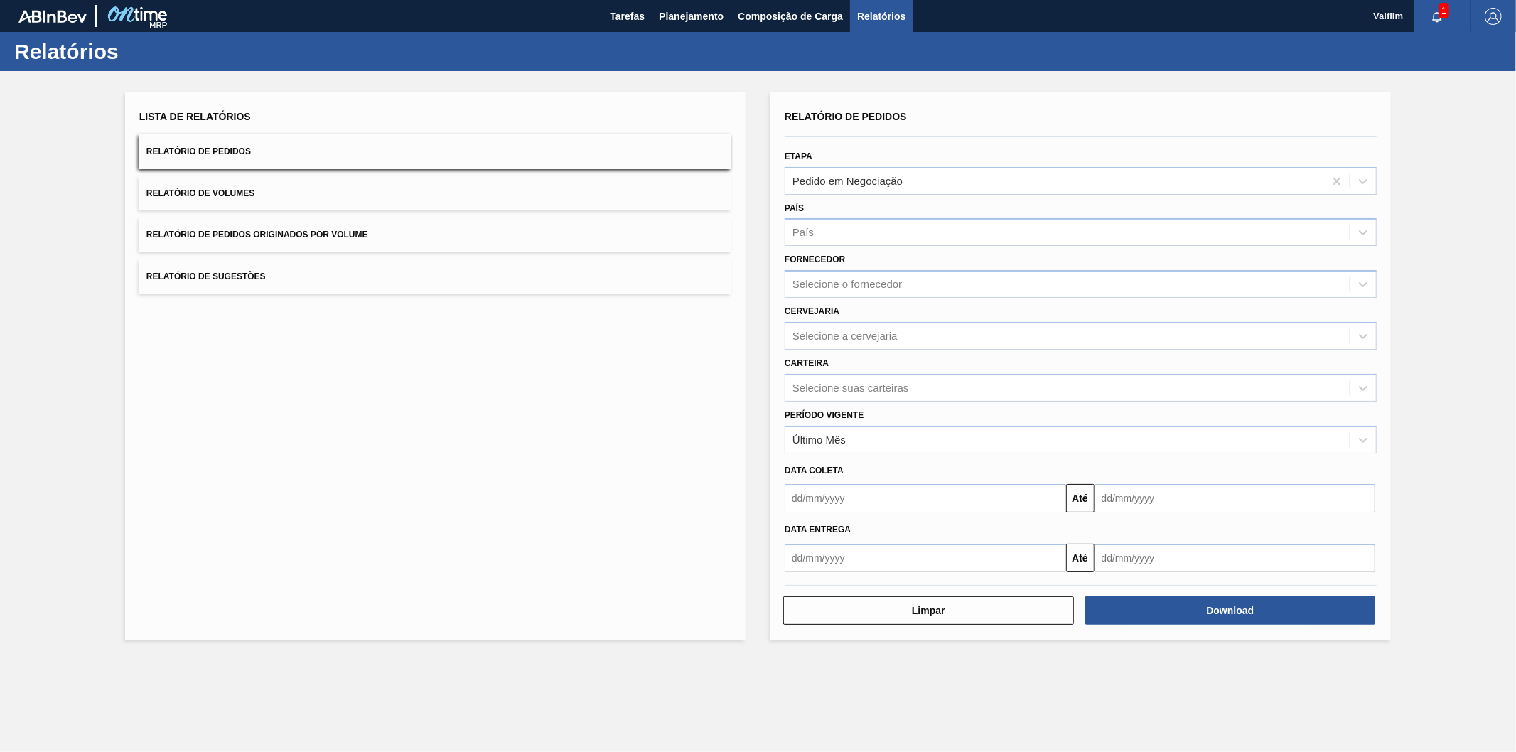
click at [591, 443] on div "Lista de Relatórios Relatório de Pedidos Relatório de Volumes Relatório de Pedi…" at bounding box center [435, 366] width 620 height 548
click at [709, 14] on span "Planejamento" at bounding box center [691, 16] width 65 height 17
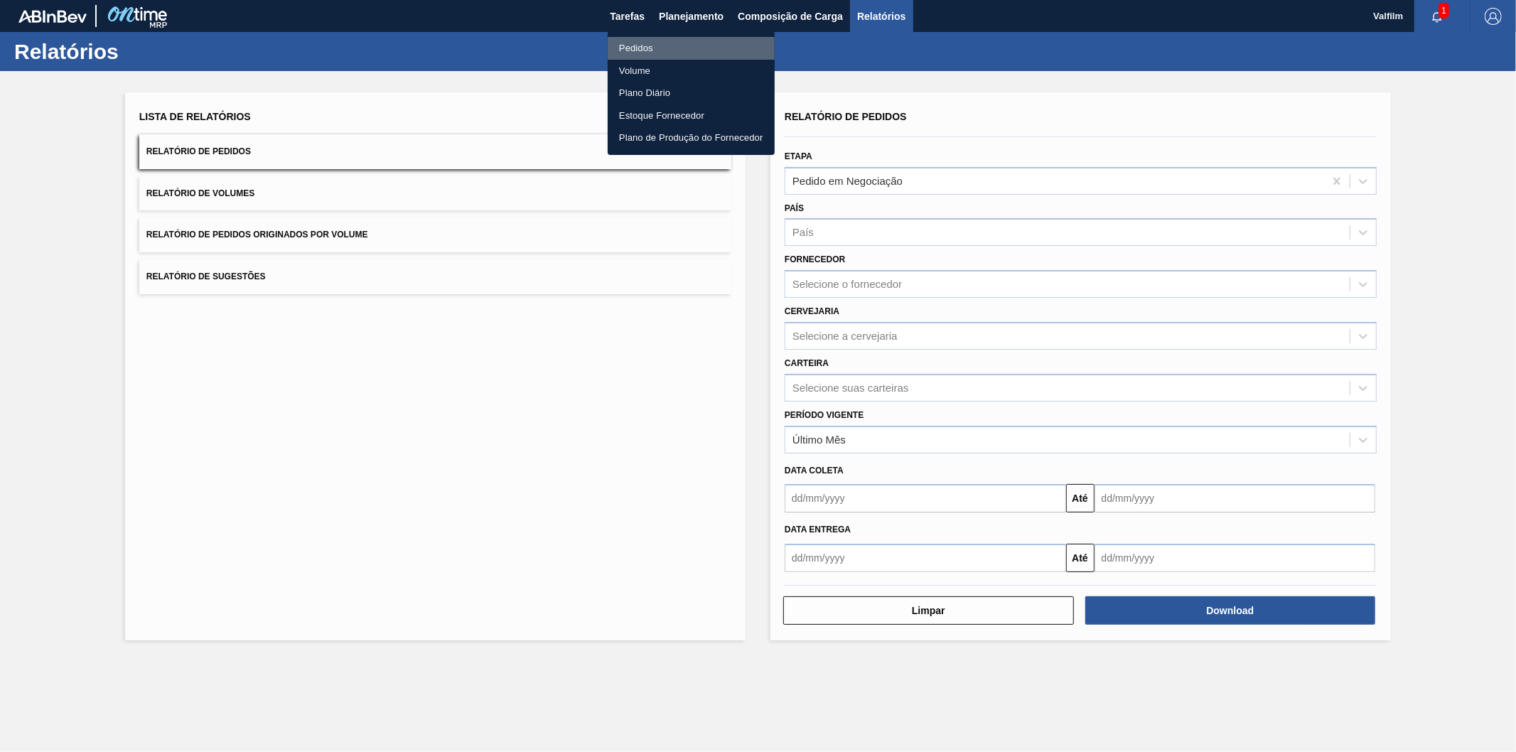
click at [650, 40] on li "Pedidos" at bounding box center [691, 48] width 167 height 23
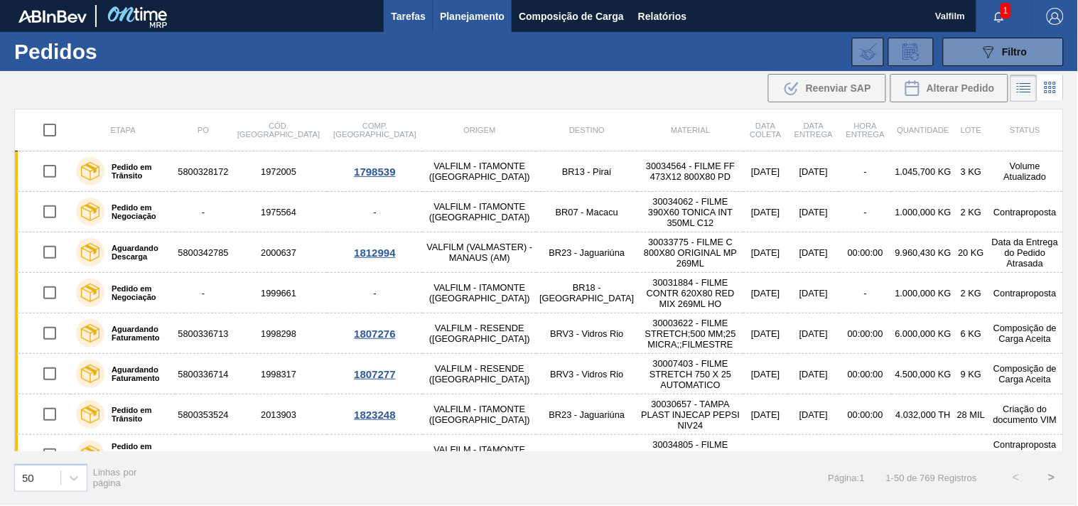
click at [403, 18] on span "Tarefas" at bounding box center [408, 16] width 35 height 17
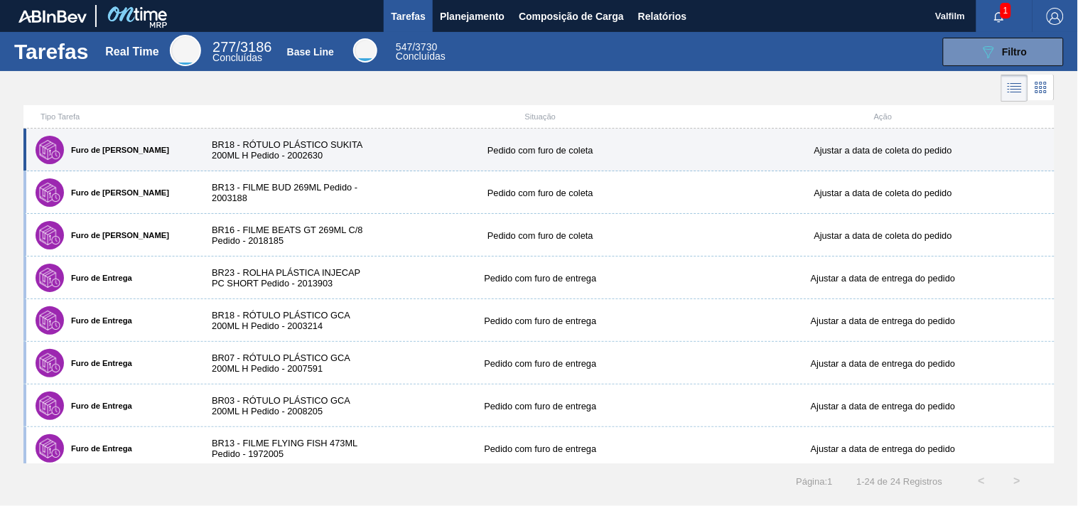
click at [556, 151] on div "Pedido com furo de coleta" at bounding box center [540, 150] width 343 height 11
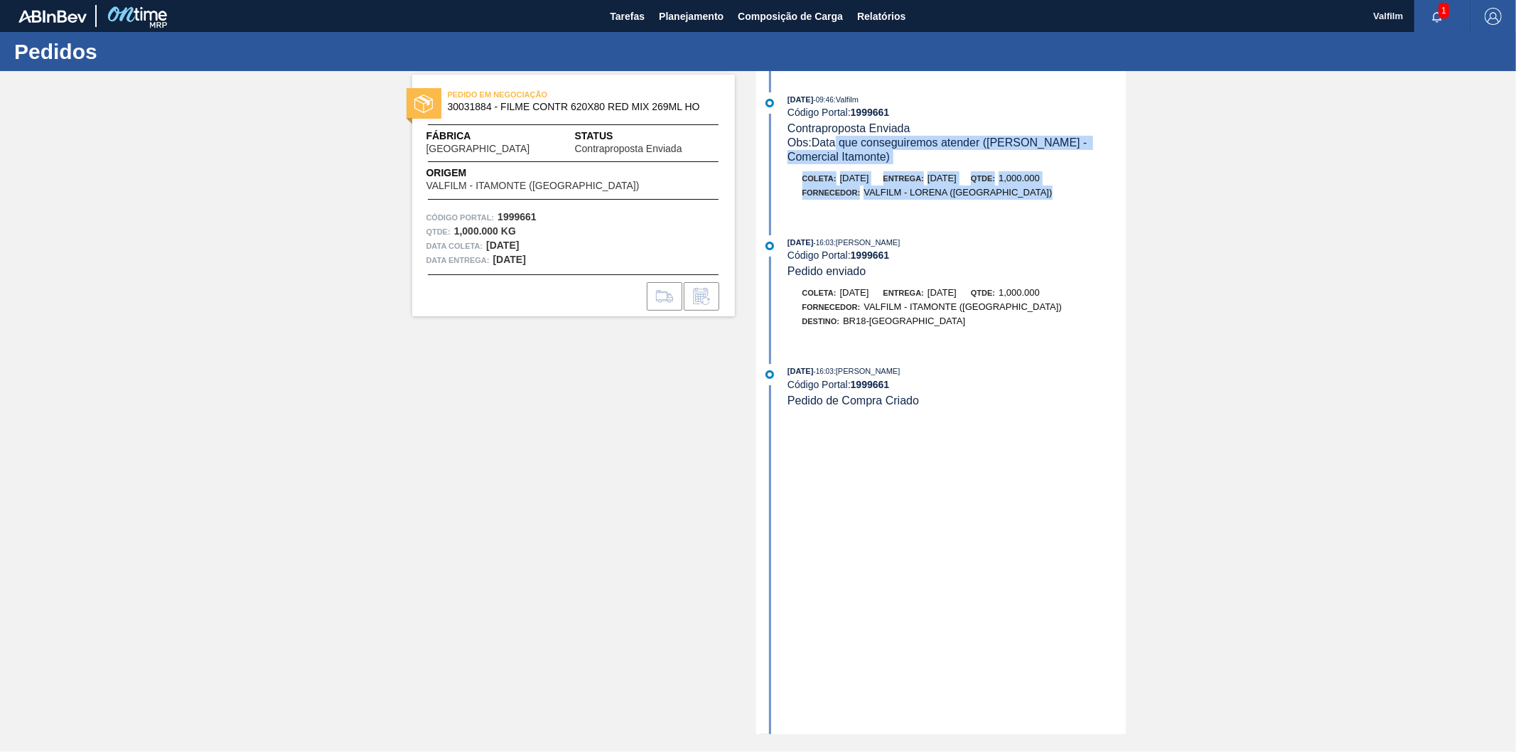
drag, startPoint x: 843, startPoint y: 146, endPoint x: 1109, endPoint y: 188, distance: 269.2
click at [1109, 188] on div "[DATE] 09:46 : Valfilm Código Portal: 1999661 Contraproposta Enviada Obs: Data …" at bounding box center [943, 153] width 366 height 122
click at [1067, 200] on div "Fornecedor: VALFILM - [GEOGRAPHIC_DATA] ([GEOGRAPHIC_DATA])" at bounding box center [957, 192] width 338 height 14
drag, startPoint x: 829, startPoint y: 144, endPoint x: 1096, endPoint y: 212, distance: 275.6
click at [1096, 212] on div "[DATE] 09:46 : Valfilm Código Portal: 1999661 Contraproposta Enviada Obs: Data …" at bounding box center [943, 153] width 366 height 122
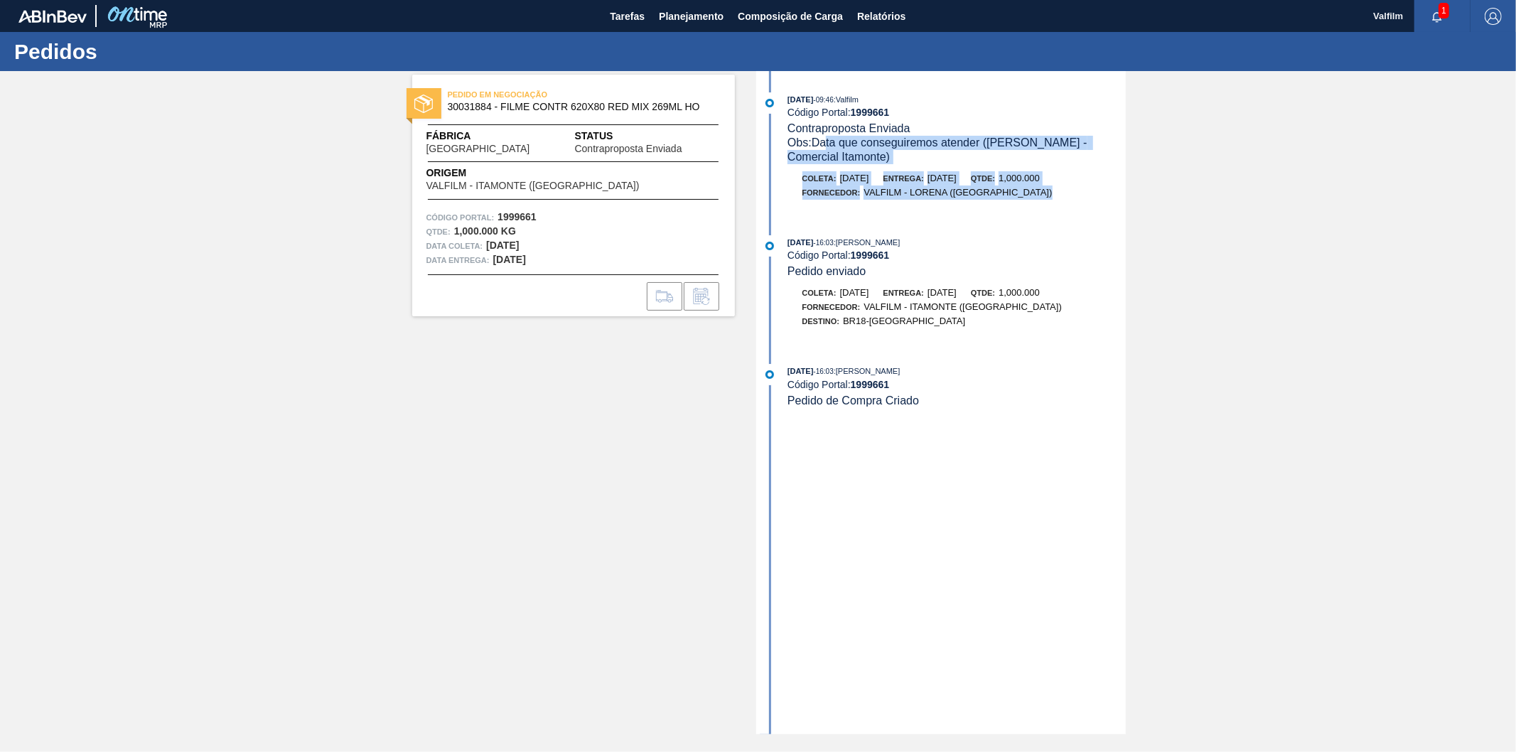
click at [1096, 212] on div "[DATE] 09:46 : Valfilm Código Portal: 1999661 Contraproposta Enviada Obs: Data …" at bounding box center [943, 153] width 366 height 122
drag, startPoint x: 893, startPoint y: 143, endPoint x: 1003, endPoint y: 210, distance: 128.8
click at [1003, 210] on div "[DATE] 09:46 : Valfilm Código Portal: 1999661 Contraproposta Enviada Obs: Data …" at bounding box center [943, 153] width 366 height 122
drag, startPoint x: 906, startPoint y: 139, endPoint x: 1025, endPoint y: 220, distance: 143.7
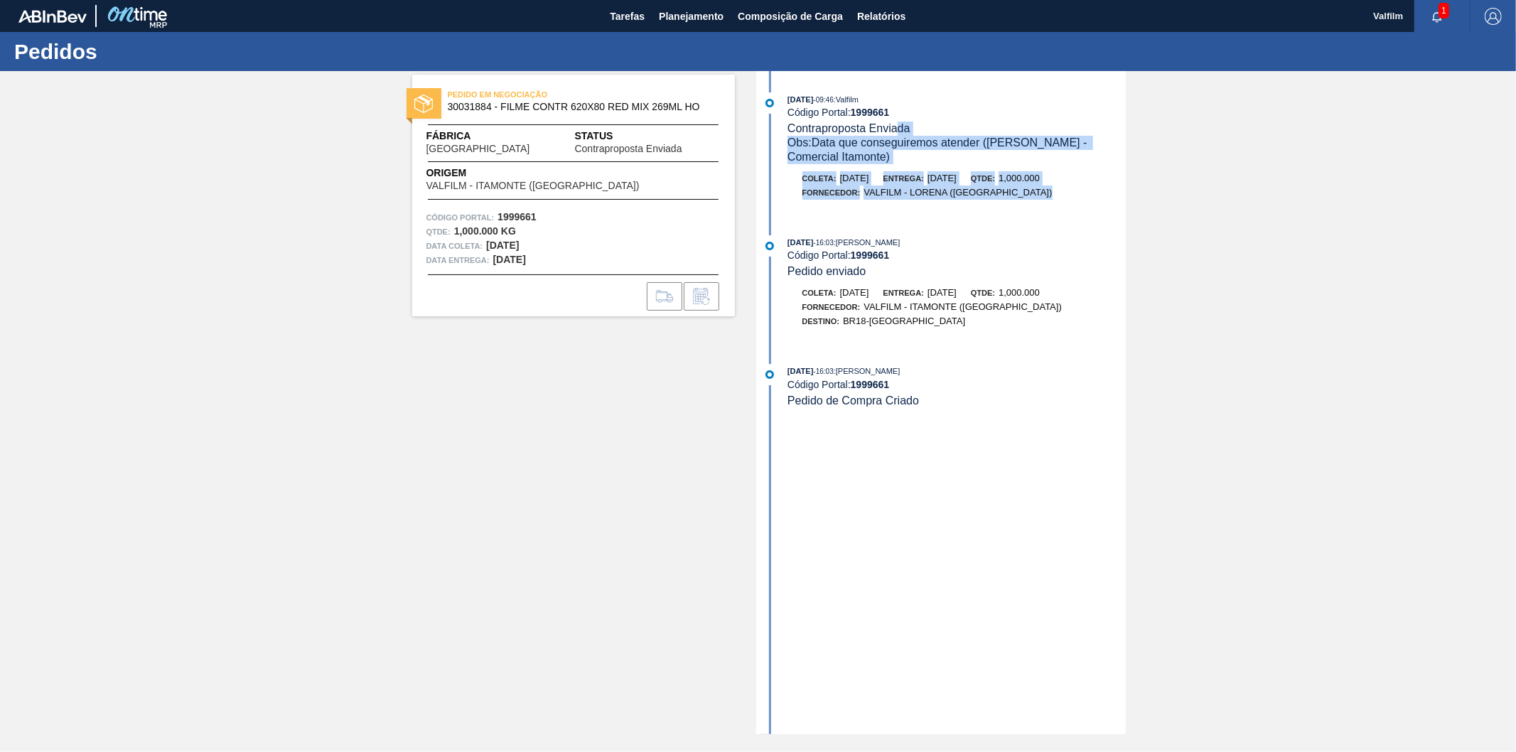
click at [1015, 214] on div "[DATE] 09:46 : Valfilm Código Portal: 1999661 Contraproposta Enviada Obs: Data …" at bounding box center [943, 153] width 366 height 122
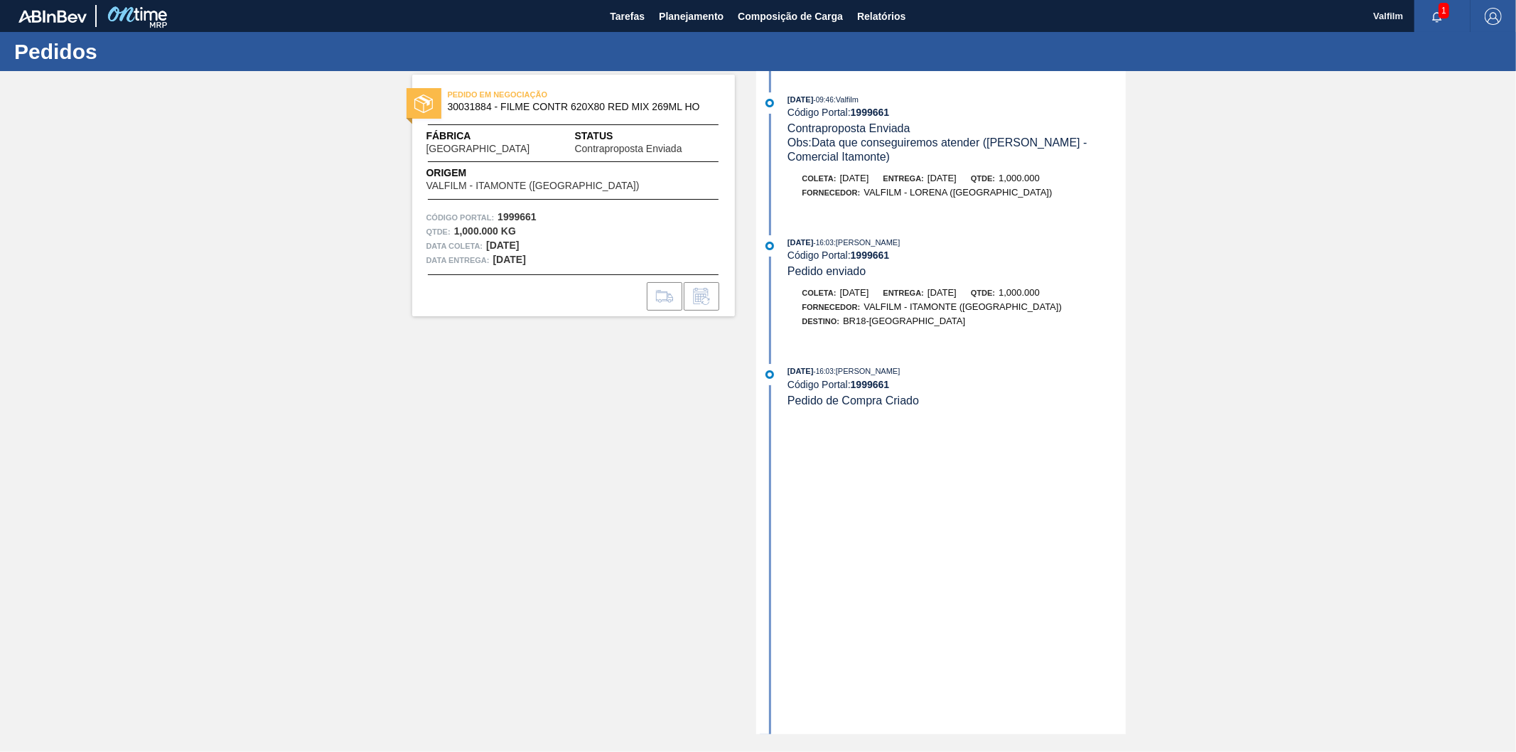
click at [1028, 222] on div "[DATE] 09:46 : Valfilm Código Portal: 1999661 Contraproposta Enviada Obs: Data …" at bounding box center [943, 402] width 366 height 663
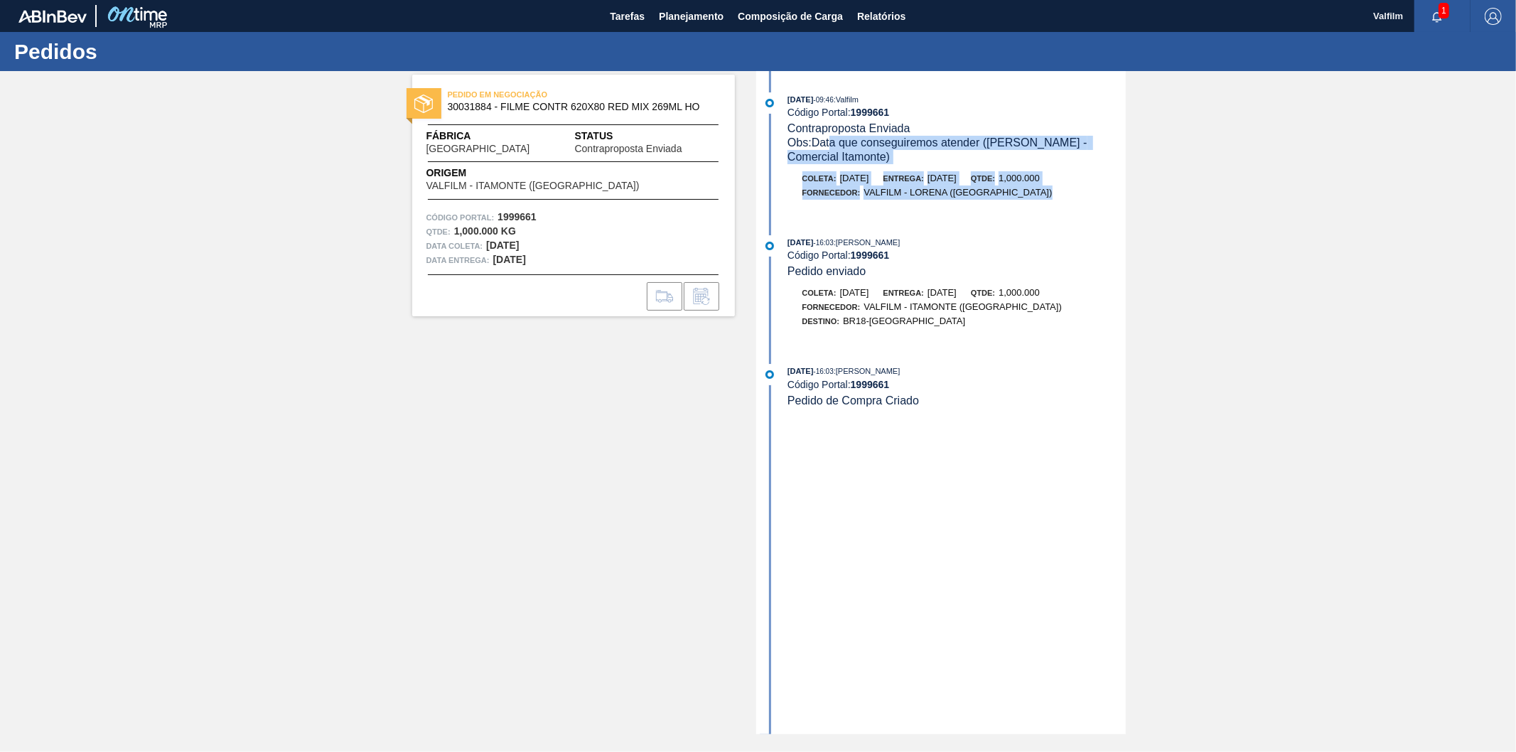
drag, startPoint x: 867, startPoint y: 141, endPoint x: 1020, endPoint y: 194, distance: 161.8
click at [1020, 194] on div "08/08/2025 - 09:46 : Valfilm Código Portal: 1999661 Contraproposta Enviada Obs:…" at bounding box center [943, 153] width 366 height 122
click at [1020, 194] on div "Fornecedor: VALFILM - LORENA (SP)" at bounding box center [957, 192] width 338 height 14
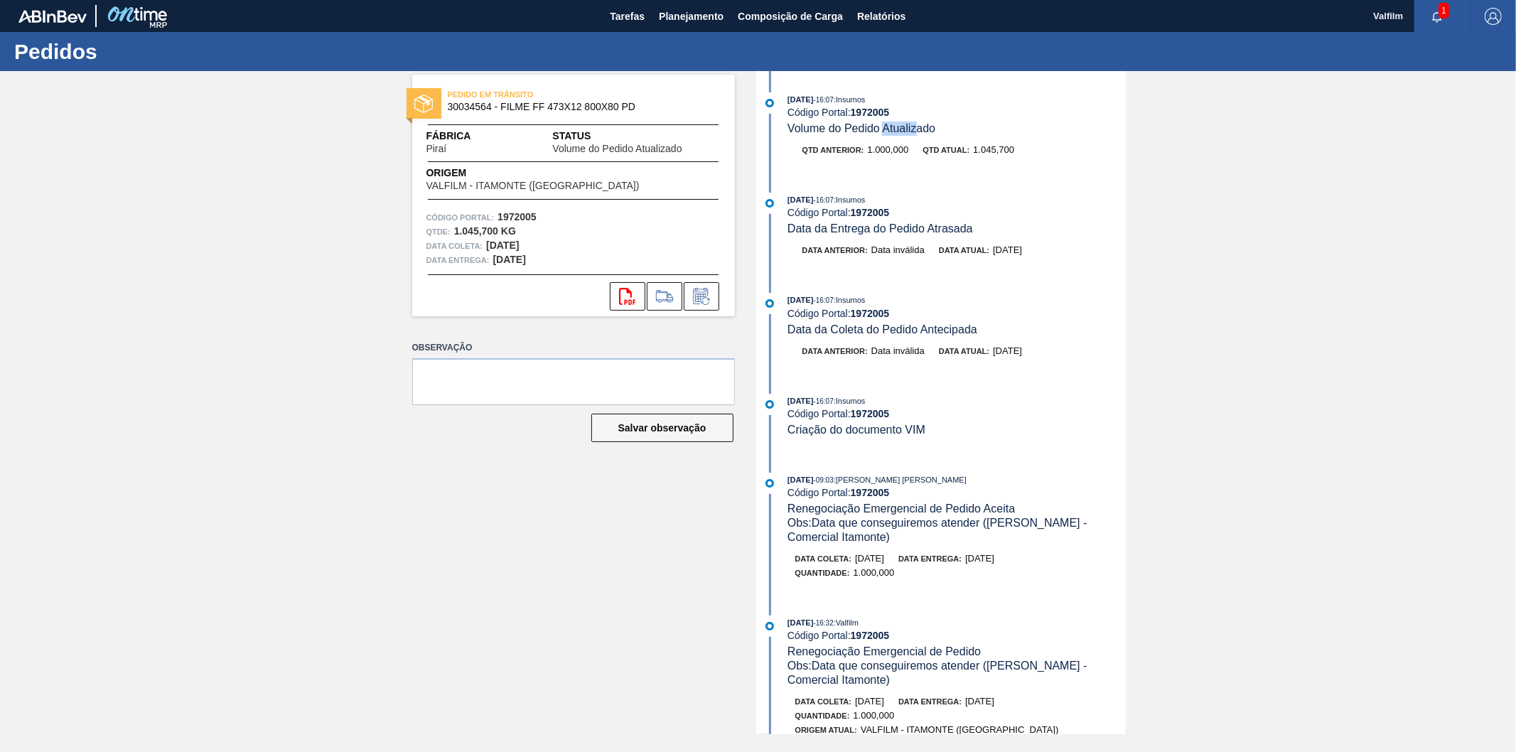
drag, startPoint x: 883, startPoint y: 122, endPoint x: 934, endPoint y: 124, distance: 52.0
click at [928, 122] on div "Volume do Pedido Atualizado" at bounding box center [861, 129] width 148 height 14
click at [936, 125] on div "[DATE] 16:07 : Insumos Código Portal: 1972005 Volume do Pedido Atualizado" at bounding box center [956, 113] width 338 height 43
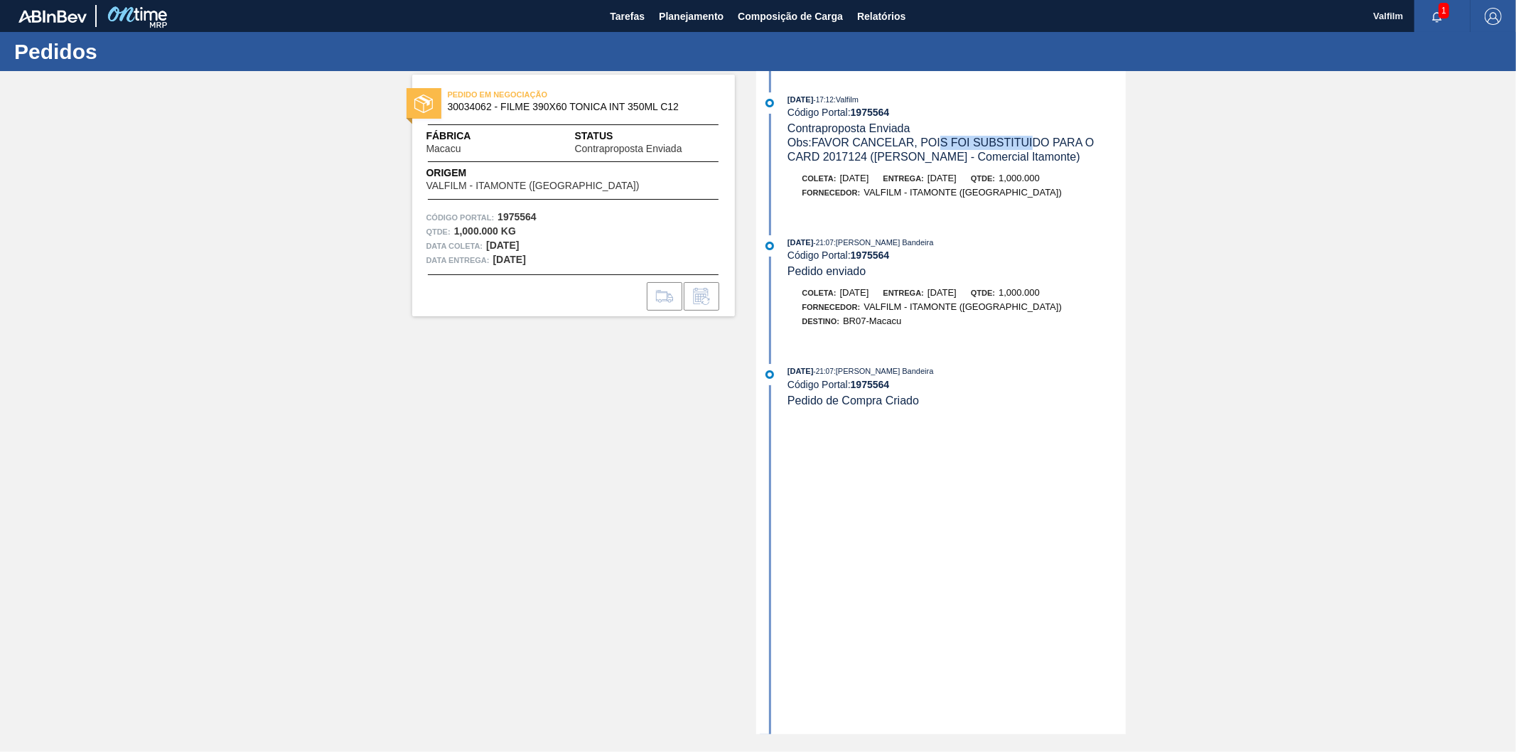
drag, startPoint x: 1024, startPoint y: 144, endPoint x: 1035, endPoint y: 144, distance: 11.4
click at [1035, 144] on span "Obs: FAVOR CANCELAR, POIS FOI SUBSTITUIDO PARA O CARD 2017124 (Ana Carolina - C…" at bounding box center [942, 149] width 310 height 26
drag, startPoint x: 860, startPoint y: 158, endPoint x: 1007, endPoint y: 154, distance: 147.1
click at [1007, 154] on span "Obs: FAVOR CANCELAR, POIS FOI SUBSTITUIDO PARA O CARD 2017124 (Ana Carolina - C…" at bounding box center [942, 149] width 310 height 26
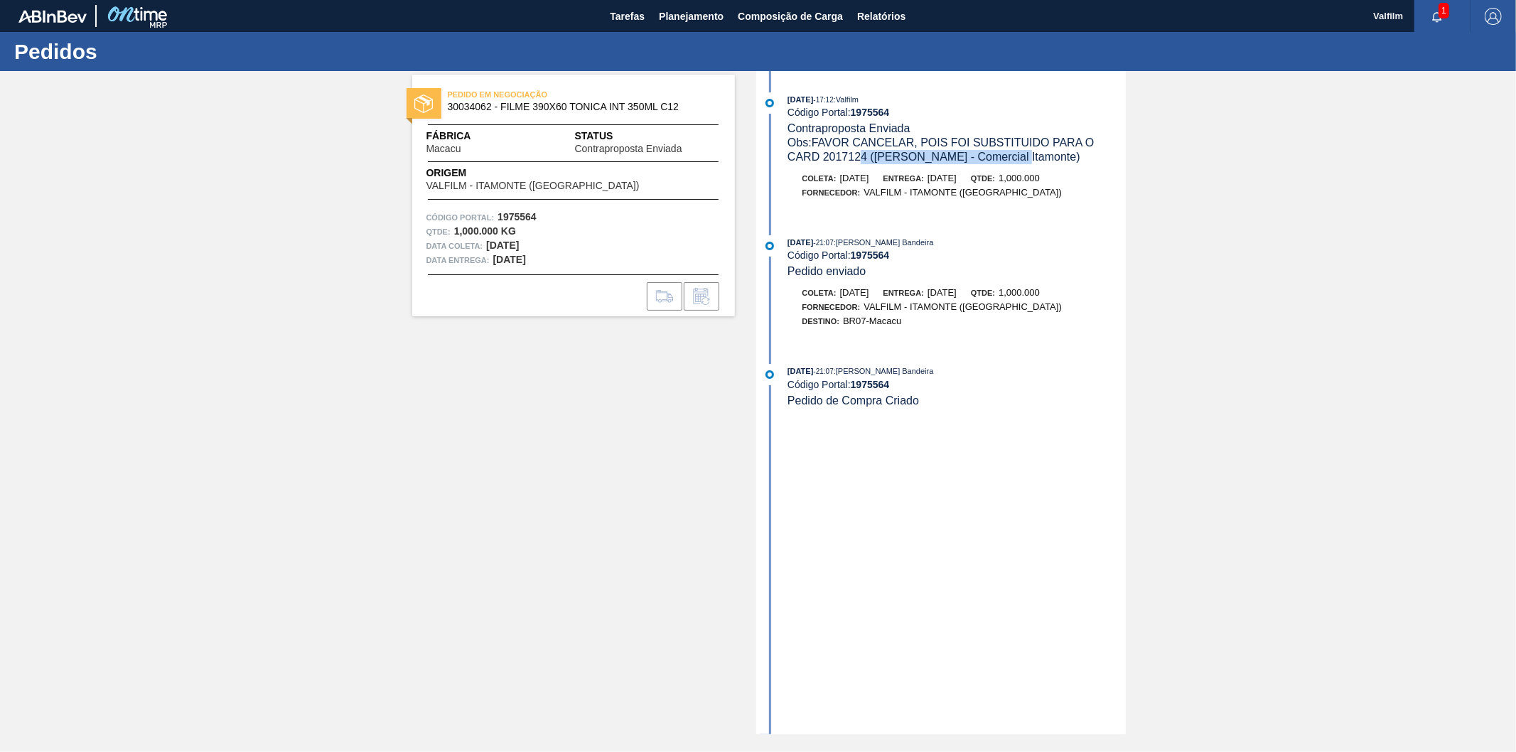
click at [1007, 154] on span "Obs: FAVOR CANCELAR, POIS FOI SUBSTITUIDO PARA O CARD 2017124 (Ana Carolina - C…" at bounding box center [942, 149] width 310 height 26
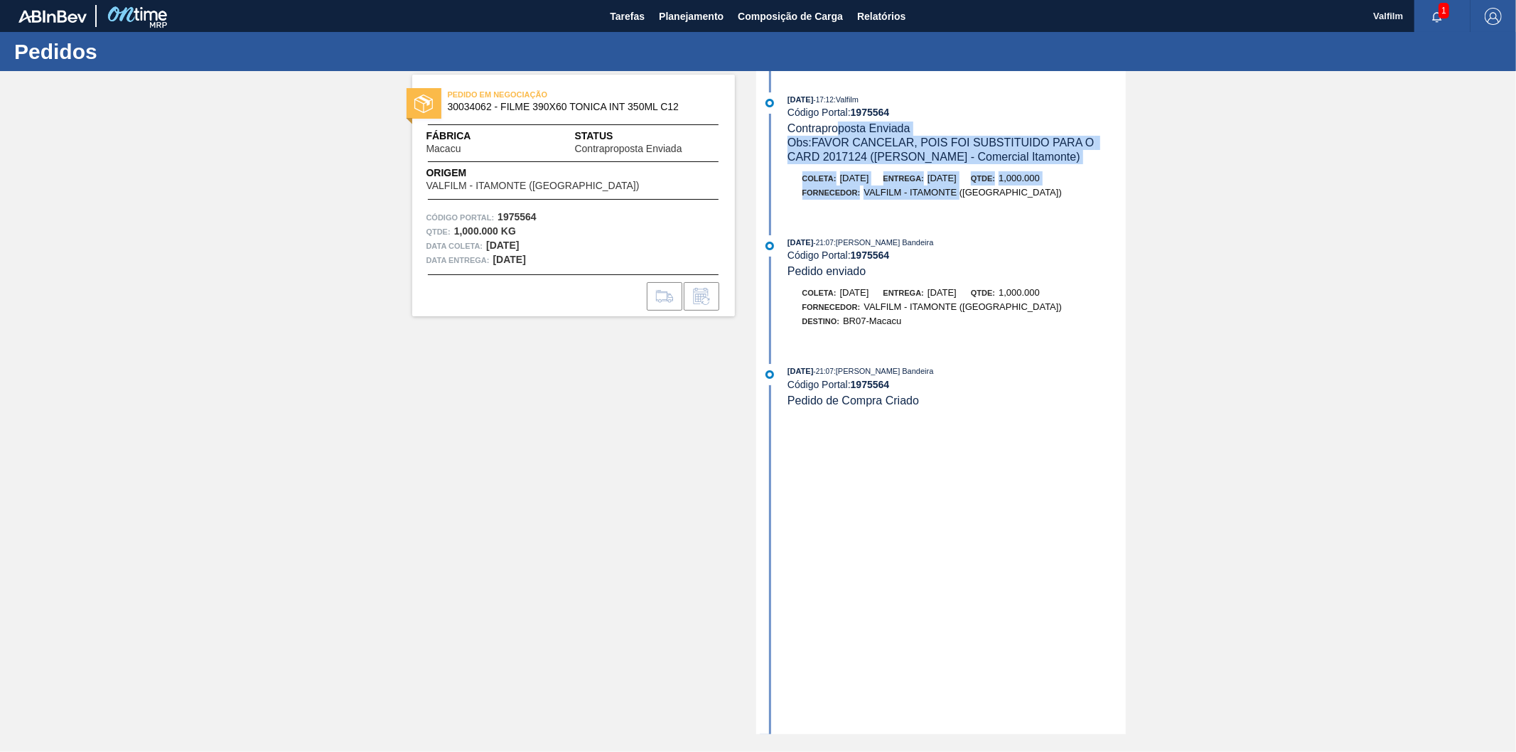
drag, startPoint x: 836, startPoint y: 137, endPoint x: 959, endPoint y: 187, distance: 133.3
click at [959, 187] on div "27/08/2025 - 17:12 : Valfilm Código Portal: 1975564 Contraproposta Enviada Obs:…" at bounding box center [943, 153] width 366 height 122
click at [959, 187] on div "Fornecedor: VALFILM - ITAMONTE (MG)" at bounding box center [931, 192] width 259 height 14
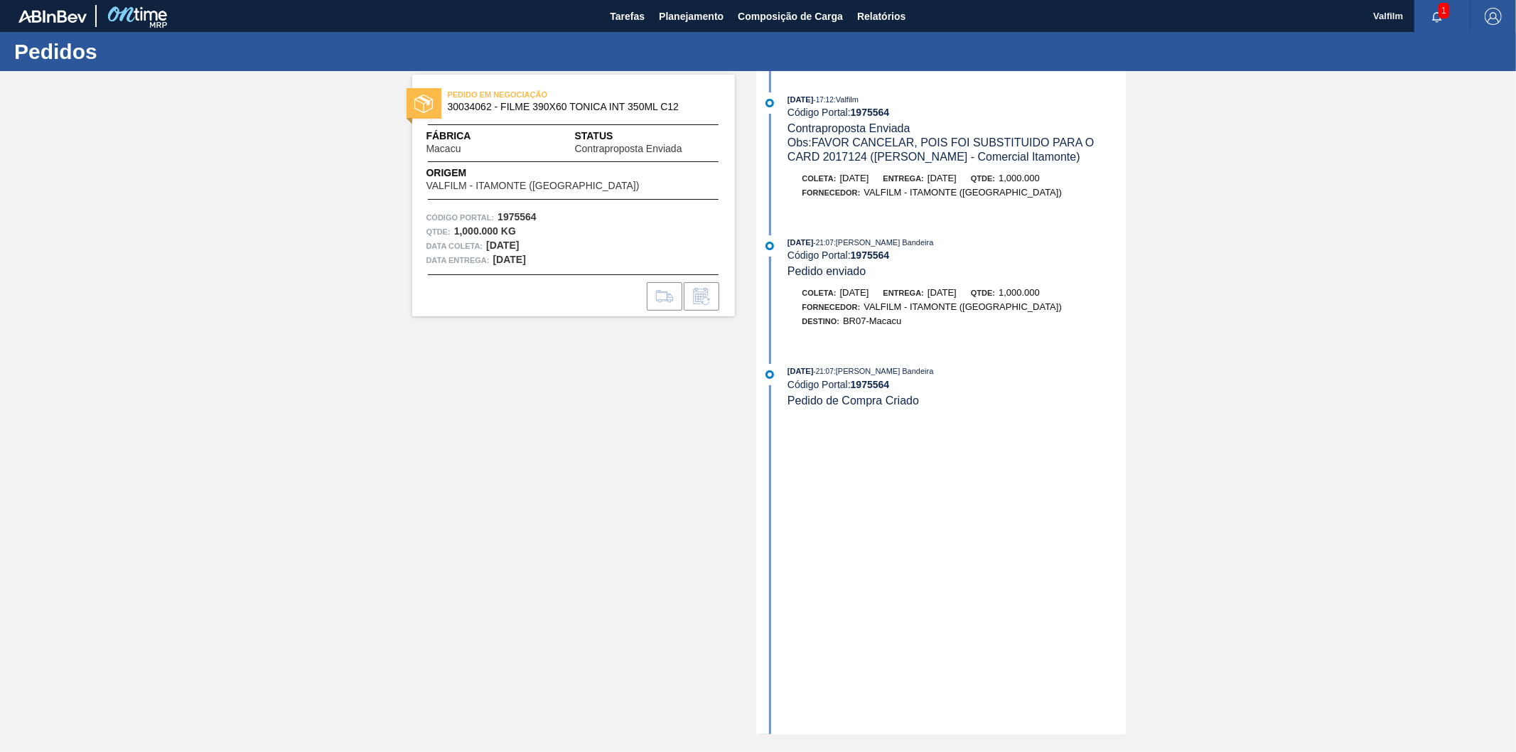
click at [959, 187] on div "Fornecedor: VALFILM - ITAMONTE (MG)" at bounding box center [931, 192] width 259 height 14
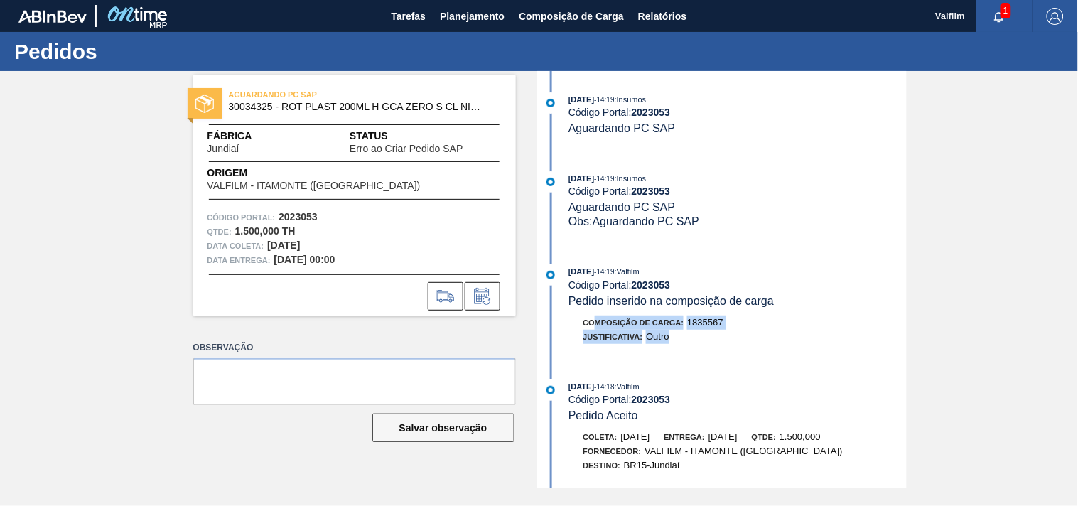
drag, startPoint x: 593, startPoint y: 330, endPoint x: 746, endPoint y: 333, distance: 152.8
click at [746, 333] on div "Composição de Carga : 1835567 Justificativa: Outro" at bounding box center [738, 330] width 338 height 28
click at [746, 333] on div "Justificativa: Outro" at bounding box center [738, 337] width 338 height 14
drag, startPoint x: 345, startPoint y: 142, endPoint x: 480, endPoint y: 142, distance: 135.0
click at [480, 142] on div "Fábrica Jundiaí Status Erro ao Criar Pedido SAP" at bounding box center [354, 142] width 323 height 26
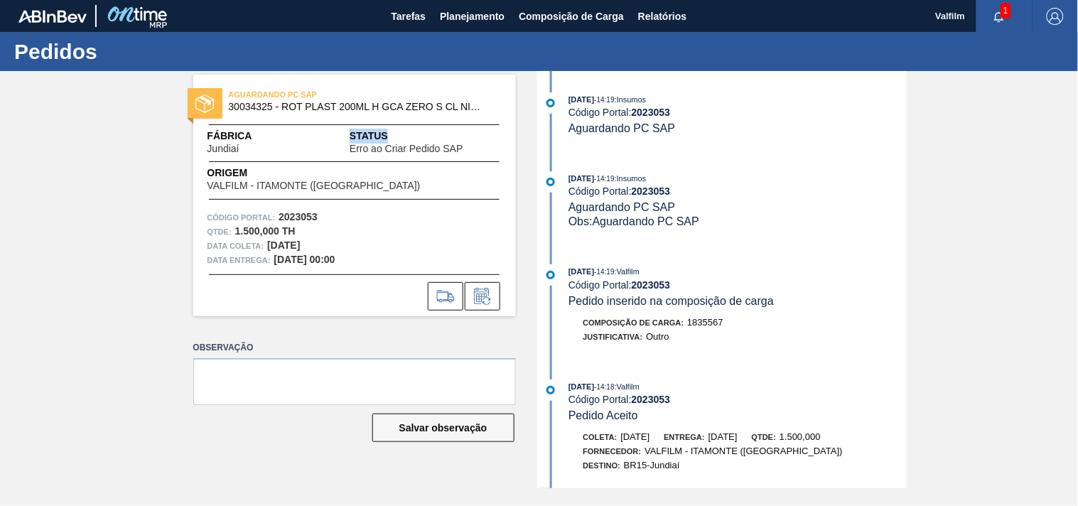
click at [480, 142] on span "Status" at bounding box center [425, 136] width 151 height 15
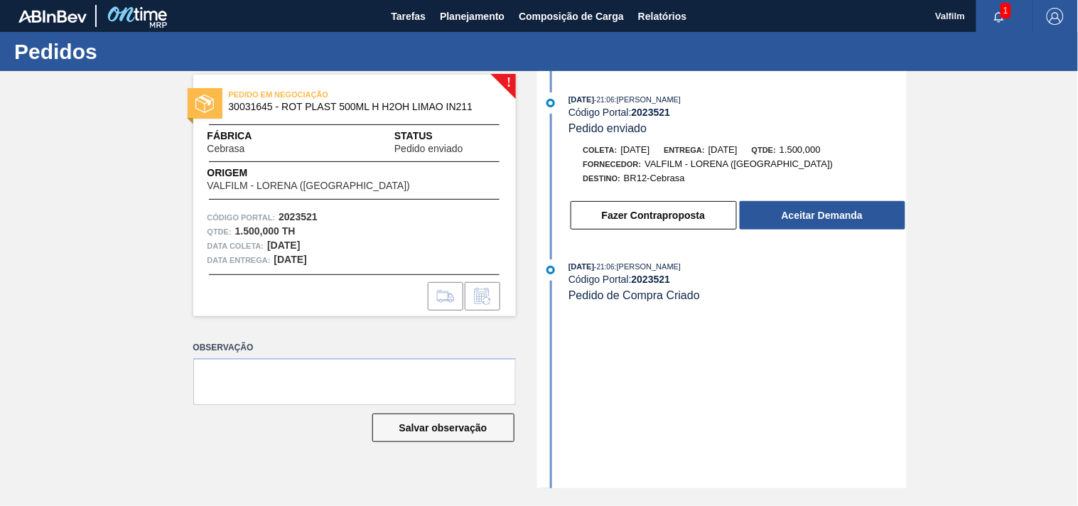
click at [683, 374] on div "[DATE] 21:06 : [PERSON_NAME] Código Portal: 2023521 Pedido enviado Coleta: [DAT…" at bounding box center [724, 279] width 366 height 417
click at [819, 216] on button "Aceitar Demanda" at bounding box center [823, 215] width 166 height 28
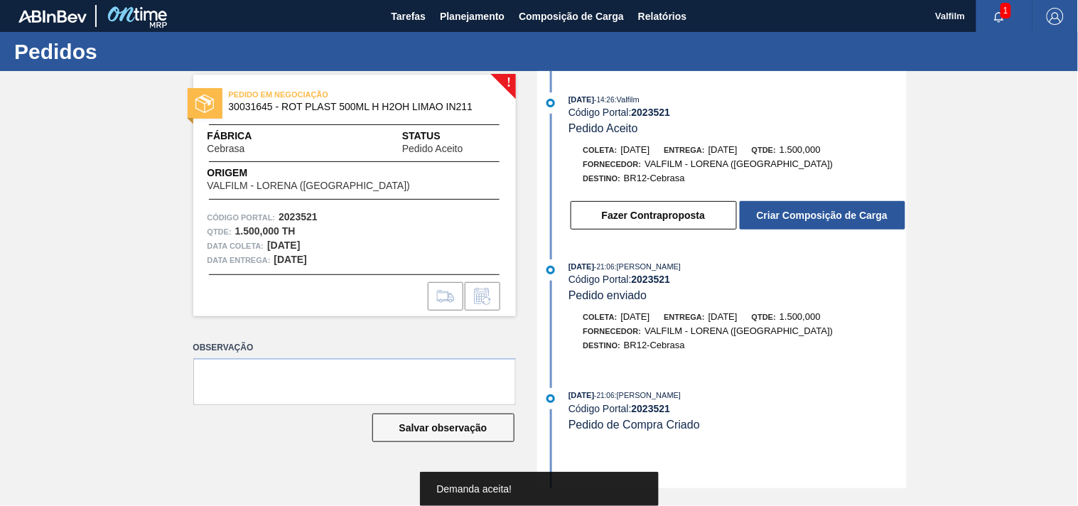
click at [819, 216] on button "Criar Composição de Carga" at bounding box center [823, 215] width 166 height 28
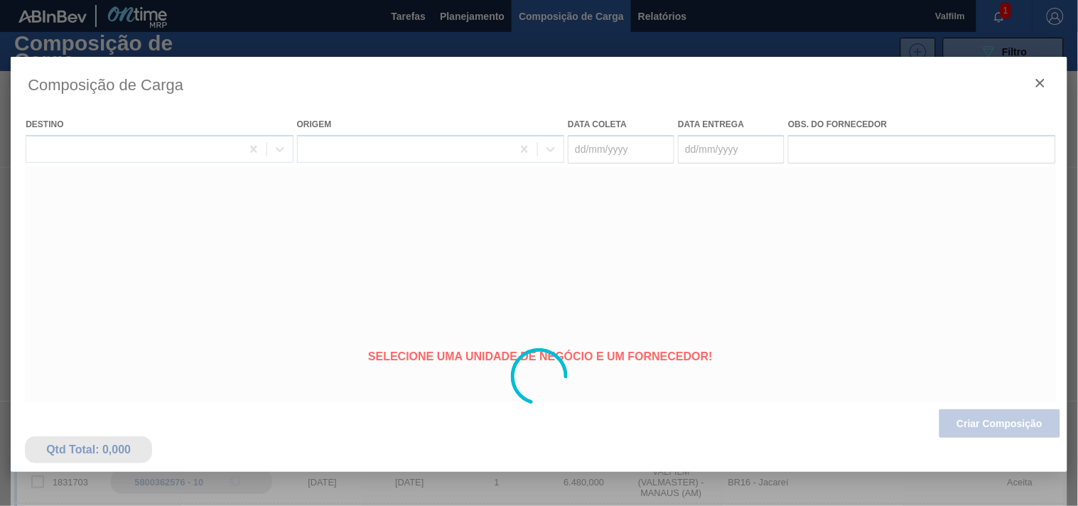
type coleta "[DATE]"
type entrega "[DATE]"
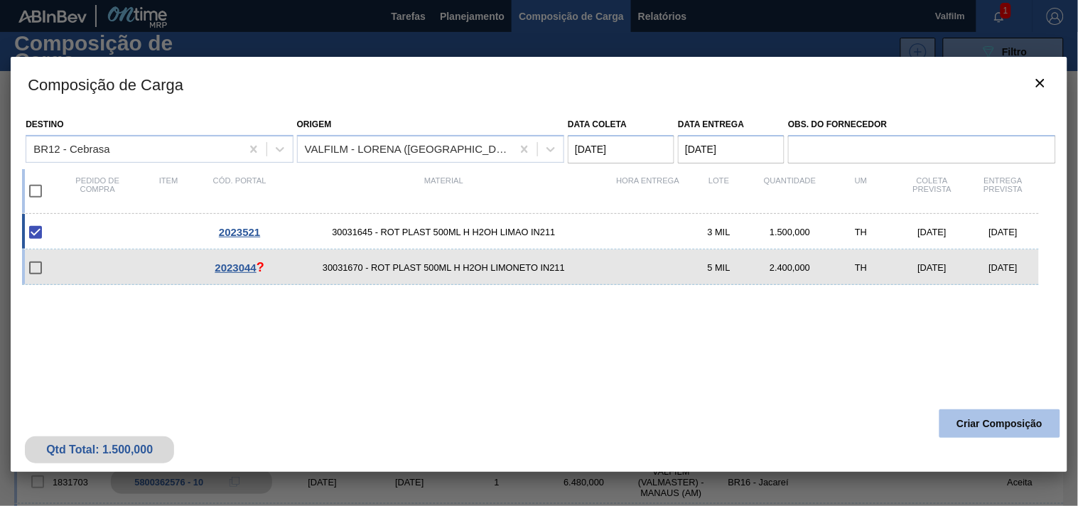
click at [986, 428] on button "Criar Composição" at bounding box center [999, 423] width 121 height 28
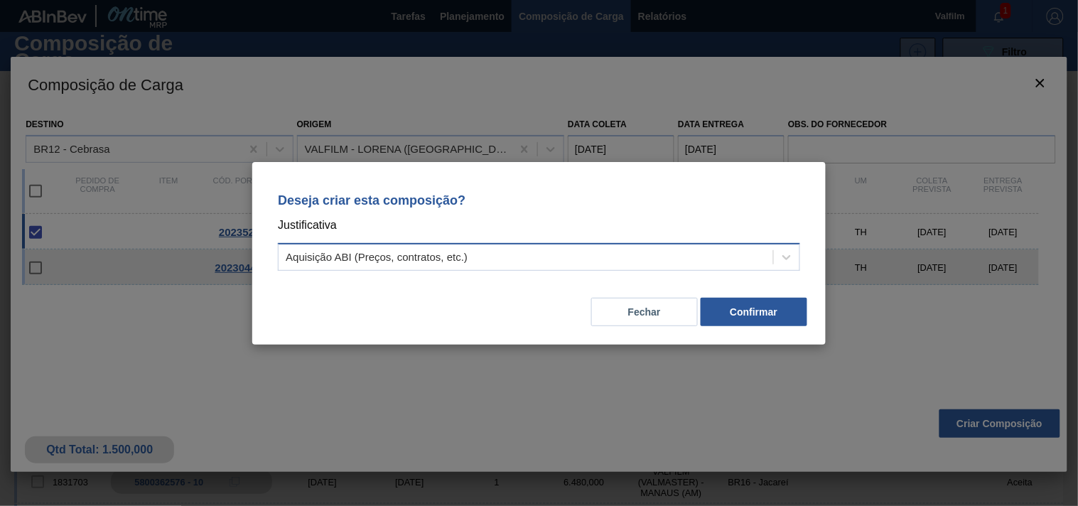
click at [607, 259] on div "Aquisição ABI (Preços, contratos, etc.)" at bounding box center [526, 257] width 495 height 21
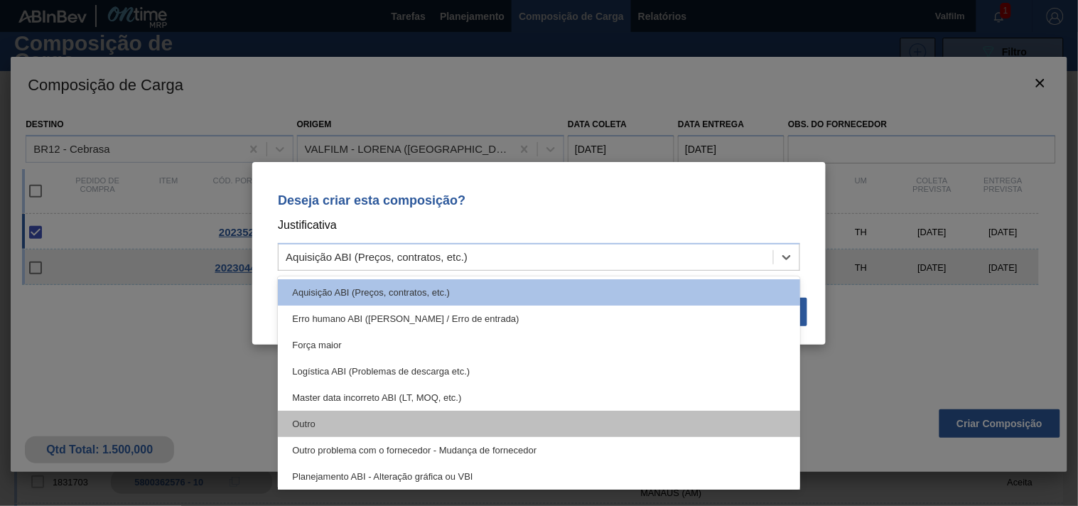
click at [455, 428] on div "Outro" at bounding box center [539, 424] width 522 height 26
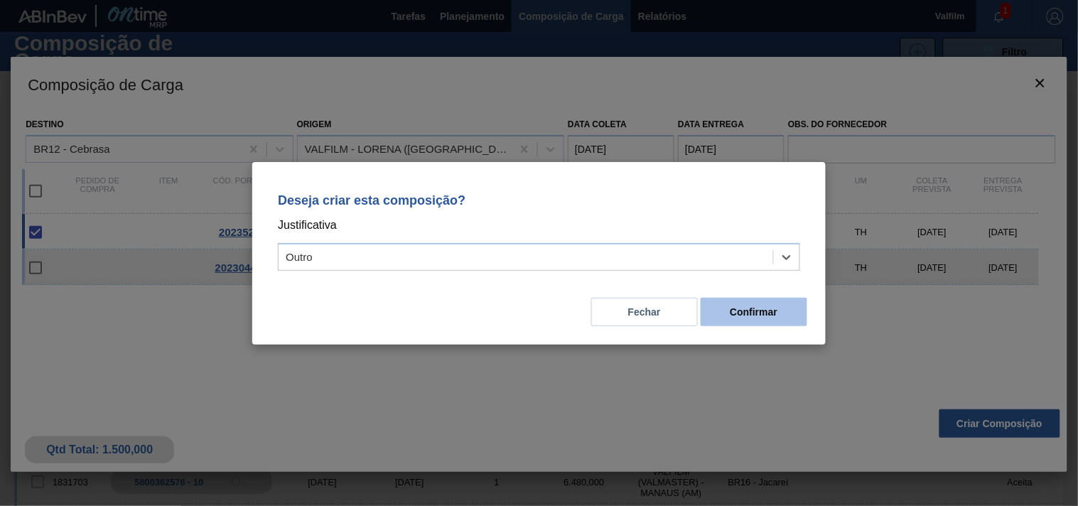
click at [738, 308] on button "Confirmar" at bounding box center [754, 312] width 107 height 28
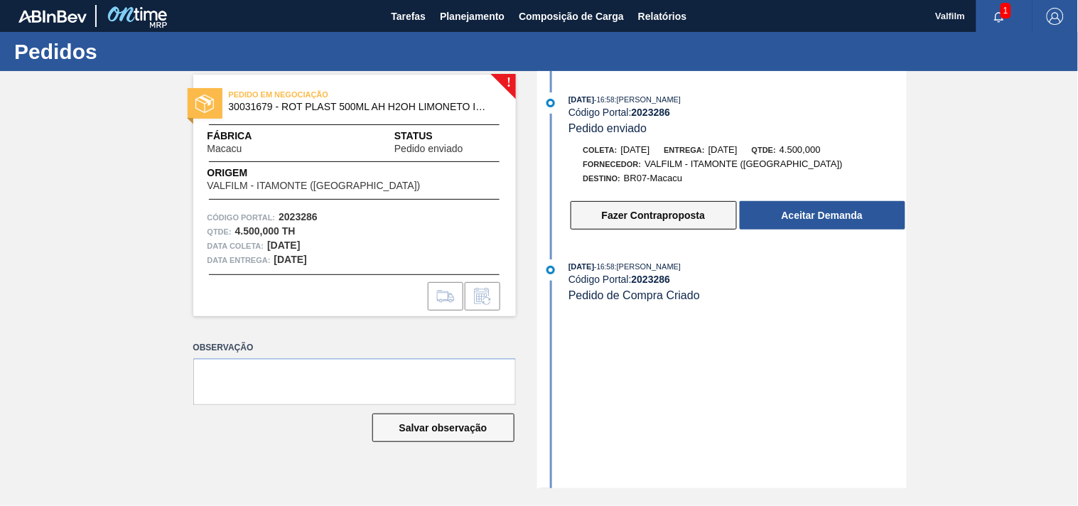
click at [665, 224] on button "Fazer Contraproposta" at bounding box center [654, 215] width 166 height 28
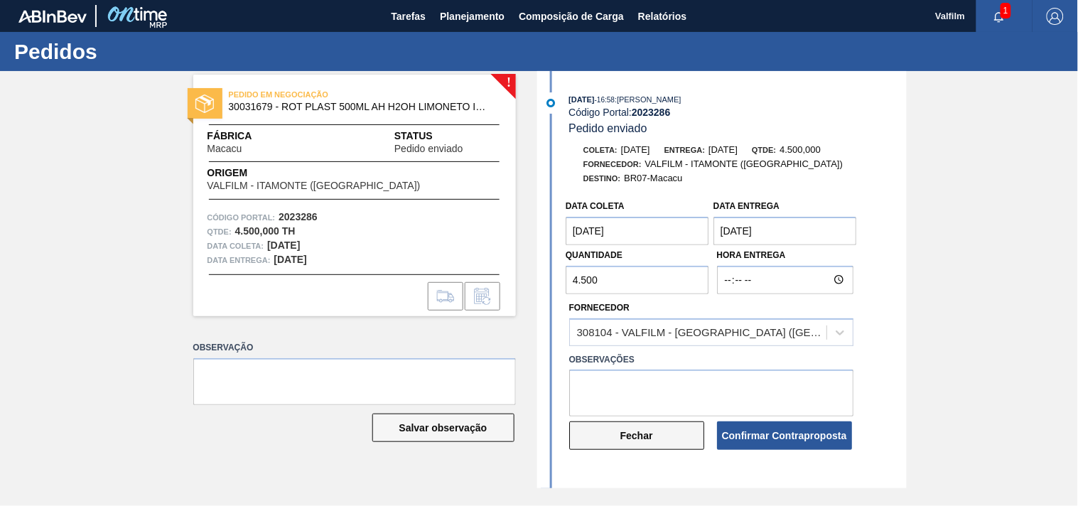
click at [642, 436] on button "Fechar" at bounding box center [636, 435] width 135 height 28
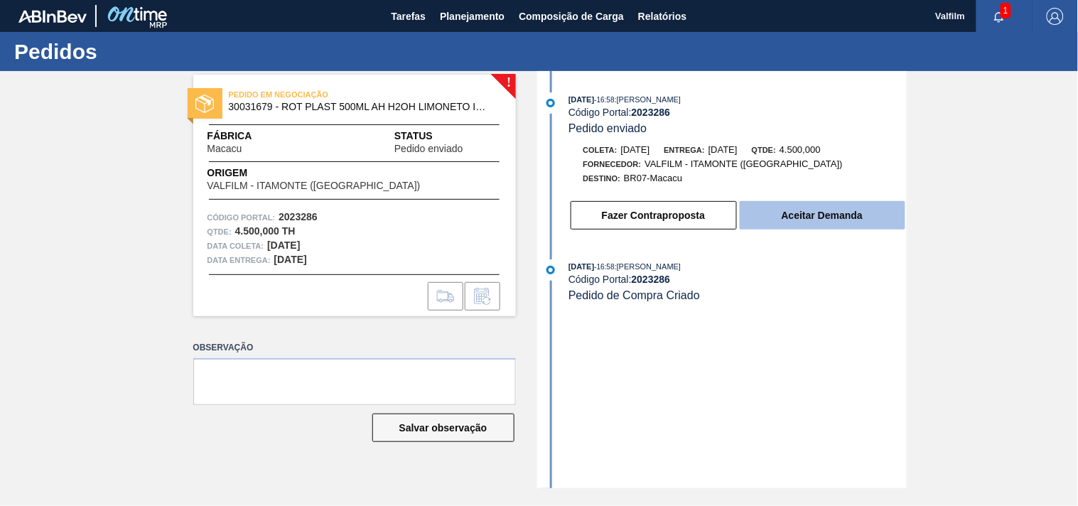
click at [789, 217] on button "Aceitar Demanda" at bounding box center [823, 215] width 166 height 28
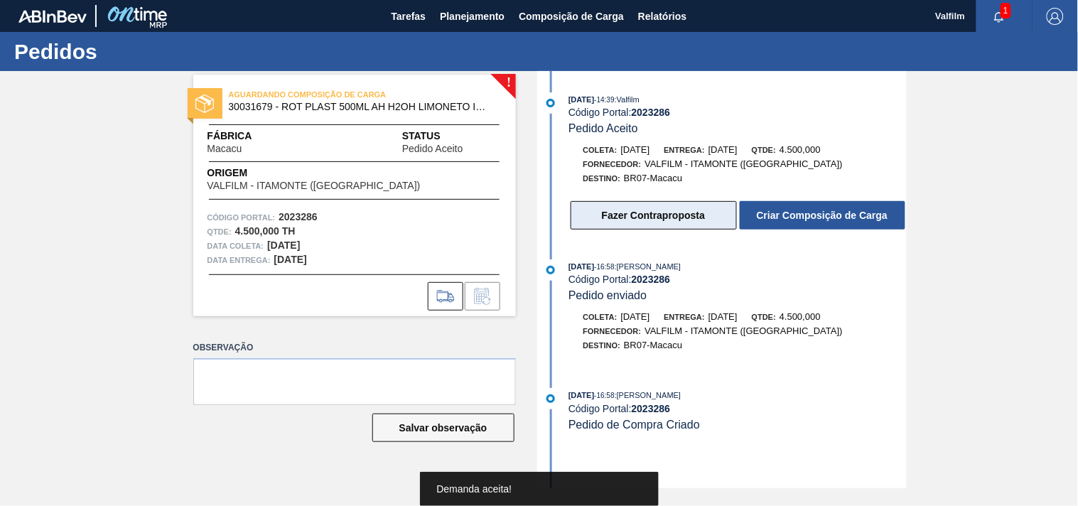
click at [641, 216] on button "Fazer Contraproposta" at bounding box center [654, 215] width 166 height 28
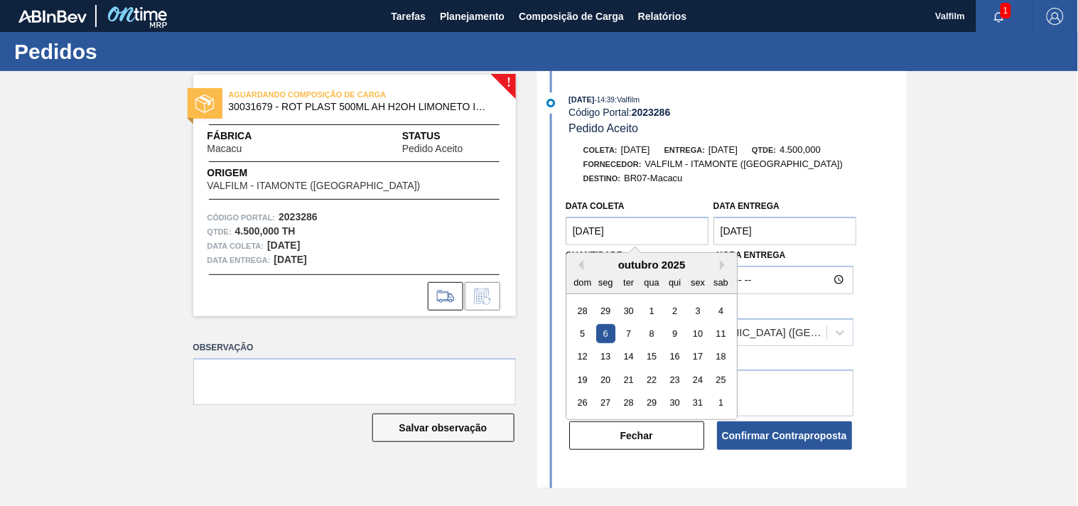
click at [614, 237] on coleta "[DATE]" at bounding box center [638, 231] width 144 height 28
click at [622, 355] on div "14" at bounding box center [628, 356] width 19 height 19
type coleta "14/10/2025"
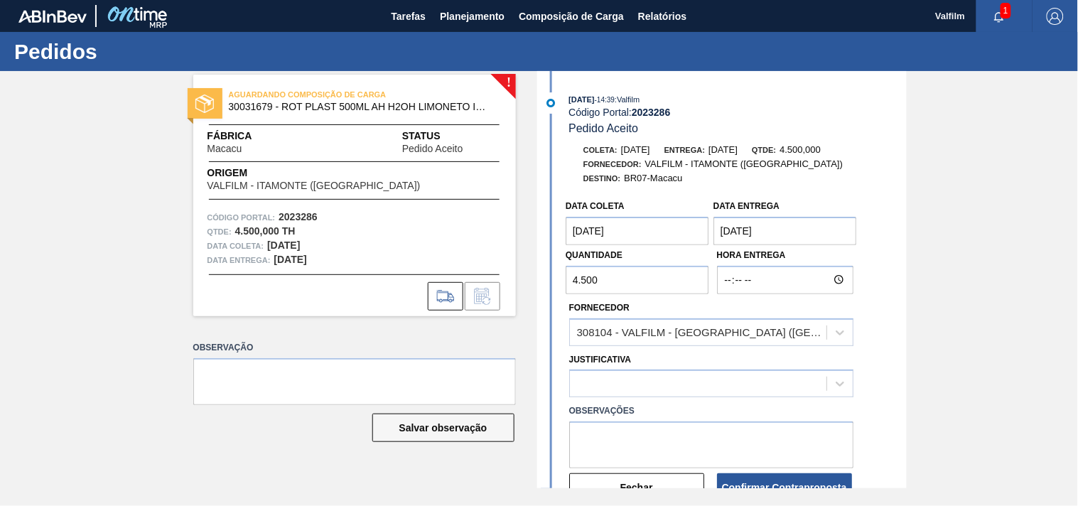
click at [779, 239] on entrega "[DATE]" at bounding box center [785, 231] width 144 height 28
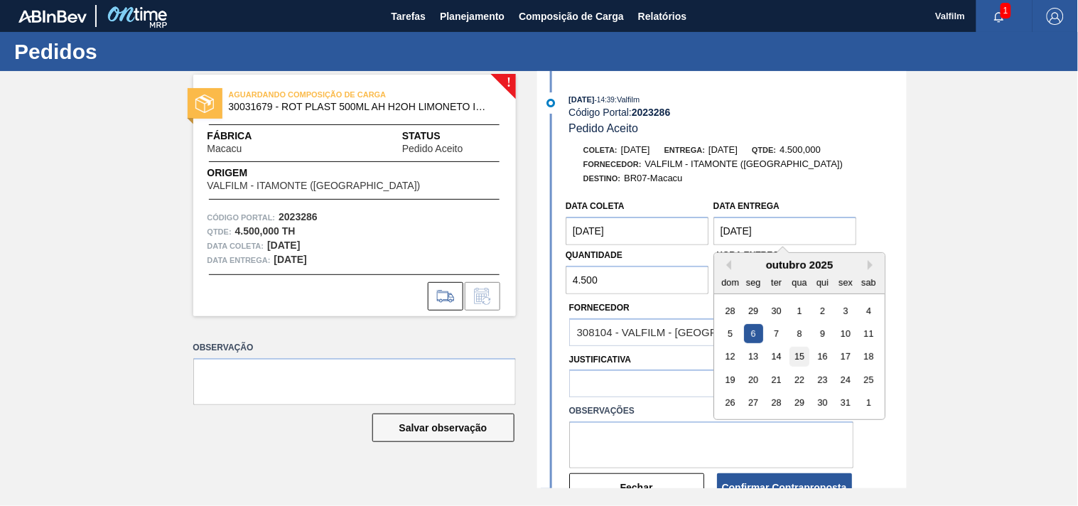
click at [800, 355] on div "15" at bounding box center [798, 356] width 19 height 19
type entrega "15/10/2025"
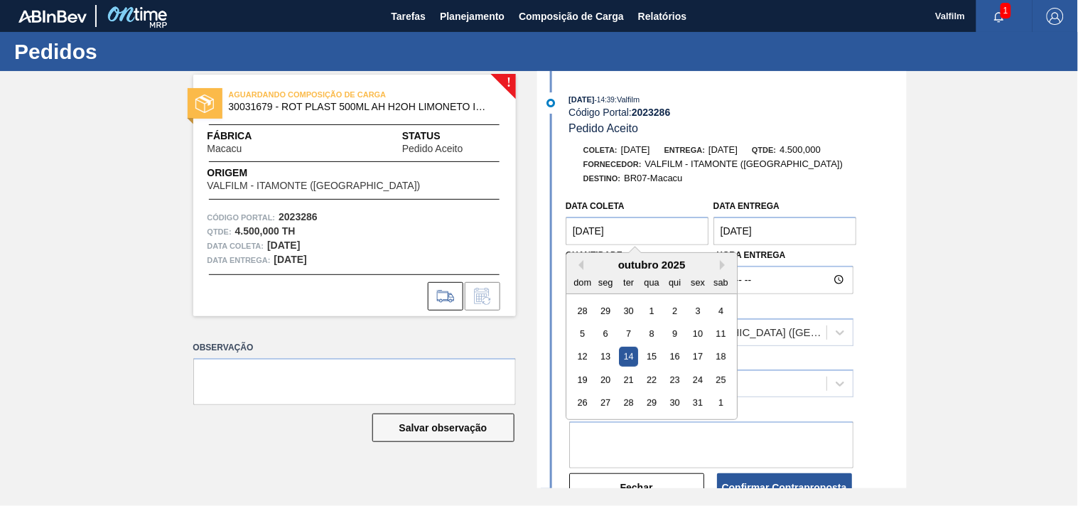
click at [641, 238] on coleta "14/10/2025" at bounding box center [638, 231] width 144 height 28
click at [577, 266] on button "Previous Month" at bounding box center [578, 265] width 10 height 10
click at [586, 356] on div "14" at bounding box center [582, 356] width 19 height 19
type coleta "[DATE]"
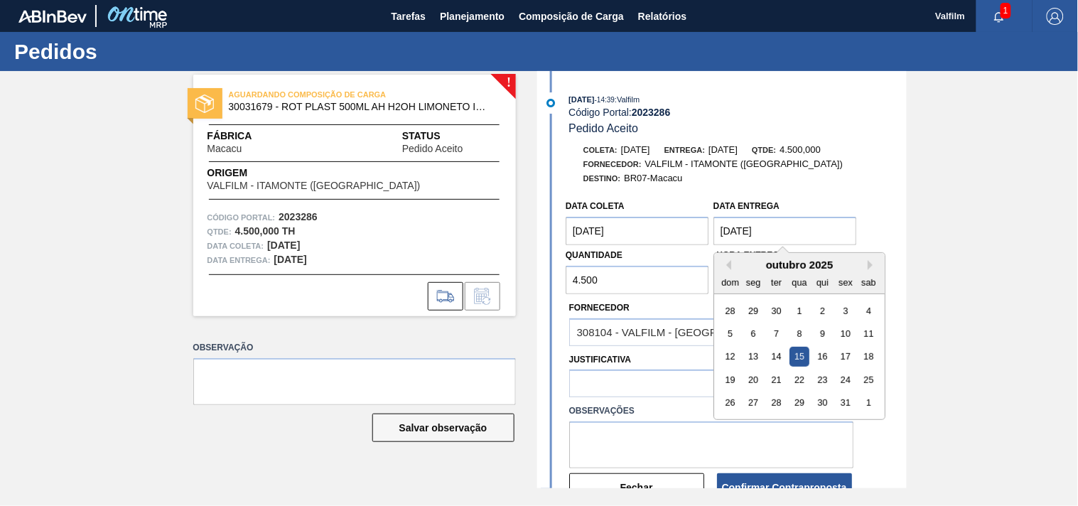
click at [784, 225] on entrega "15/10/2025" at bounding box center [785, 231] width 144 height 28
click at [720, 268] on div "outubro 2025" at bounding box center [799, 265] width 171 height 12
click at [730, 268] on button "Previous Month" at bounding box center [726, 265] width 10 height 10
click at [748, 354] on div "15" at bounding box center [752, 356] width 19 height 19
type entrega "[DATE]"
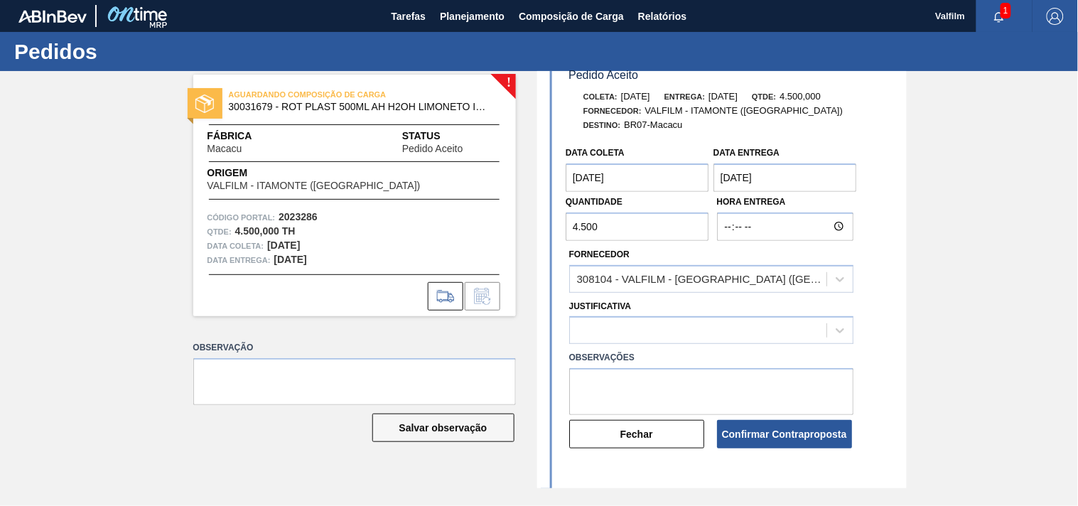
scroll to position [79, 0]
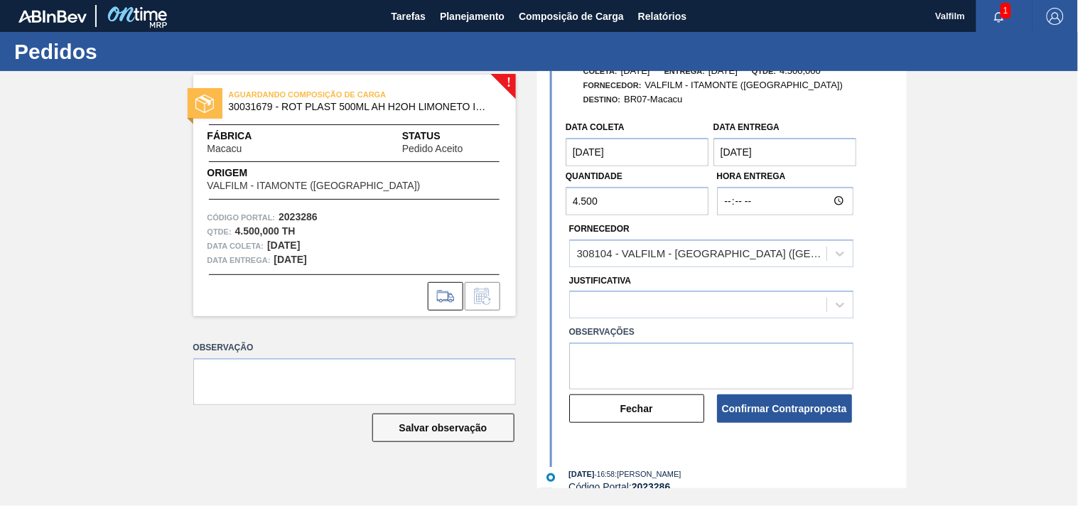
click at [641, 205] on input "4.500" at bounding box center [638, 201] width 144 height 28
type input "4"
type input "7.000"
click at [680, 308] on div at bounding box center [698, 305] width 257 height 21
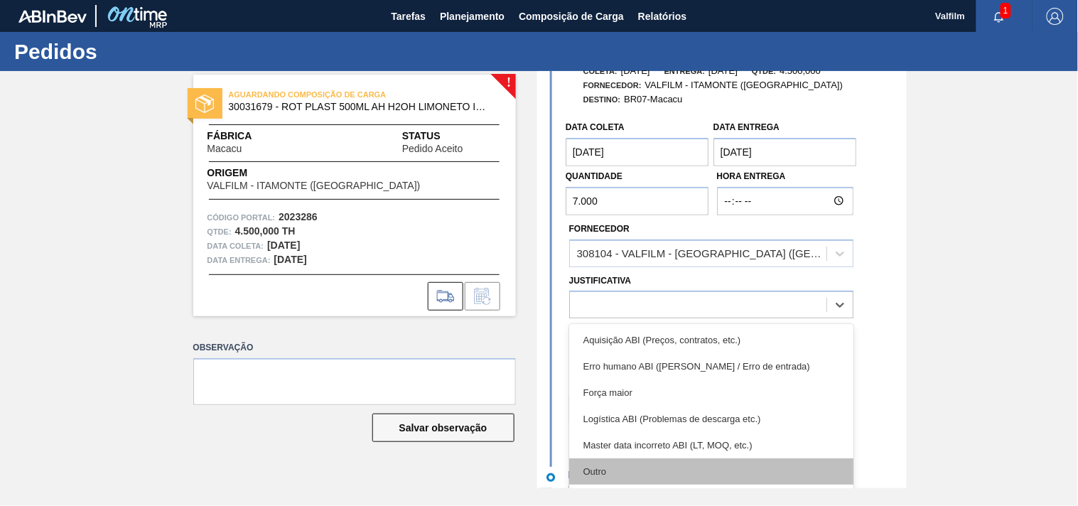
click at [610, 473] on div "Outro" at bounding box center [711, 471] width 284 height 26
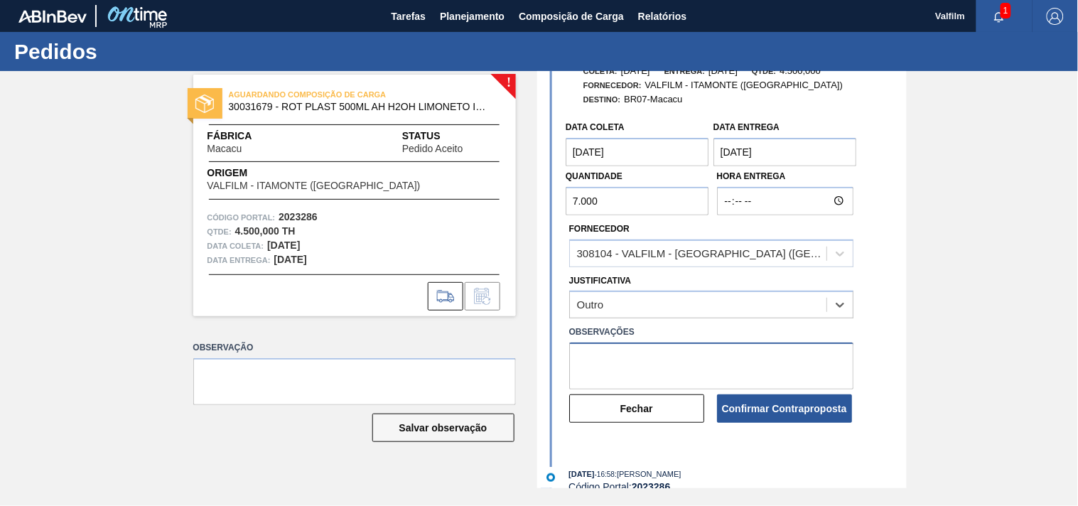
click at [611, 375] on textarea at bounding box center [711, 366] width 284 height 47
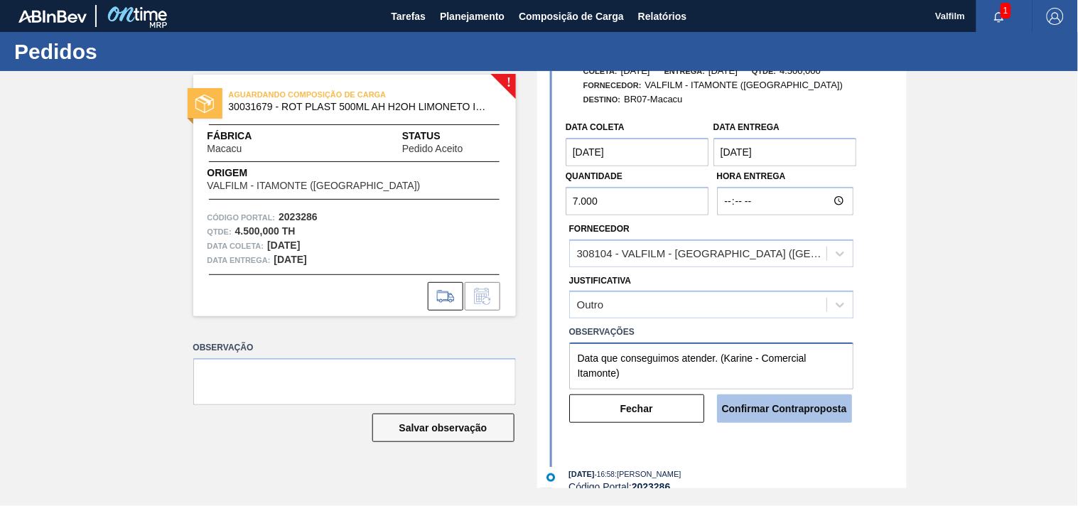
type textarea "Data que conseguimos atender. (Karine - Comercial Itamonte)"
click at [787, 404] on button "Confirmar Contraproposta" at bounding box center [784, 408] width 135 height 28
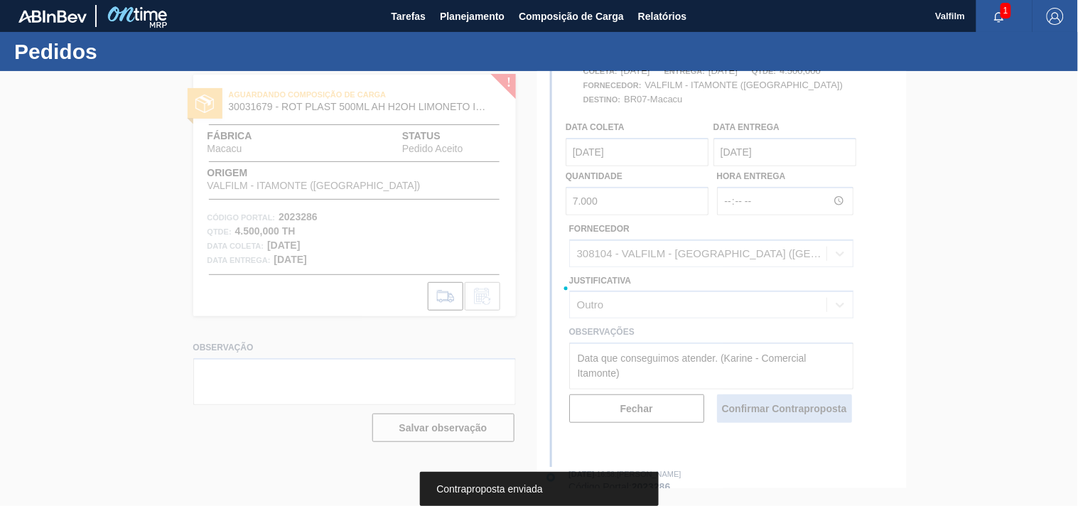
scroll to position [238, 0]
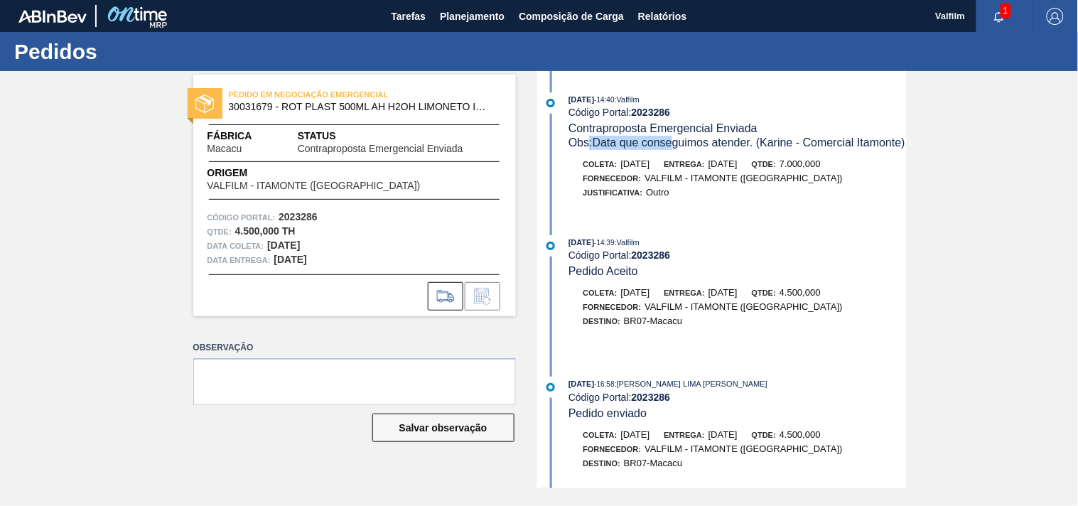
drag, startPoint x: 676, startPoint y: 138, endPoint x: 755, endPoint y: 143, distance: 78.3
click at [754, 143] on span "Obs: Data que conseguimos atender. (Karine - Comercial Itamonte)" at bounding box center [736, 142] width 337 height 12
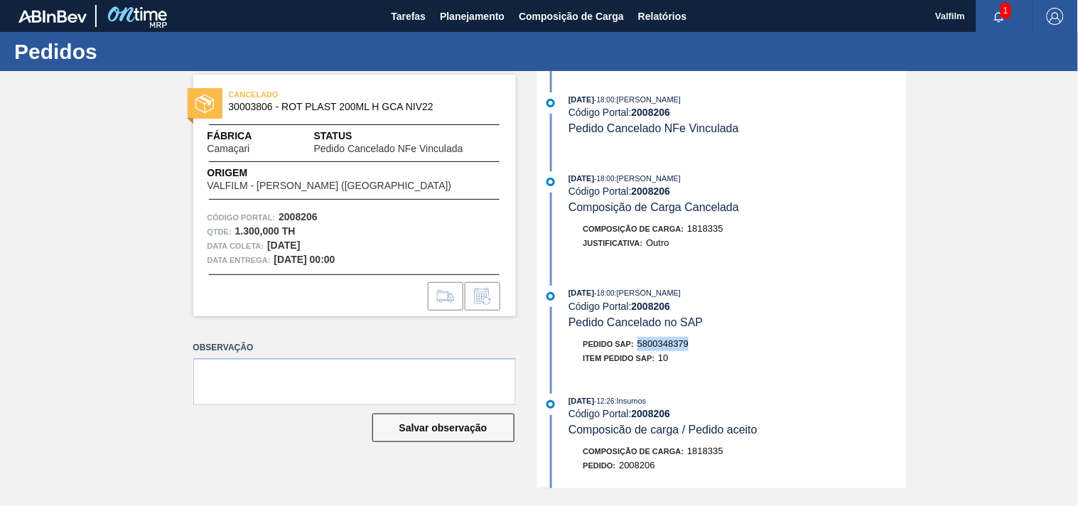
drag, startPoint x: 636, startPoint y: 342, endPoint x: 742, endPoint y: 352, distance: 106.4
click at [742, 351] on div "Pedido SAP: 5800348379" at bounding box center [738, 344] width 338 height 14
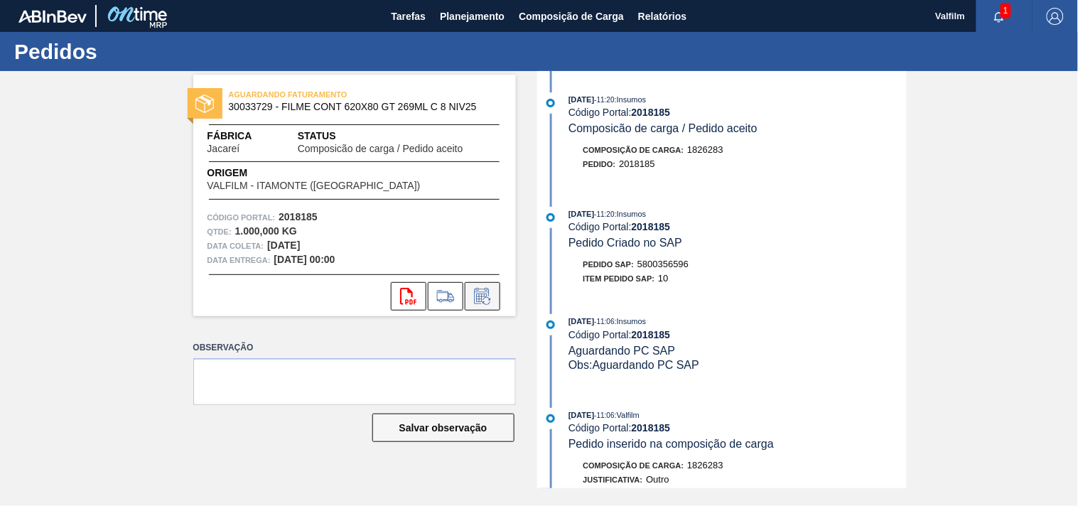
click at [492, 300] on icon at bounding box center [482, 296] width 23 height 17
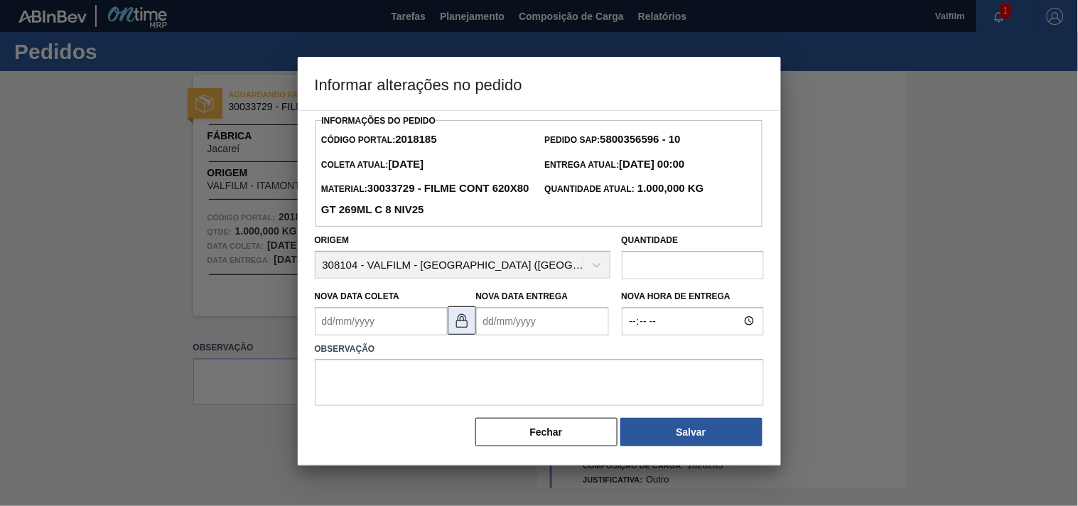
click at [459, 325] on img at bounding box center [461, 320] width 17 height 17
click at [367, 328] on Coleta2018185 "Nova Data Coleta" at bounding box center [381, 321] width 133 height 28
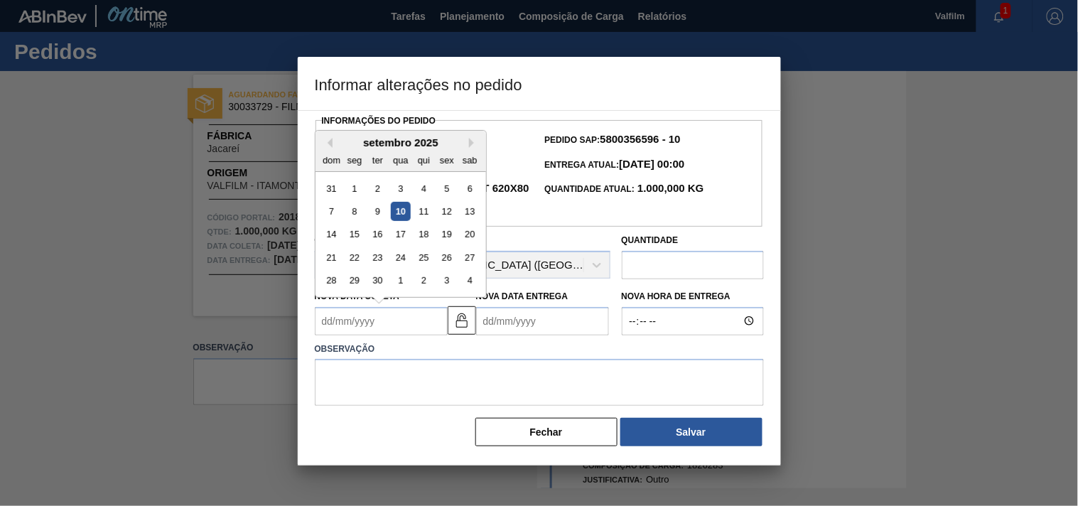
click at [457, 211] on div "7 8 9 10 11 12 13" at bounding box center [400, 211] width 161 height 23
click at [421, 213] on div "11" at bounding box center [423, 211] width 19 height 19
type Coleta2018185 "[DATE]"
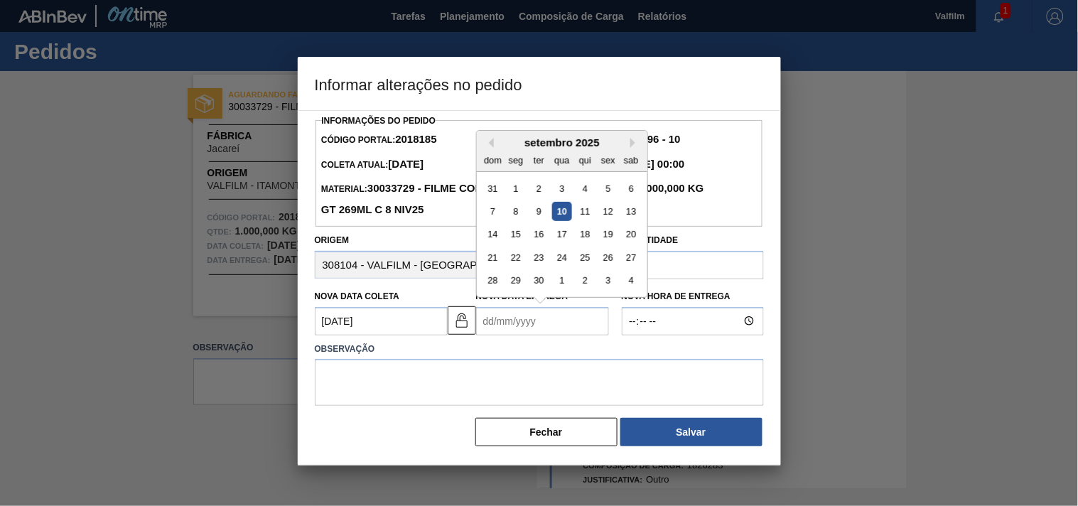
click at [529, 334] on Entrega2018185 "Nova Data Entrega" at bounding box center [542, 321] width 133 height 28
click at [609, 217] on div "12" at bounding box center [607, 211] width 19 height 19
type Entrega2018185 "12/09/2025"
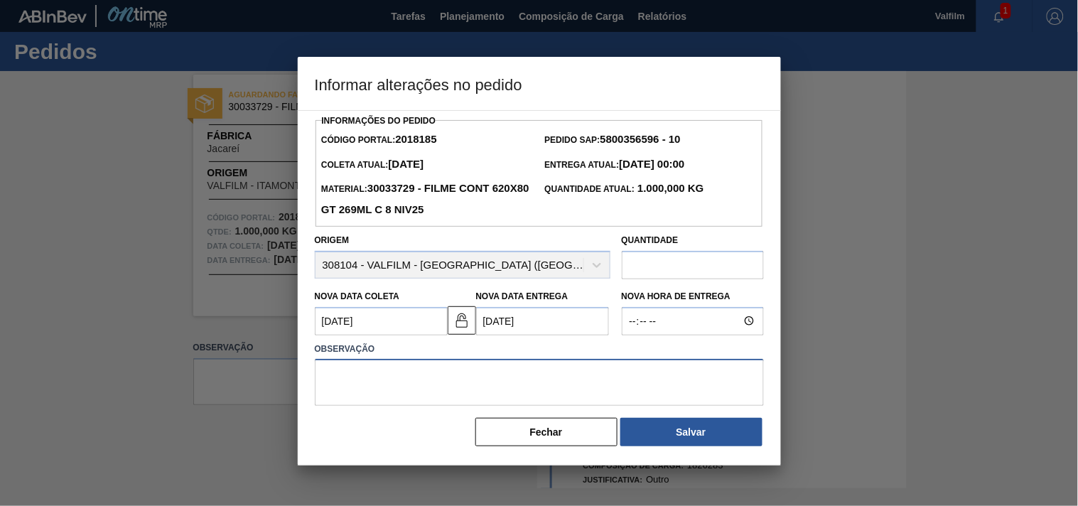
click at [493, 379] on textarea at bounding box center [539, 382] width 449 height 47
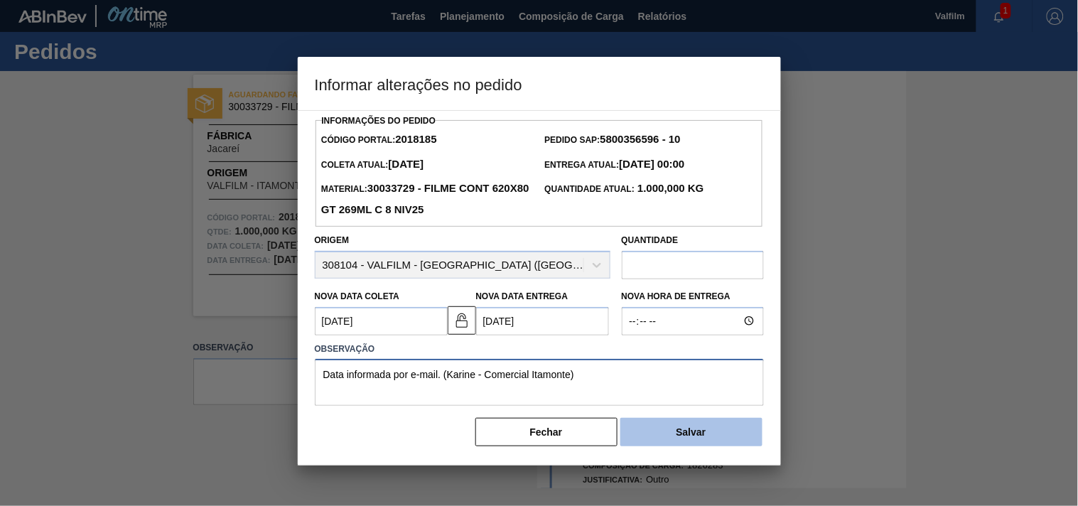
type textarea "Data informada por e-mail. (Karine - Comercial Itamonte)"
click at [716, 443] on button "Salvar" at bounding box center [691, 432] width 142 height 28
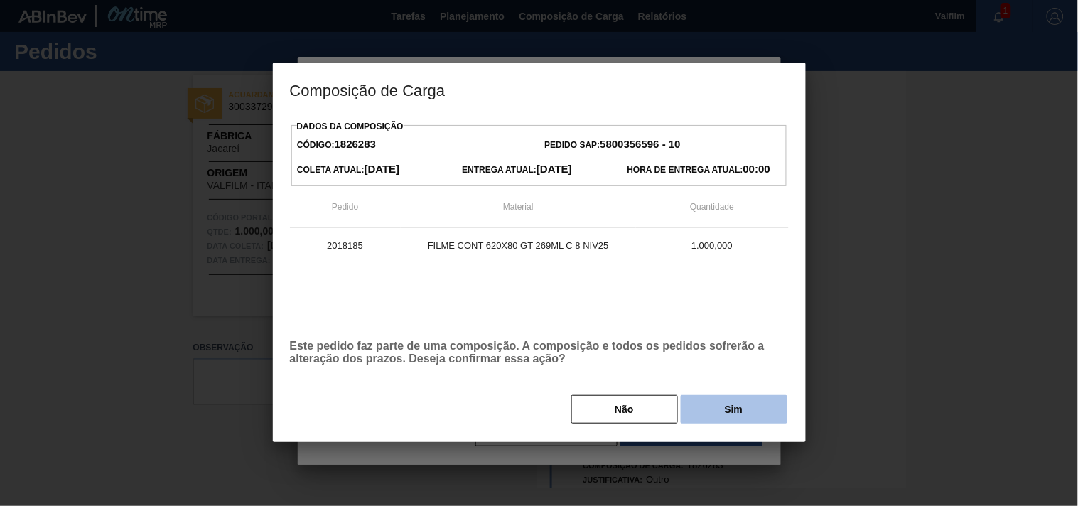
click at [734, 409] on button "Sim" at bounding box center [734, 409] width 107 height 28
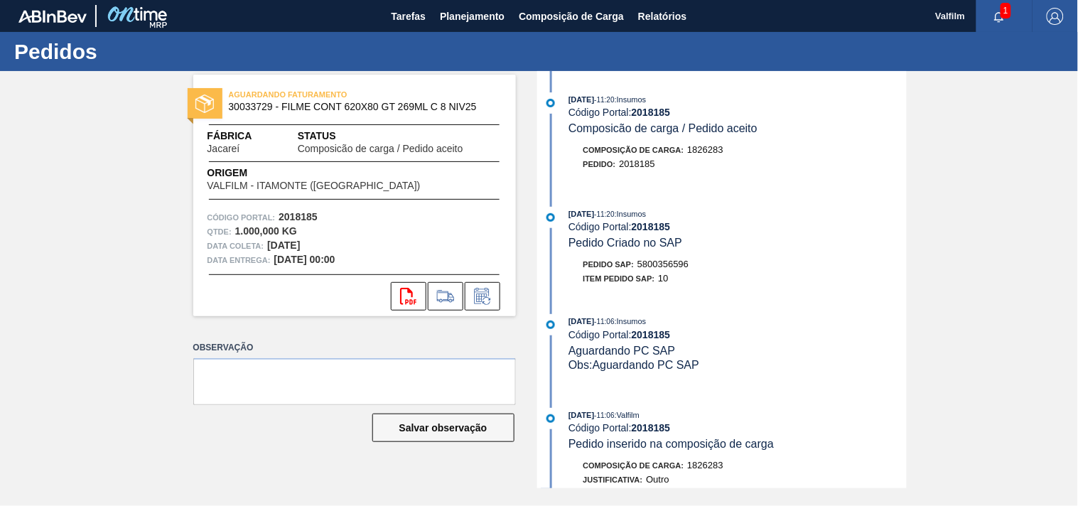
click at [746, 185] on div "27/08/2025 - 11:20 : Insumos Código Portal: 2018185 Composicão de carga / Pedid…" at bounding box center [724, 138] width 366 height 93
click at [451, 168] on div "Origem VALFILM - ITAMONTE (MG)" at bounding box center [354, 179] width 323 height 26
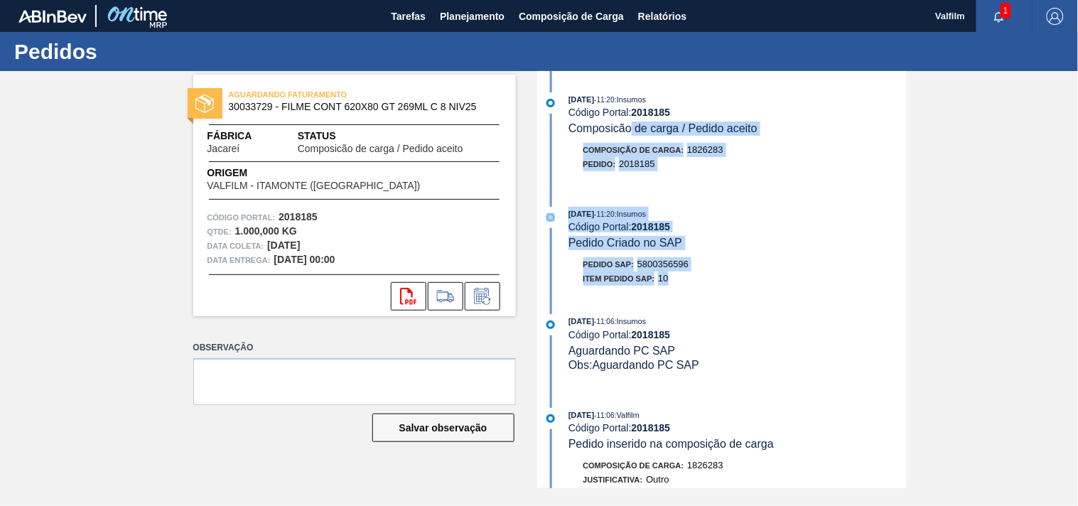
drag, startPoint x: 632, startPoint y: 126, endPoint x: 729, endPoint y: 330, distance: 225.0
click at [732, 318] on div "27/08/2025 - 11:20 : Insumos Código Portal: 2018185 Composicão de carga / Pedid…" at bounding box center [724, 279] width 366 height 417
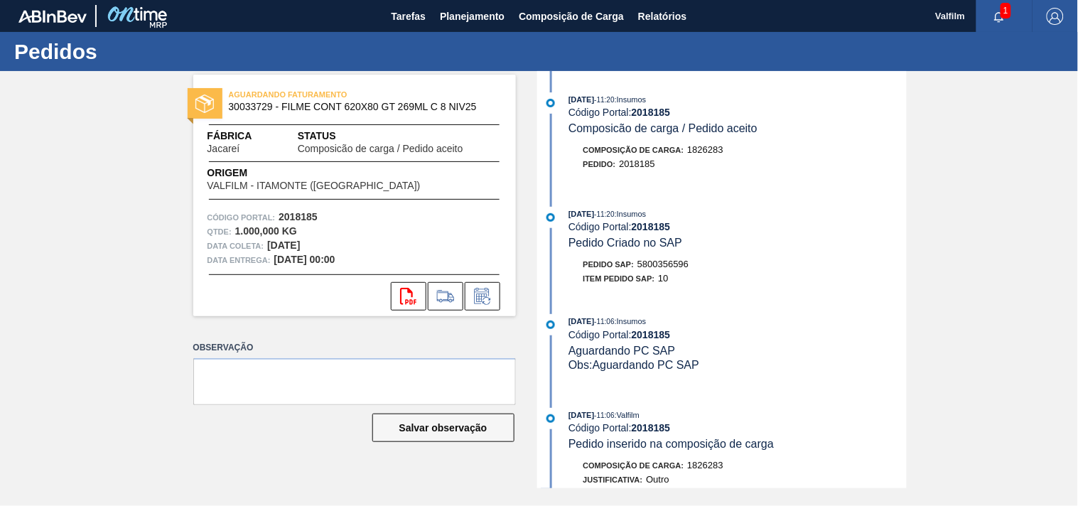
click at [727, 337] on div "Código Portal: 2018185" at bounding box center [737, 334] width 338 height 11
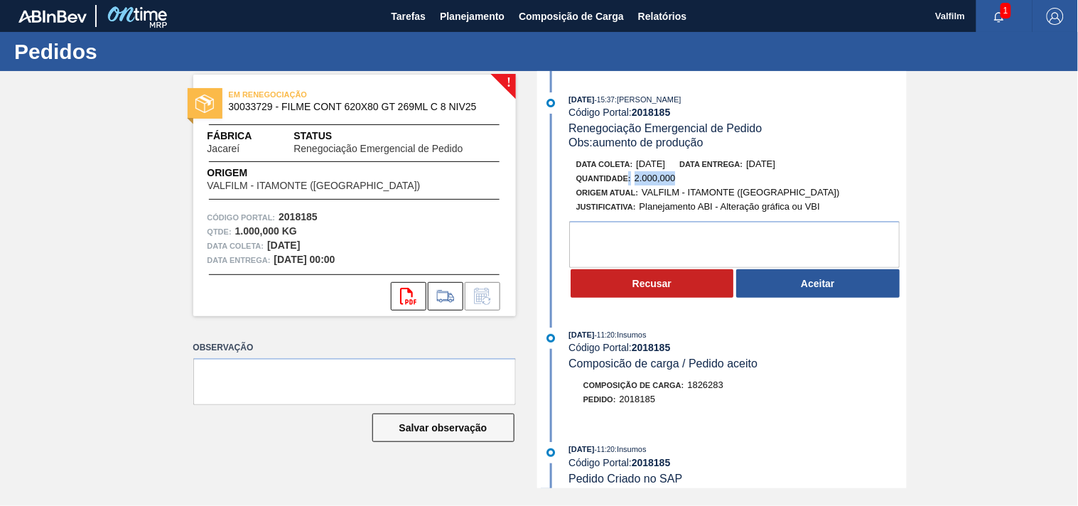
drag, startPoint x: 627, startPoint y: 173, endPoint x: 701, endPoint y: 186, distance: 75.0
click at [701, 185] on div "Quantidade : 2.000,000" at bounding box center [745, 178] width 338 height 14
drag, startPoint x: 617, startPoint y: 174, endPoint x: 694, endPoint y: 175, distance: 77.5
click at [694, 174] on div "Quantidade : 2.000,000" at bounding box center [745, 178] width 338 height 14
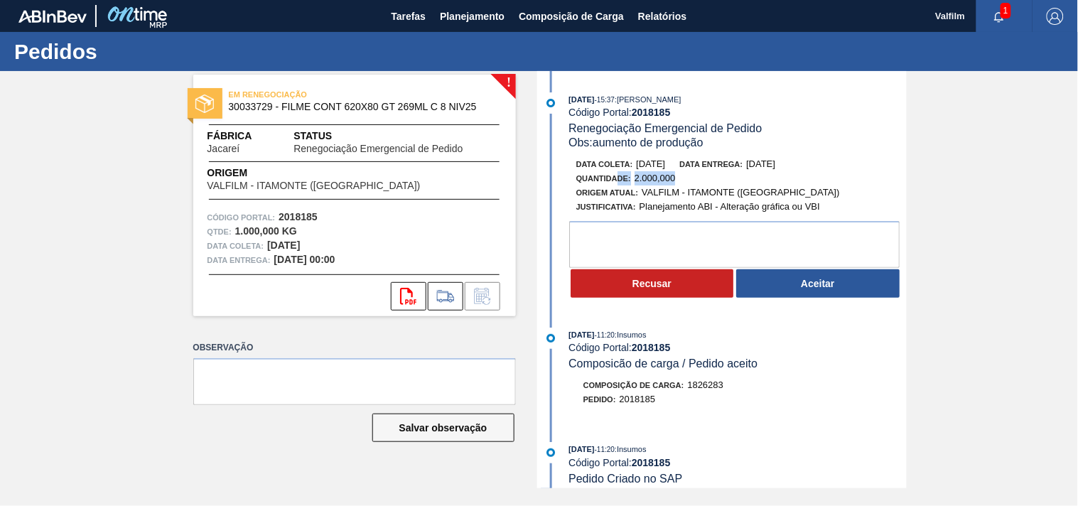
click at [694, 175] on div "Quantidade : 2.000,000" at bounding box center [745, 178] width 338 height 14
drag, startPoint x: 243, startPoint y: 221, endPoint x: 313, endPoint y: 226, distance: 70.5
click at [304, 226] on div "Código Portal: 2018185 Qtde : 1.000,000 KG Data coleta: [DATE] Data entrega: [D…" at bounding box center [354, 238] width 323 height 57
click at [329, 226] on div "Qtde : 1.000,000 KG" at bounding box center [354, 232] width 294 height 14
drag, startPoint x: 634, startPoint y: 179, endPoint x: 726, endPoint y: 179, distance: 91.7
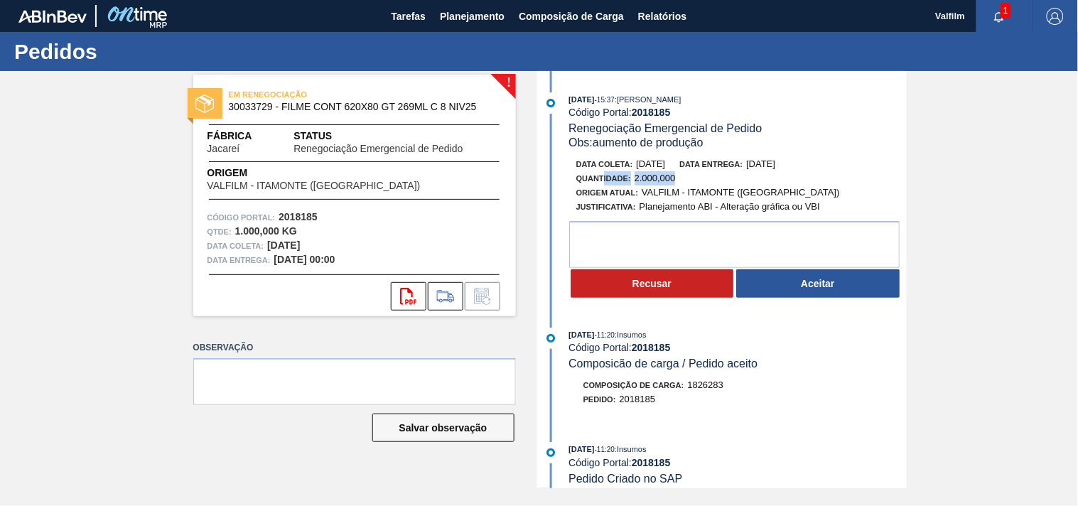
click at [726, 179] on div "Quantidade : 2.000,000" at bounding box center [745, 178] width 338 height 14
drag, startPoint x: 552, startPoint y: 162, endPoint x: 637, endPoint y: 166, distance: 84.6
click at [637, 166] on div "Data coleta: [DATE] Data entrega: [DATE] Quantidade : 2.000,000 Origem Atual: V…" at bounding box center [724, 228] width 366 height 142
click at [677, 189] on span "VALFILM - ITAMONTE ([GEOGRAPHIC_DATA])" at bounding box center [741, 192] width 198 height 11
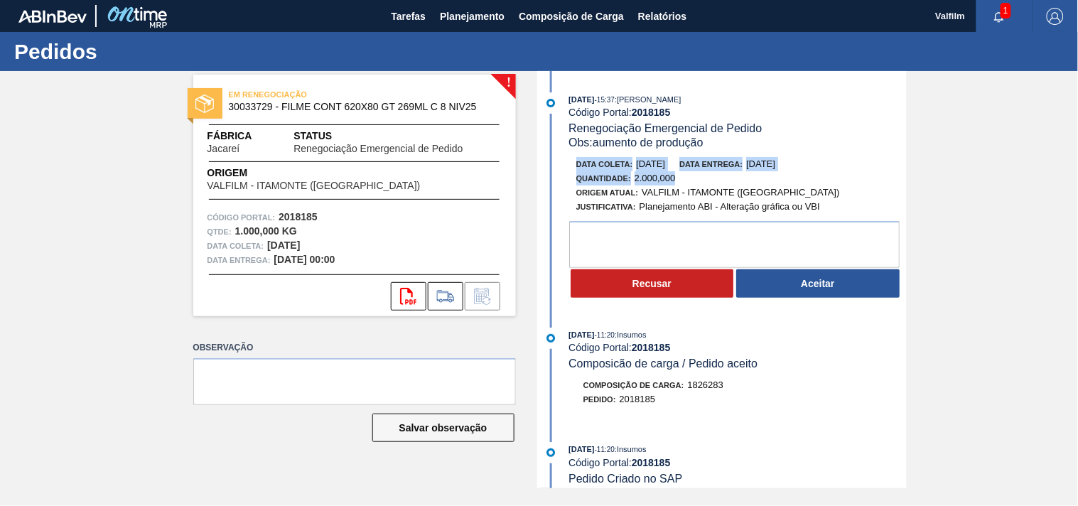
drag, startPoint x: 673, startPoint y: 182, endPoint x: 566, endPoint y: 164, distance: 108.1
click at [566, 164] on div "Data coleta: [DATE] Data entrega: [DATE] Quantidade : 2.000,000 Origem Atual: V…" at bounding box center [724, 228] width 366 height 142
click at [566, 164] on div "Data coleta: 08/09/2025 Data entrega: 11/09/2025 Quantidade : 2.000,000 Origem …" at bounding box center [724, 228] width 366 height 142
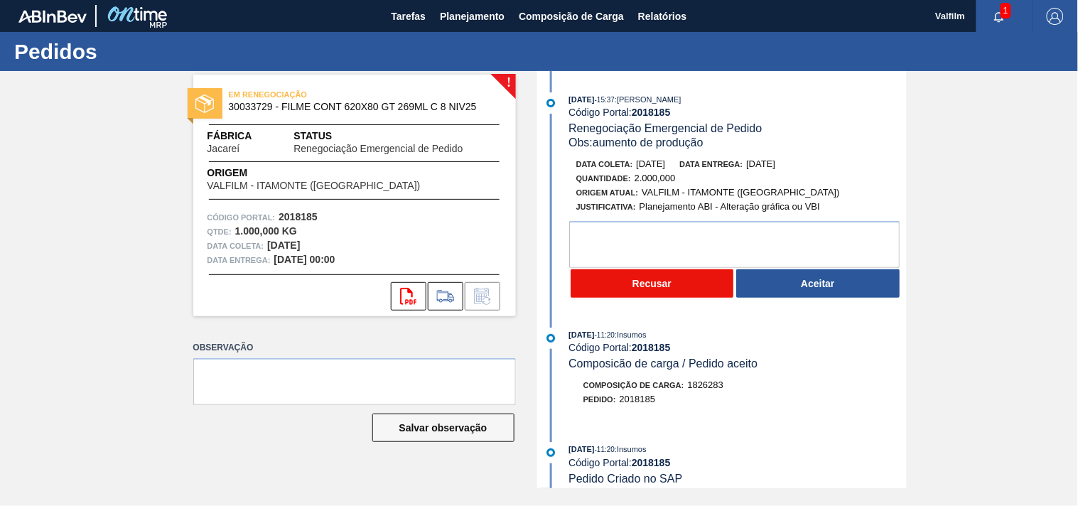
click at [676, 285] on button "Recusar" at bounding box center [652, 283] width 163 height 28
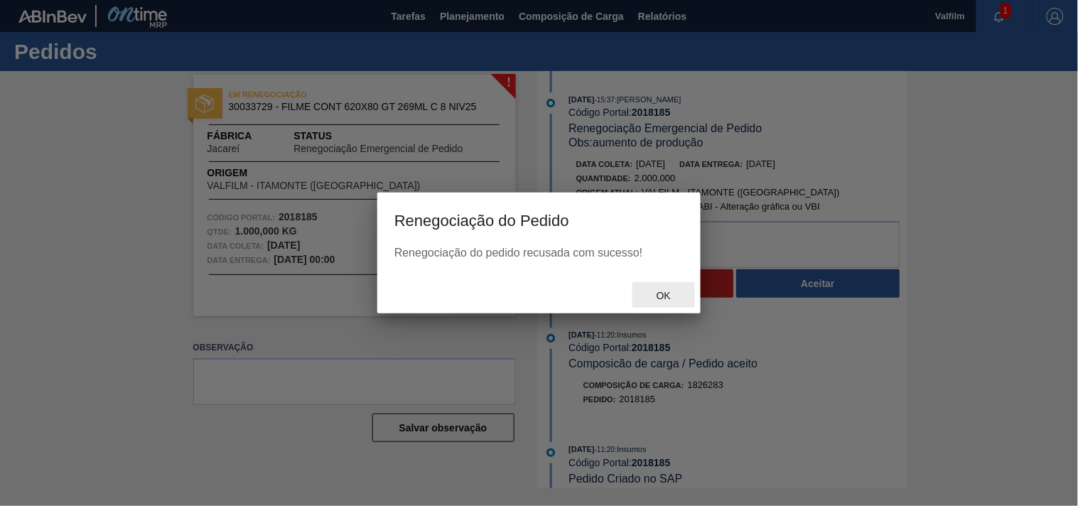
click at [662, 295] on span "Ok" at bounding box center [663, 295] width 37 height 11
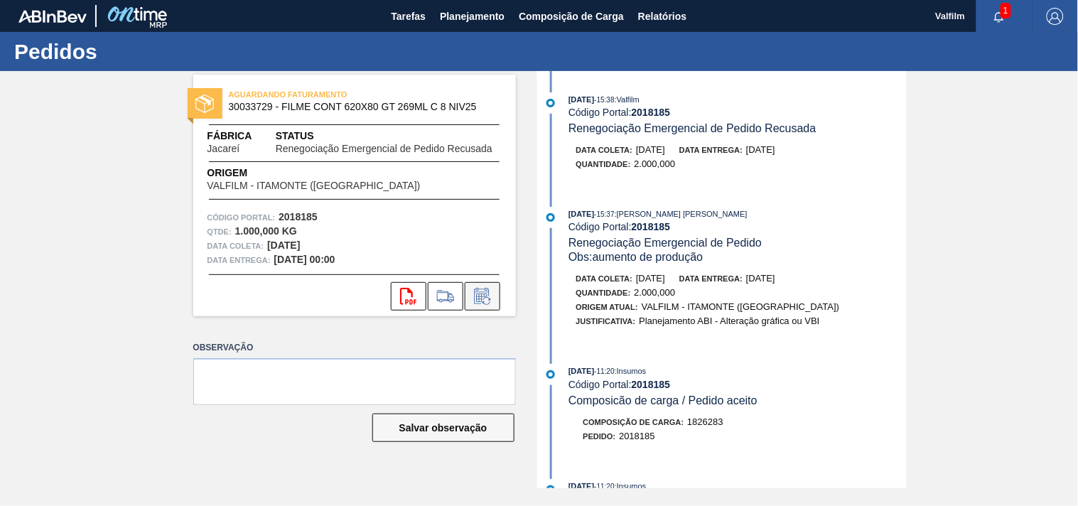
click at [487, 297] on icon at bounding box center [486, 301] width 8 height 8
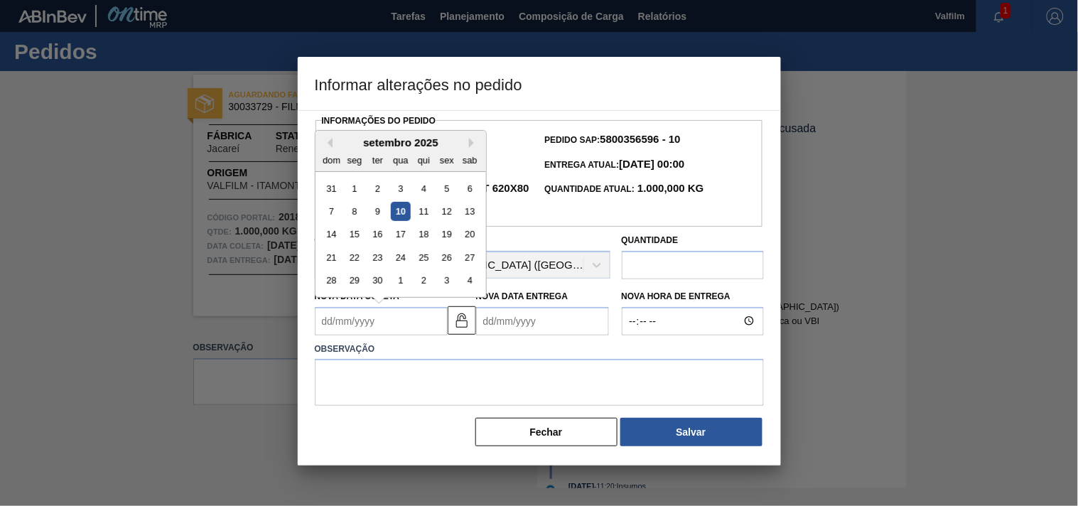
click at [386, 318] on Coleta2018185 "Nova Data Coleta" at bounding box center [381, 321] width 133 height 28
click at [422, 215] on div "11" at bounding box center [423, 211] width 19 height 19
type Coleta2018185 "[DATE]"
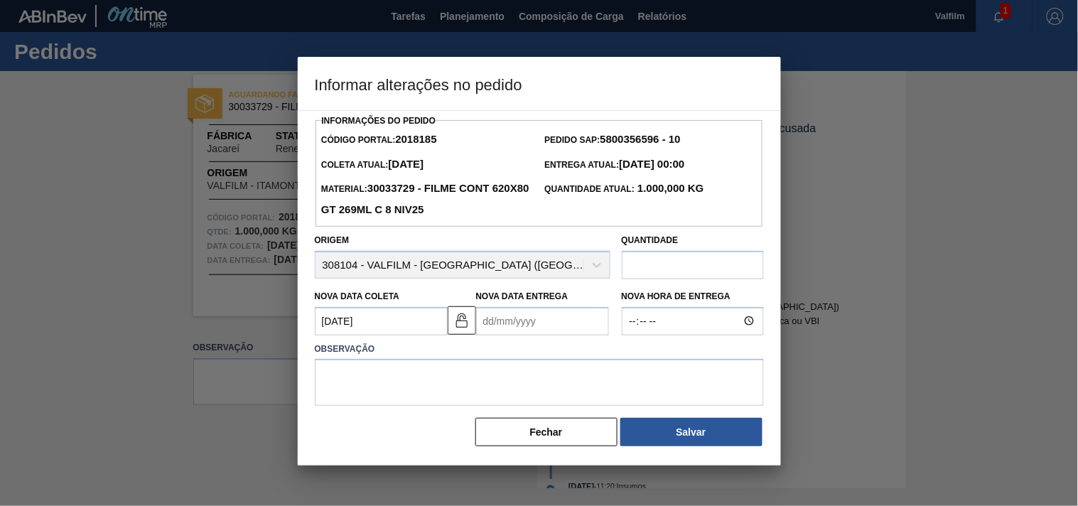
click at [513, 335] on Entrega2018185 "Nova Data Entrega" at bounding box center [542, 321] width 133 height 28
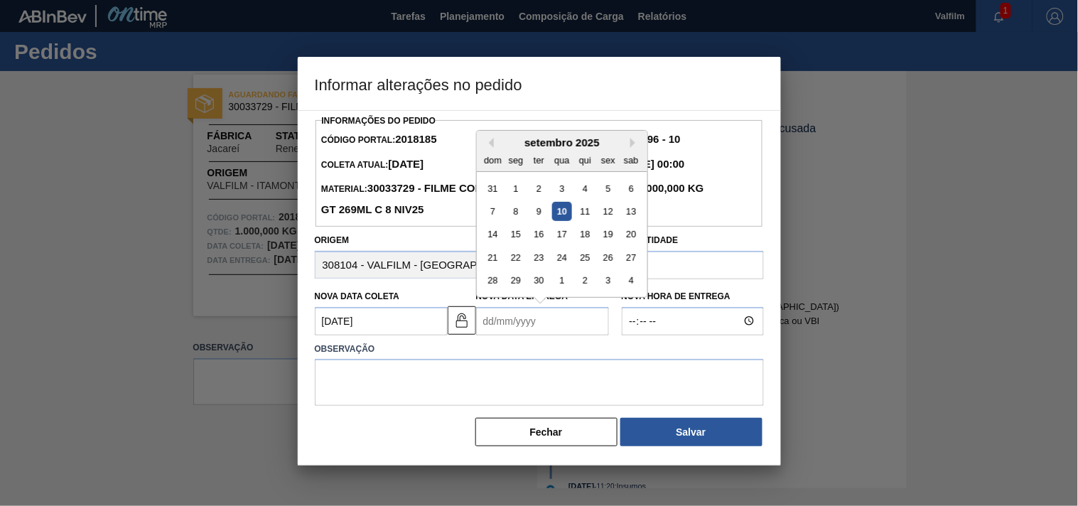
drag, startPoint x: 606, startPoint y: 216, endPoint x: 602, endPoint y: 240, distance: 24.5
click at [606, 216] on div "12" at bounding box center [607, 211] width 19 height 19
type Entrega2018185 "12/09/2025"
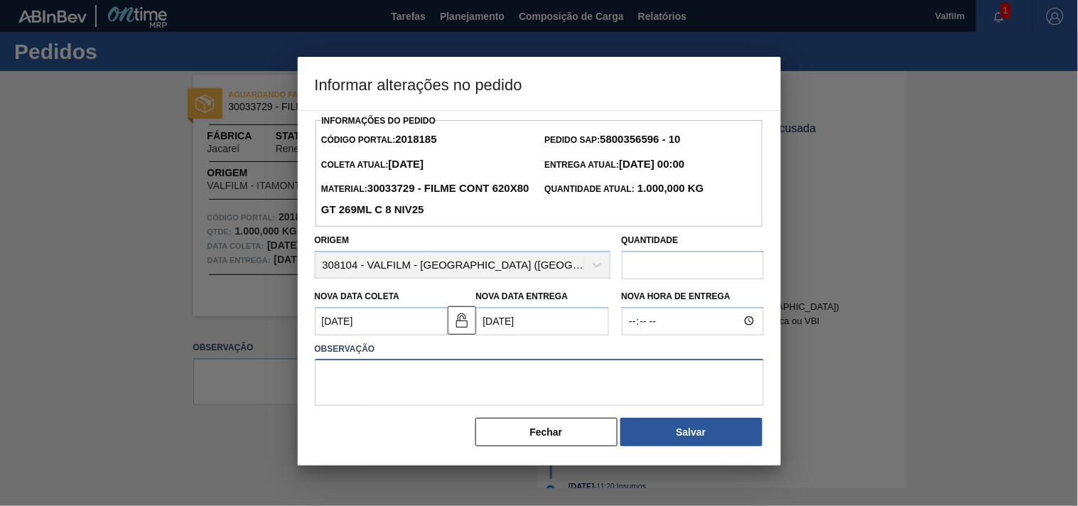
click at [448, 367] on textarea at bounding box center [539, 382] width 449 height 47
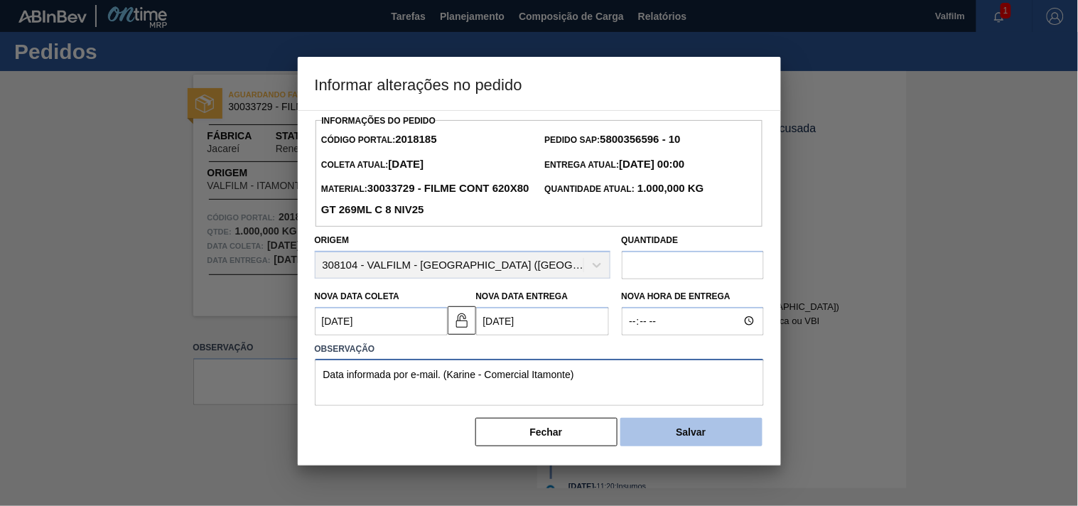
type textarea "Data informada por e-mail. (Karine - Comercial Itamonte)"
click at [699, 431] on button "Salvar" at bounding box center [691, 432] width 142 height 28
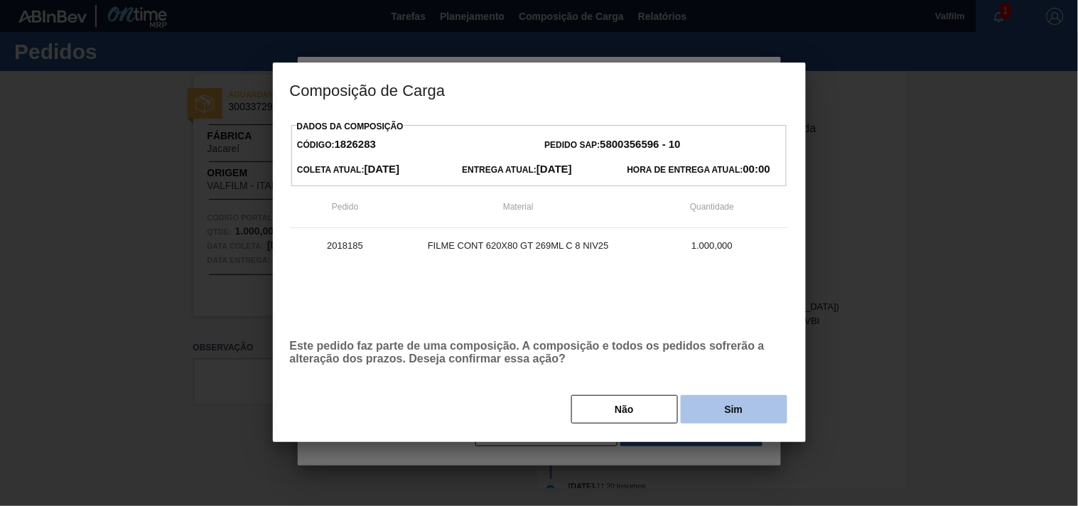
click at [743, 401] on button "Sim" at bounding box center [734, 409] width 107 height 28
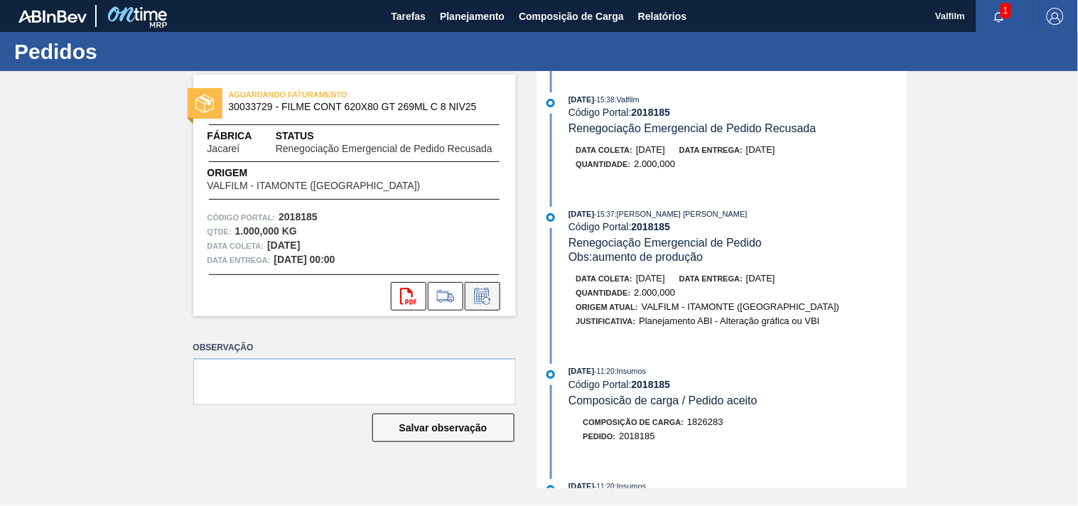
click at [478, 283] on button at bounding box center [483, 296] width 36 height 28
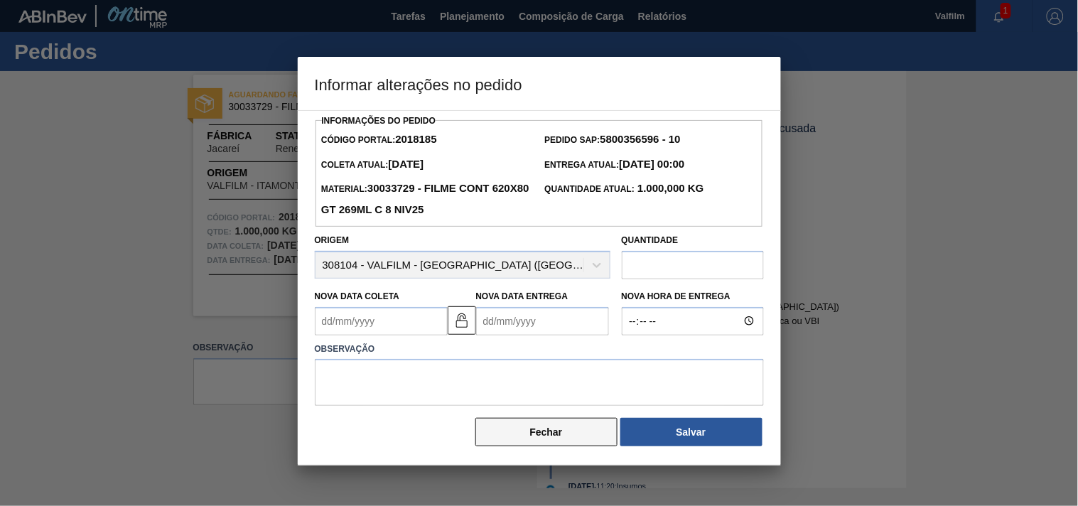
click at [538, 439] on button "Fechar" at bounding box center [546, 432] width 142 height 28
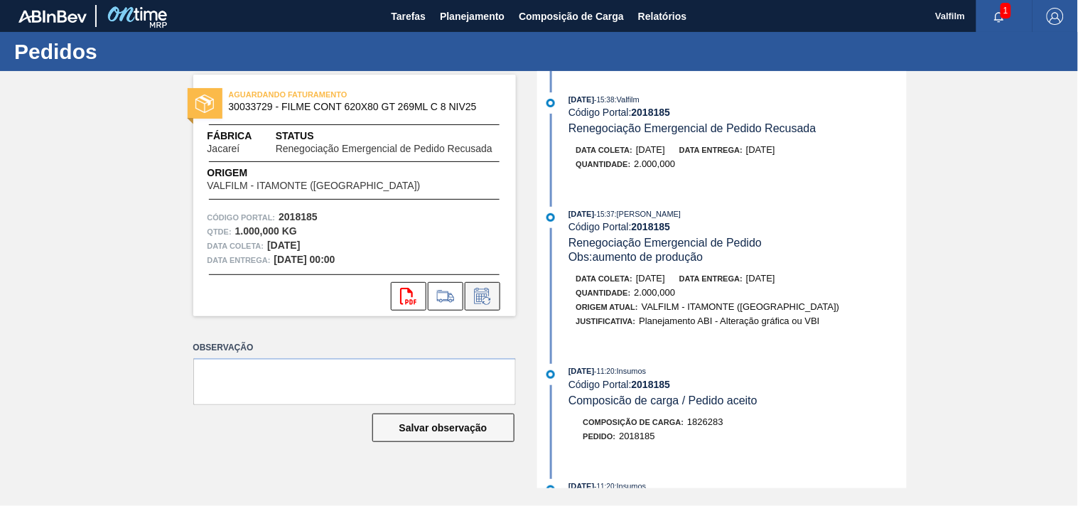
click at [478, 306] on button at bounding box center [483, 296] width 36 height 28
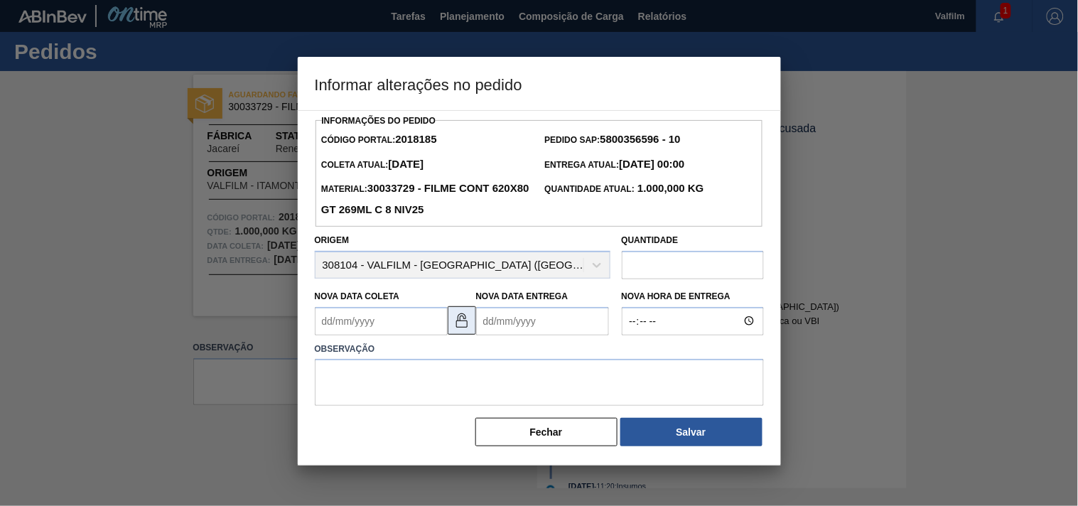
click at [460, 325] on img at bounding box center [461, 320] width 17 height 17
click at [458, 325] on img at bounding box center [461, 320] width 17 height 17
click at [389, 322] on Coleta2018185 "Nova Data Coleta" at bounding box center [381, 321] width 133 height 28
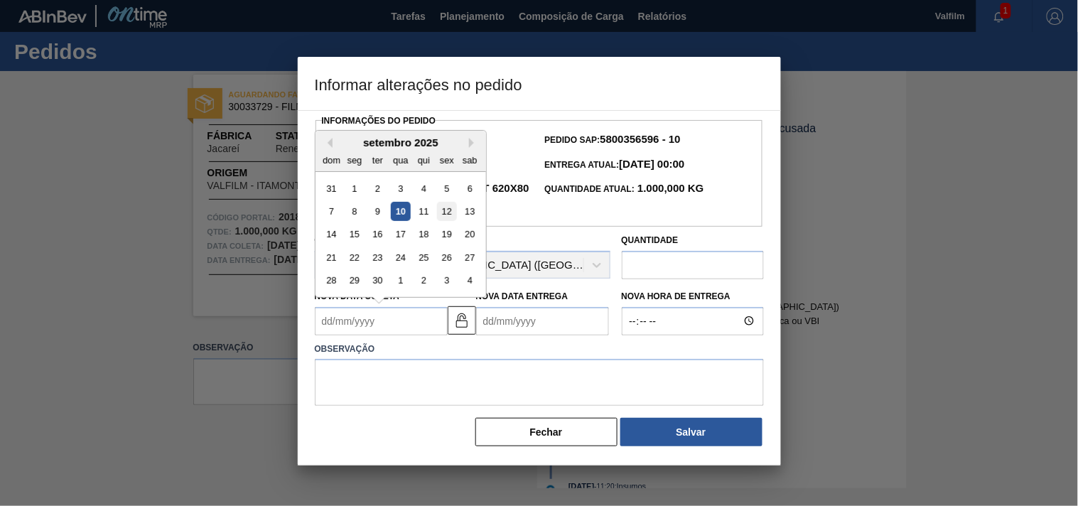
drag, startPoint x: 434, startPoint y: 217, endPoint x: 438, endPoint y: 224, distance: 8.3
click at [434, 217] on div "7 8 9 10 11 12 13" at bounding box center [400, 211] width 161 height 23
click at [424, 221] on div "11" at bounding box center [423, 211] width 19 height 19
type Coleta2018185 "11/09/2025"
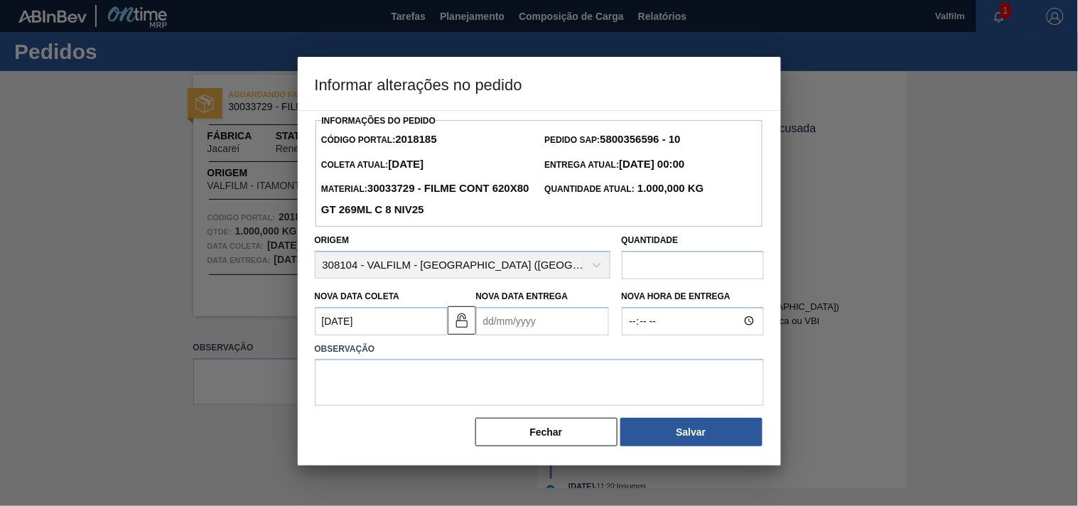
click at [531, 320] on Entrega2018185 "Nova Data Entrega" at bounding box center [542, 321] width 133 height 28
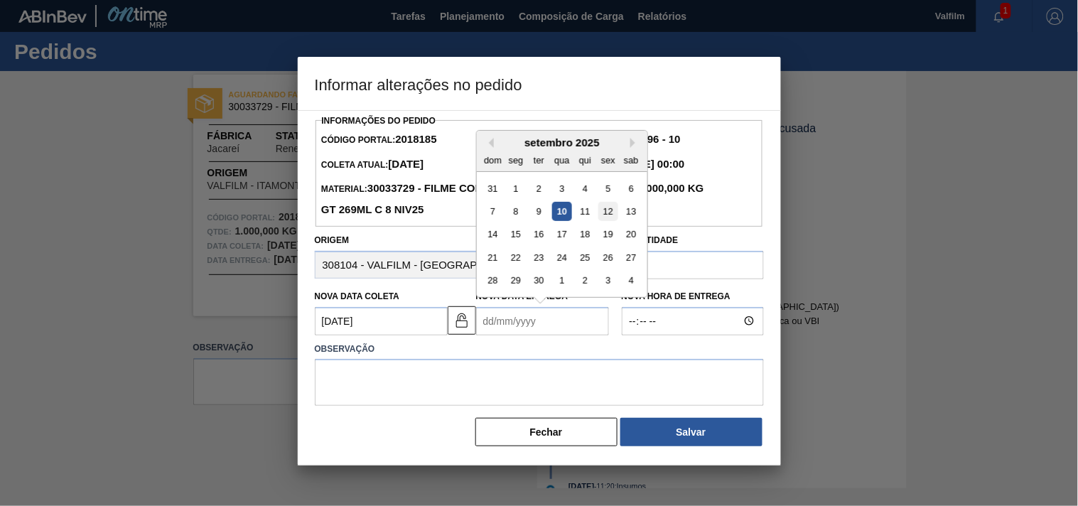
click at [602, 210] on div "12" at bounding box center [607, 211] width 19 height 19
type Entrega2018185 "12/09/2025"
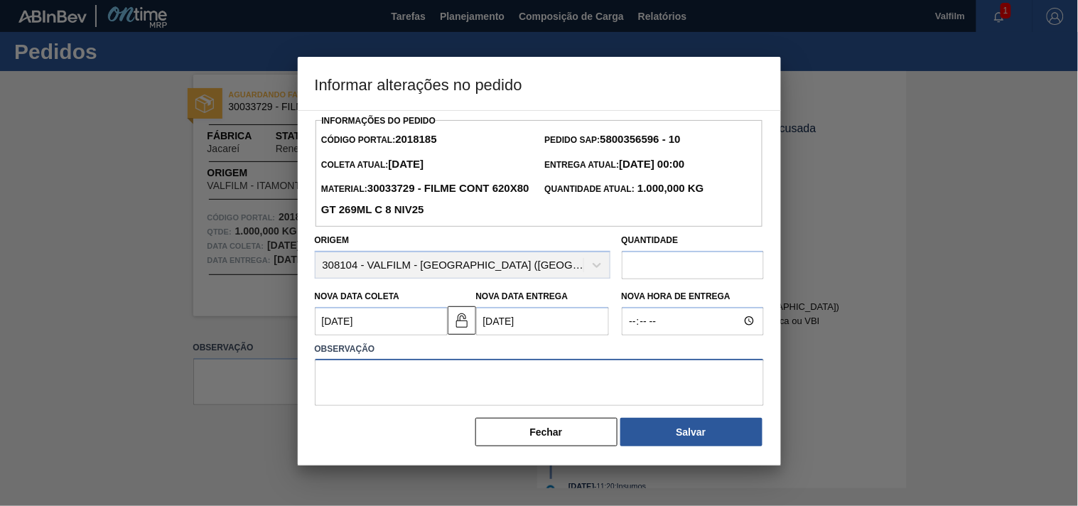
click at [482, 382] on textarea at bounding box center [539, 382] width 449 height 47
drag, startPoint x: 611, startPoint y: 380, endPoint x: 254, endPoint y: 362, distance: 357.2
click at [254, 362] on div "Informar alterações no pedido Informações do Pedido Código Portal: 2018185 Pedi…" at bounding box center [539, 253] width 1078 height 506
type textarea "Data informada por e-mail. (Karine - Comercial Itamonte)"
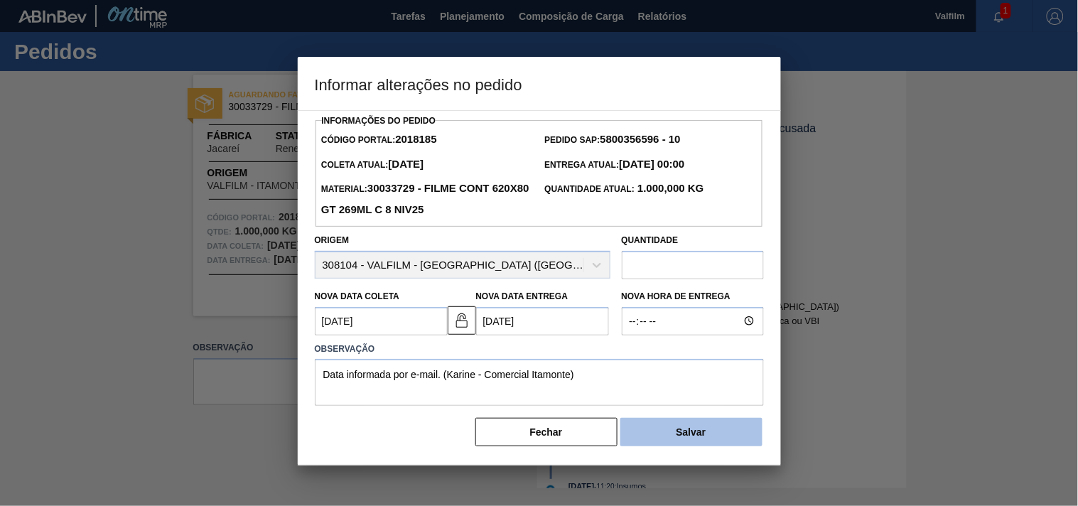
click at [686, 439] on button "Salvar" at bounding box center [691, 432] width 142 height 28
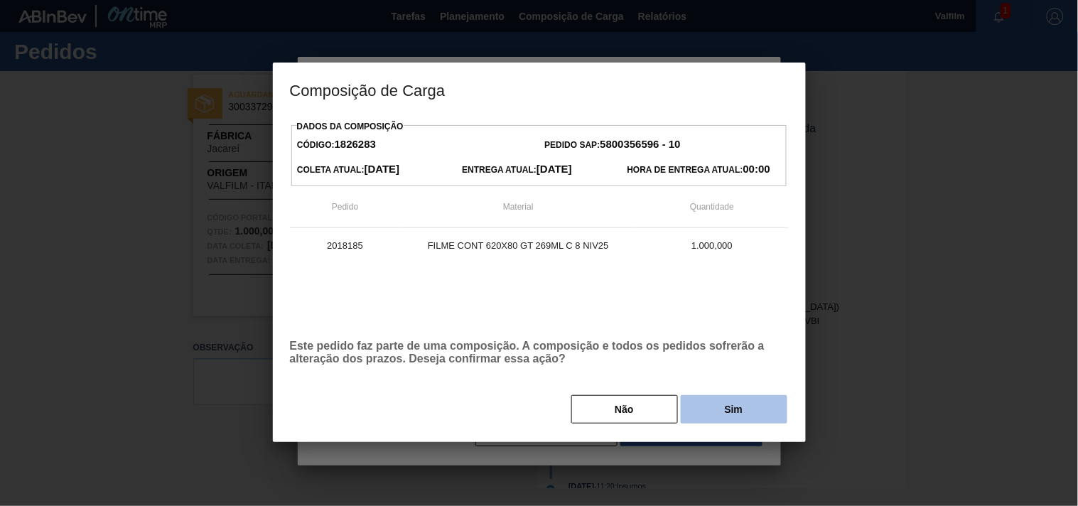
click at [733, 414] on button "Sim" at bounding box center [734, 409] width 107 height 28
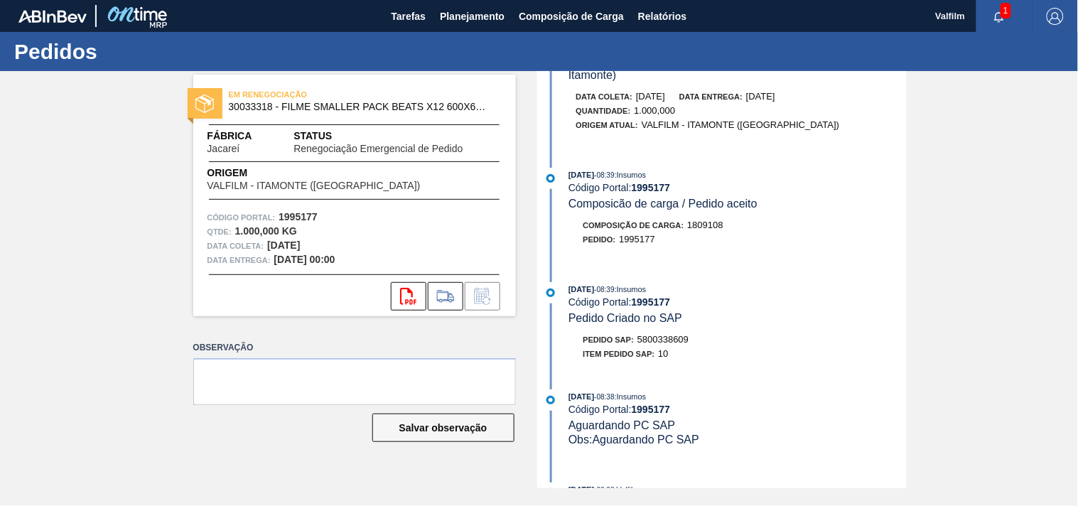
scroll to position [394, 0]
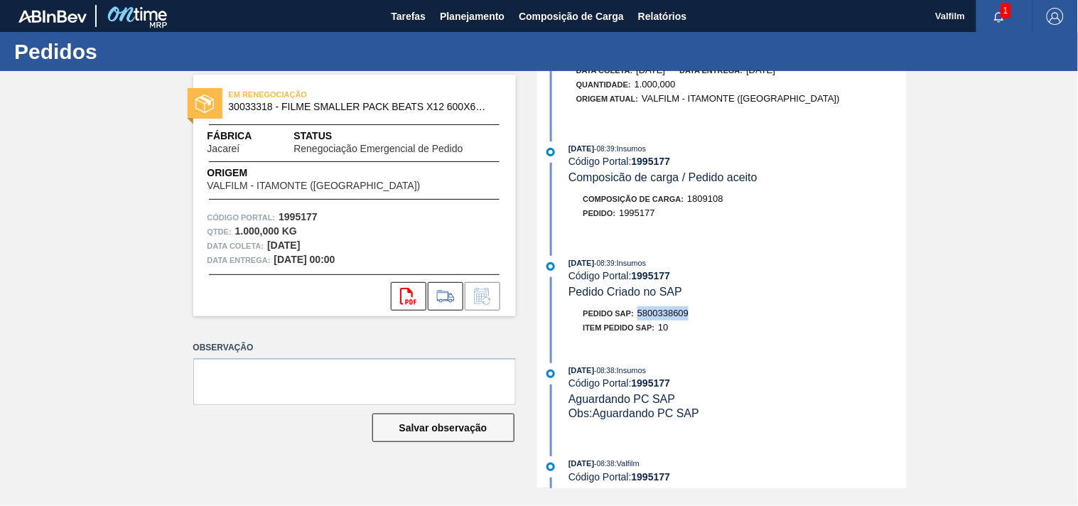
drag, startPoint x: 644, startPoint y: 317, endPoint x: 723, endPoint y: 320, distance: 79.7
click at [723, 320] on div "Pedido SAP: 5800338609" at bounding box center [738, 313] width 338 height 14
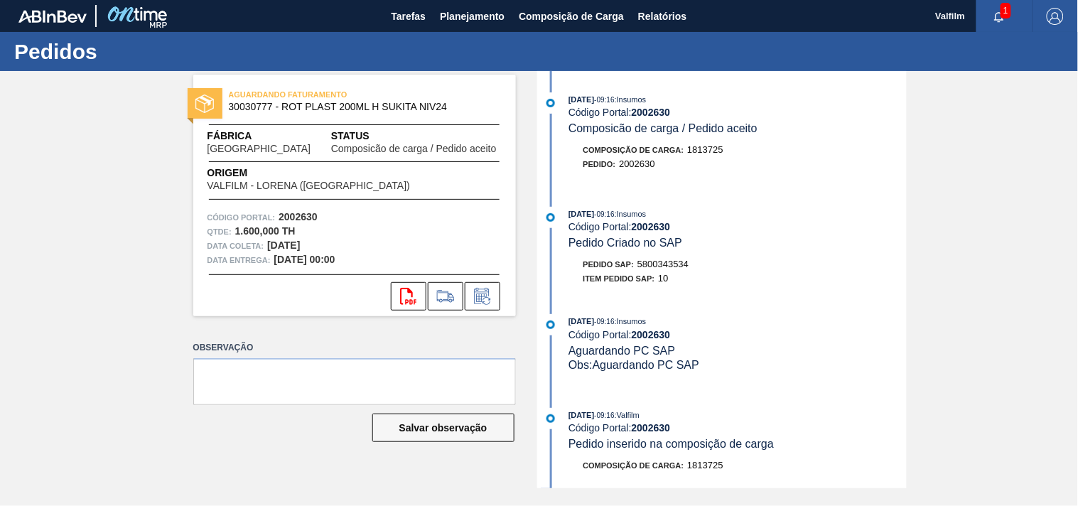
drag, startPoint x: 630, startPoint y: 261, endPoint x: 647, endPoint y: 261, distance: 16.4
click at [644, 261] on div "Pedido SAP: 5800343534" at bounding box center [636, 264] width 106 height 14
drag, startPoint x: 647, startPoint y: 261, endPoint x: 640, endPoint y: 264, distance: 7.7
click at [647, 263] on span "5800343534" at bounding box center [662, 264] width 51 height 11
click at [635, 264] on span "Pedido SAP:" at bounding box center [608, 264] width 51 height 9
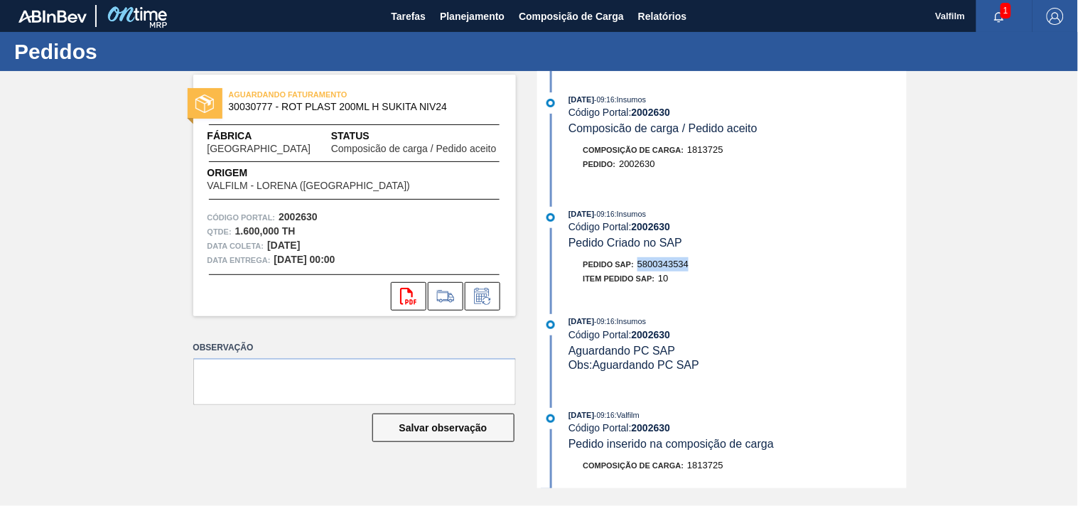
drag, startPoint x: 692, startPoint y: 266, endPoint x: 640, endPoint y: 266, distance: 51.9
click at [640, 266] on div "Pedido SAP: 5800343534" at bounding box center [738, 264] width 338 height 14
copy span "5800343534"
drag, startPoint x: 635, startPoint y: 112, endPoint x: 697, endPoint y: 112, distance: 61.8
click at [696, 112] on div "Código Portal: 2002630" at bounding box center [737, 112] width 338 height 11
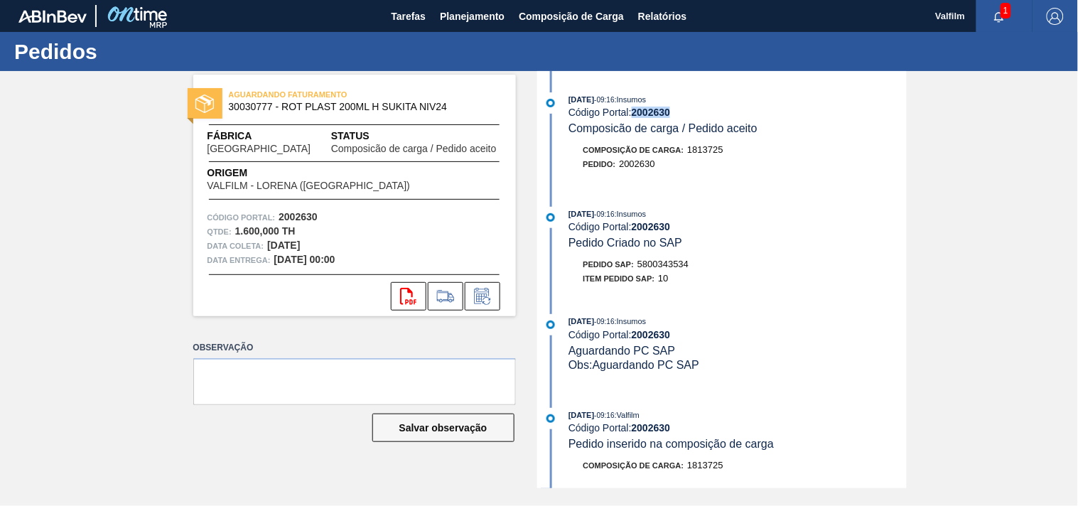
copy strong "2002630"
drag, startPoint x: 338, startPoint y: 149, endPoint x: 446, endPoint y: 151, distance: 108.0
click at [431, 150] on div "Fábrica [GEOGRAPHIC_DATA] Status Composicão de carga / Pedido aceito" at bounding box center [354, 142] width 323 height 26
click at [446, 151] on span "Composicão de carga / Pedido aceito" at bounding box center [414, 149] width 166 height 11
drag, startPoint x: 239, startPoint y: 212, endPoint x: 322, endPoint y: 253, distance: 92.2
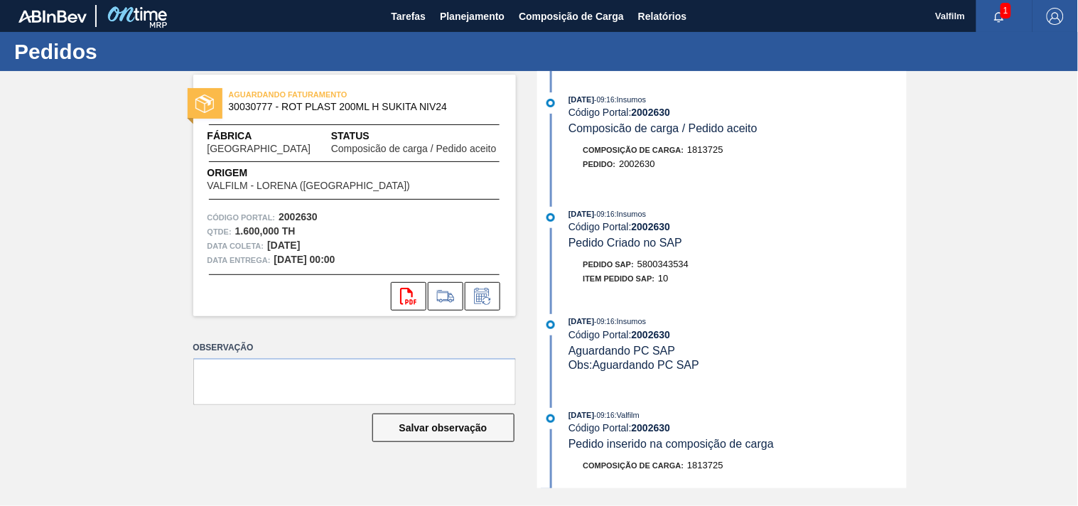
click at [321, 253] on div "Código Portal: 2002630 Qtde : 1.600,000 TH Data coleta: [DATE] Data entrega: [D…" at bounding box center [354, 238] width 323 height 57
click at [322, 254] on strong "[DATE] 00:00" at bounding box center [304, 259] width 61 height 11
click at [721, 249] on div "[DATE] 09:16 : Insumos Código Portal: 2002630 Pedido Criado no SAP" at bounding box center [737, 228] width 338 height 43
drag, startPoint x: 632, startPoint y: 107, endPoint x: 691, endPoint y: 107, distance: 59.0
click at [690, 107] on div "[DATE] 09:16 : Insumos Código Portal: 2002630 Composicão de carga / Pedido acei…" at bounding box center [737, 113] width 338 height 43
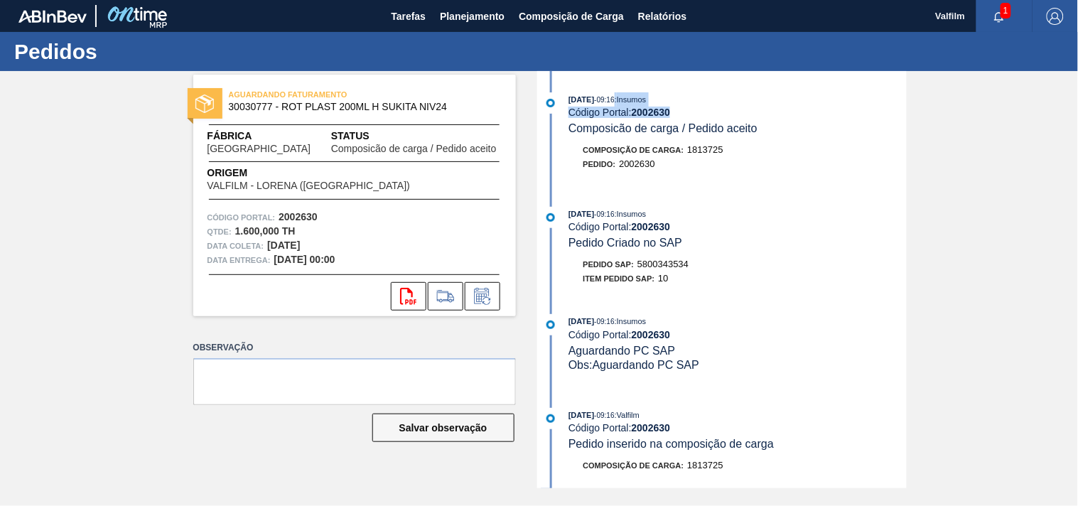
click at [691, 110] on div "Código Portal: 2002630" at bounding box center [737, 112] width 338 height 11
drag, startPoint x: 678, startPoint y: 110, endPoint x: 634, endPoint y: 109, distance: 44.1
click at [634, 109] on div "Código Portal: 2002630" at bounding box center [737, 112] width 338 height 11
copy strong "2002630"
